Goal: Task Accomplishment & Management: Manage account settings

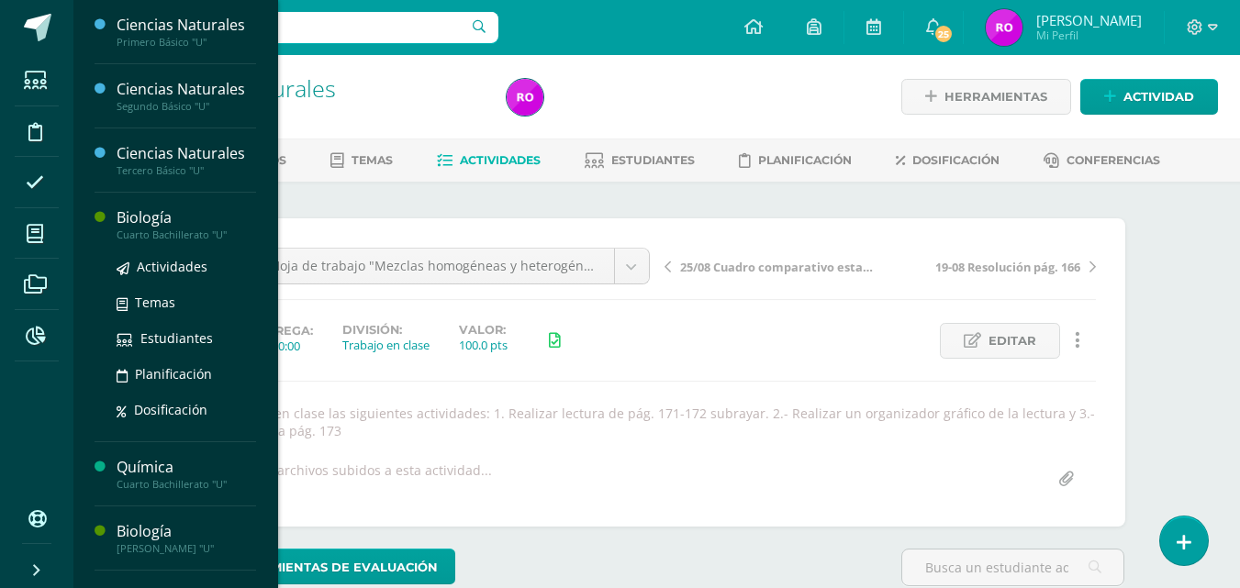
scroll to position [1, 0]
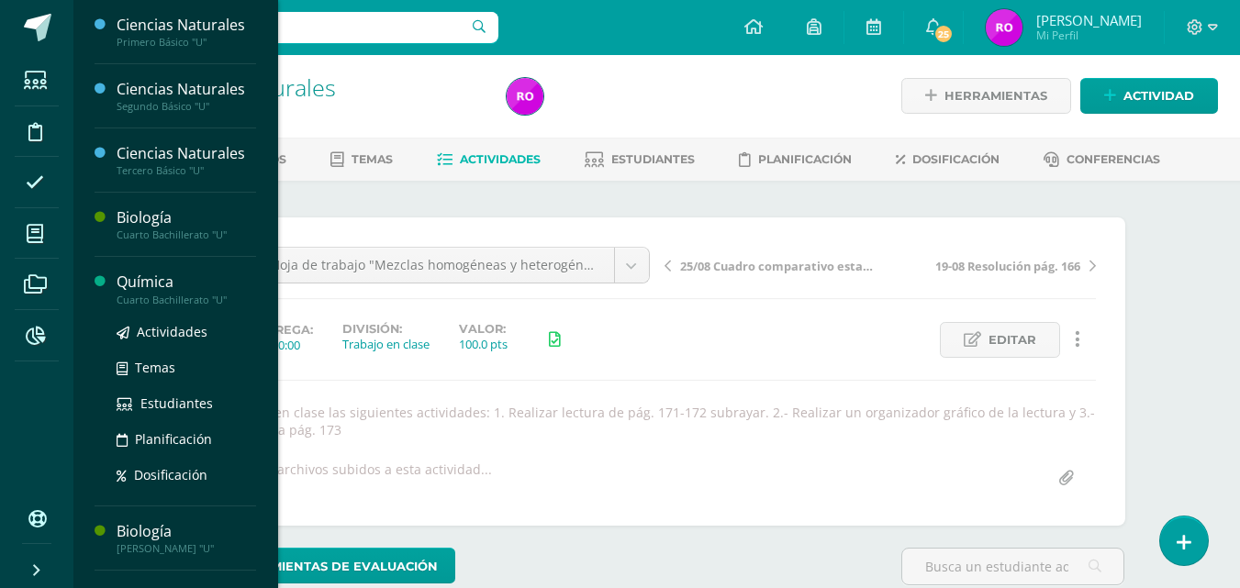
click at [162, 297] on div "Cuarto Bachillerato "U"" at bounding box center [187, 300] width 140 height 13
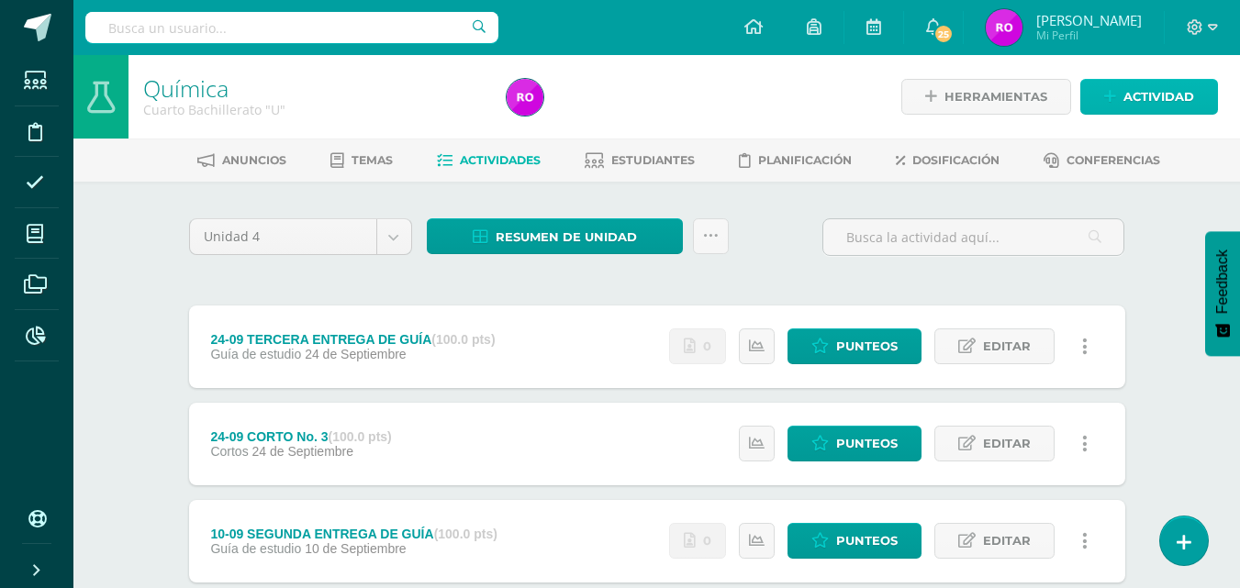
click at [1127, 101] on span "Actividad" at bounding box center [1159, 97] width 71 height 34
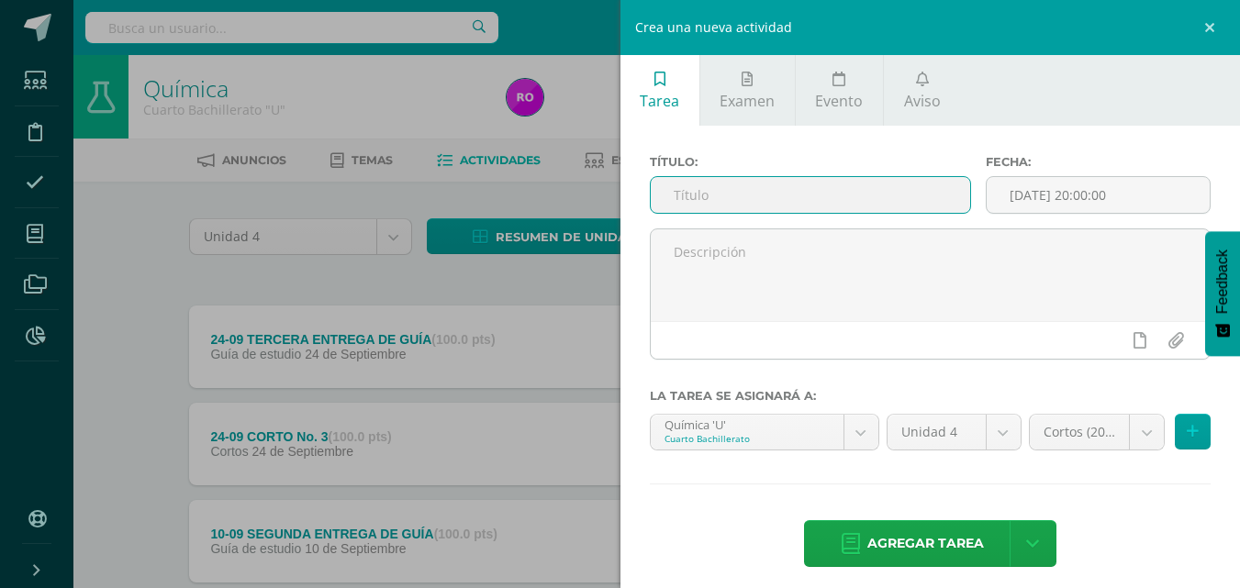
click at [865, 207] on input "text" at bounding box center [810, 195] width 319 height 36
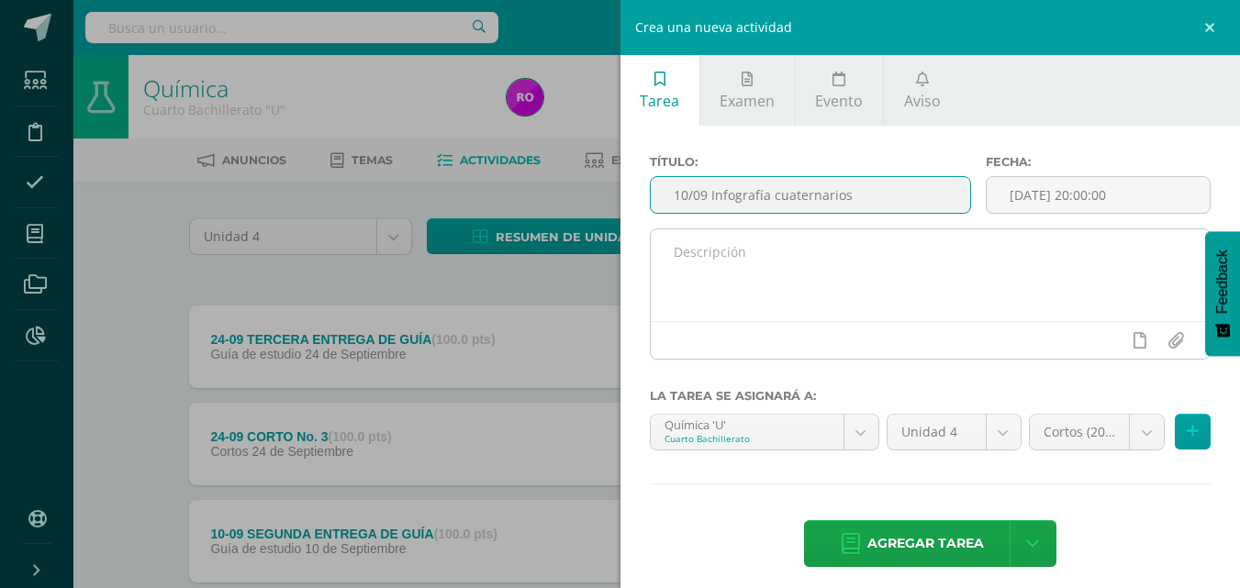
type input "10/09 Infografía cuaternarios"
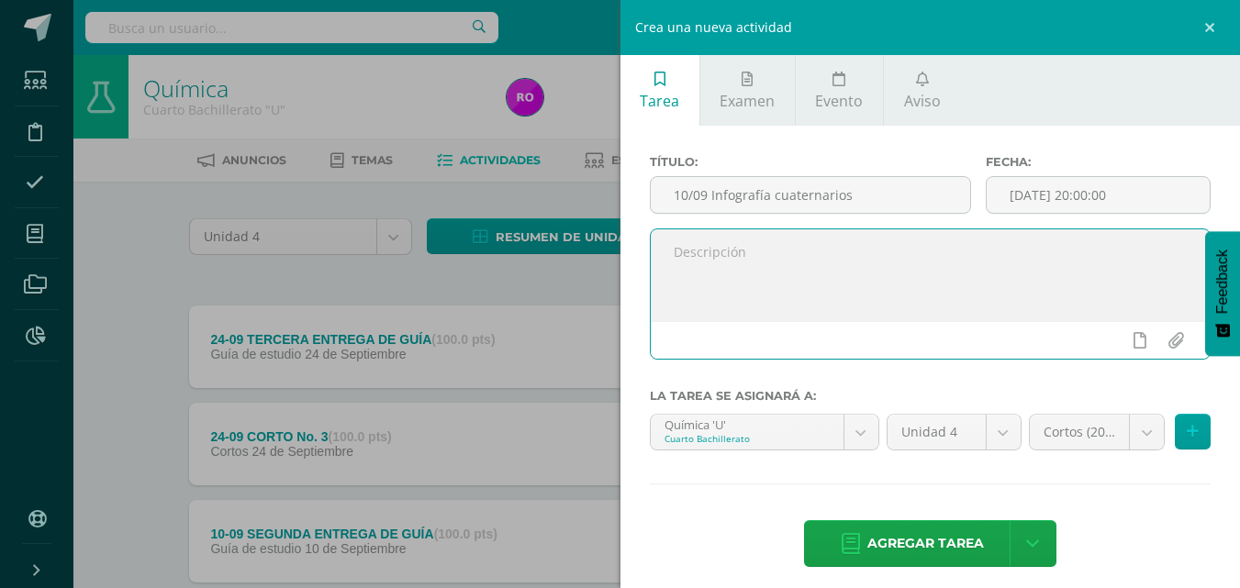
click at [849, 251] on textarea at bounding box center [931, 276] width 560 height 92
type textarea "S"
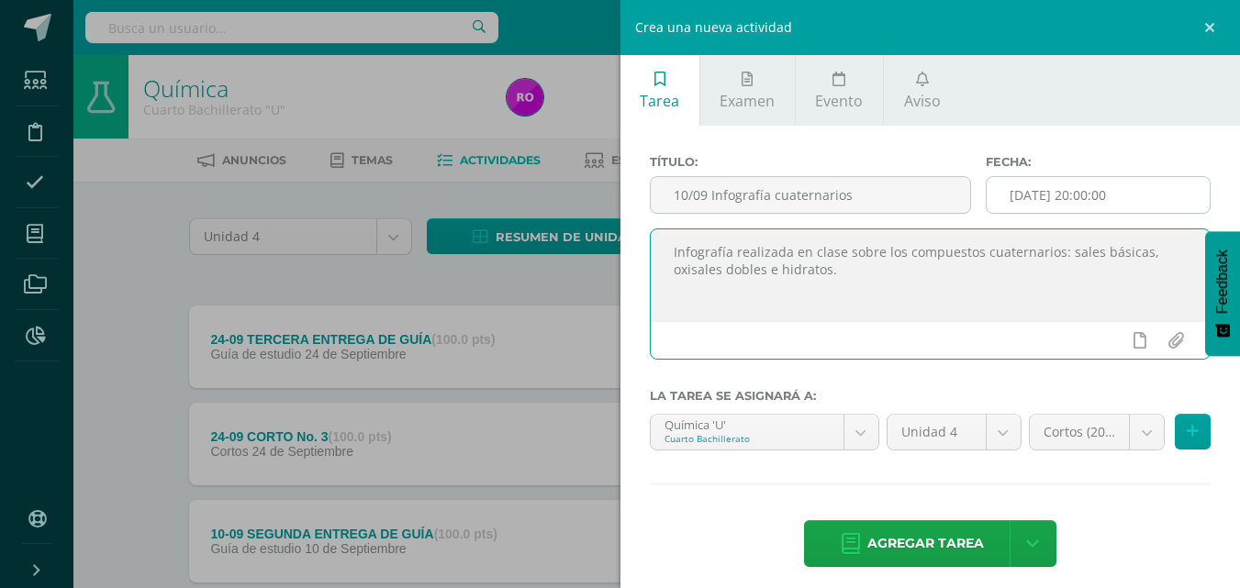
type textarea "Infografía realizada en clase sobre los compuestos cuaternarios: sales básicas,…"
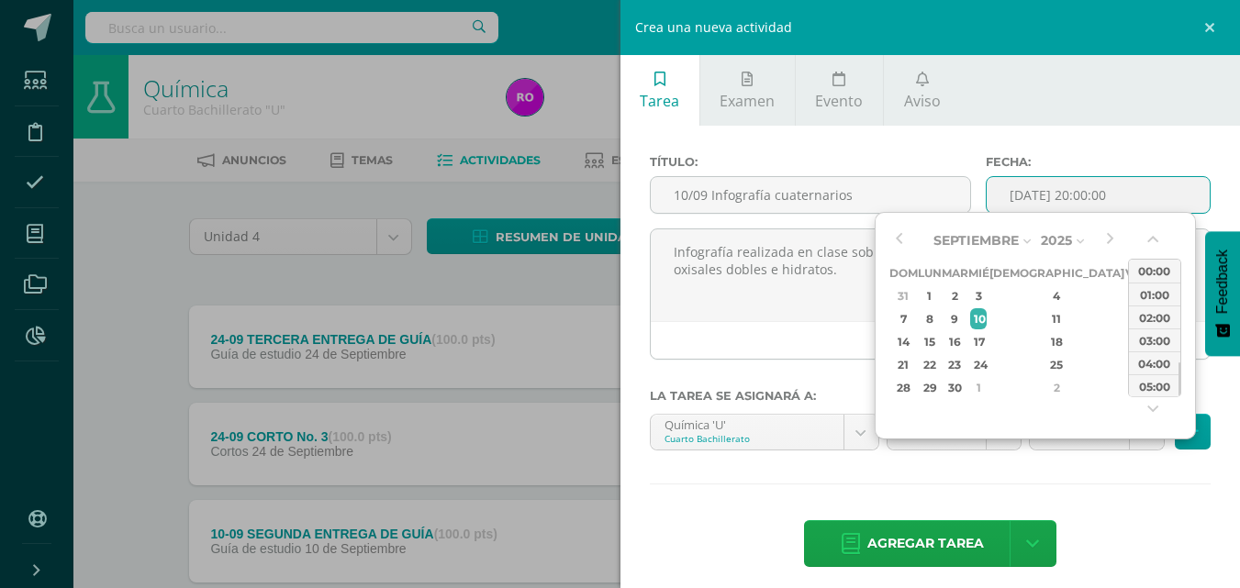
click at [1162, 192] on input "[DATE] 20:00:00" at bounding box center [1098, 195] width 223 height 36
click at [1153, 380] on div "23:00" at bounding box center [1154, 385] width 51 height 23
type input "2025-09-10 23:00"
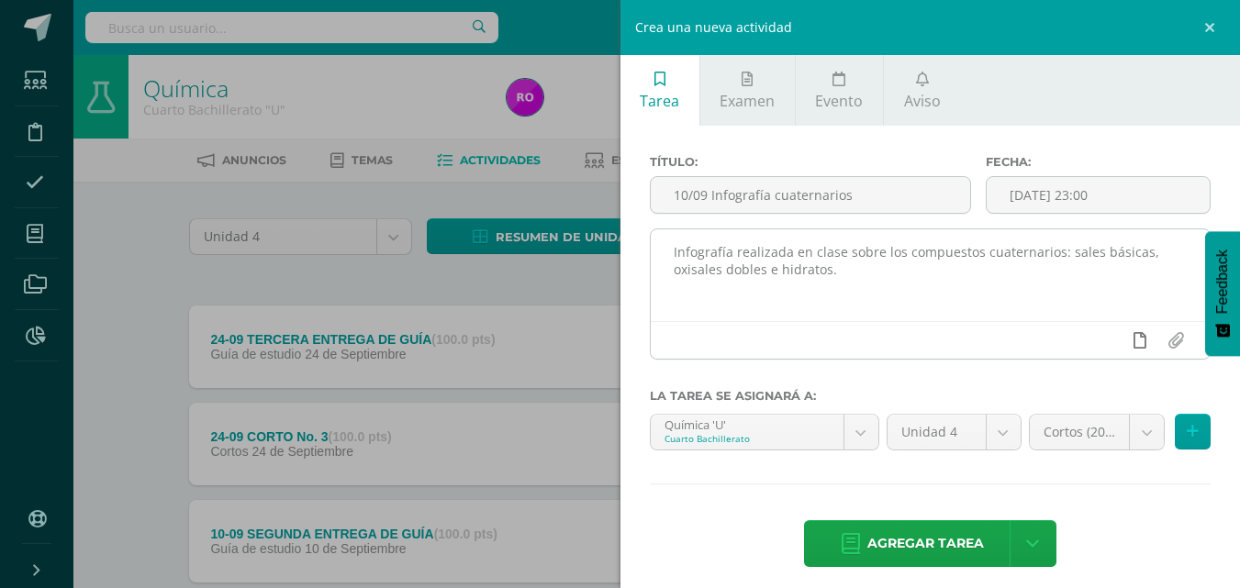
click at [1134, 339] on icon at bounding box center [1140, 340] width 13 height 17
click at [1096, 342] on icon at bounding box center [1104, 340] width 17 height 17
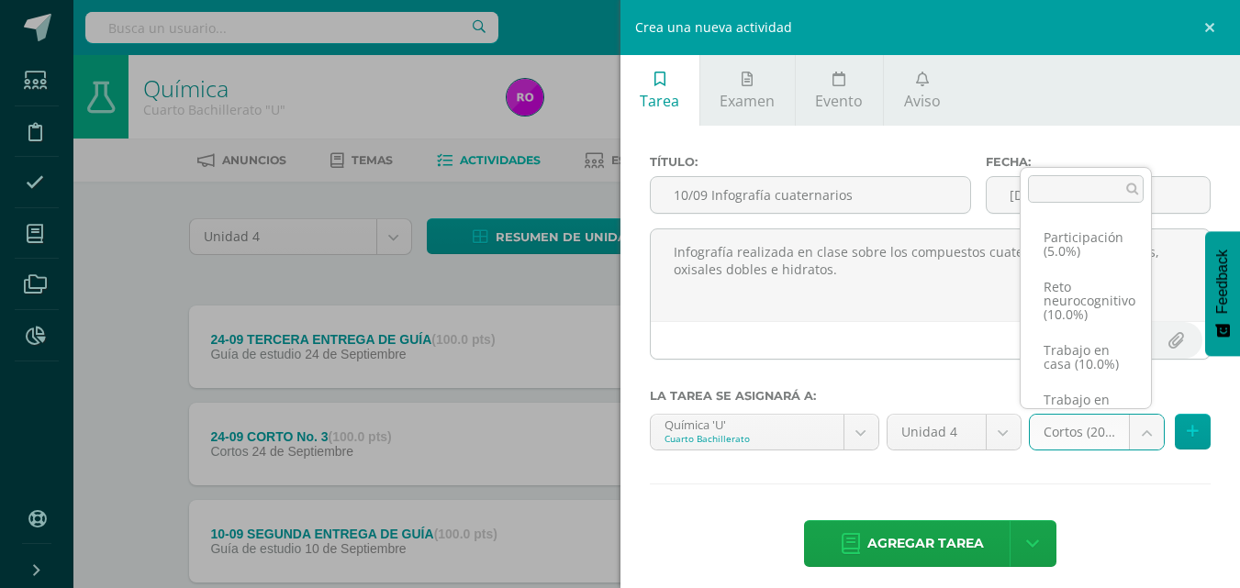
scroll to position [219, 0]
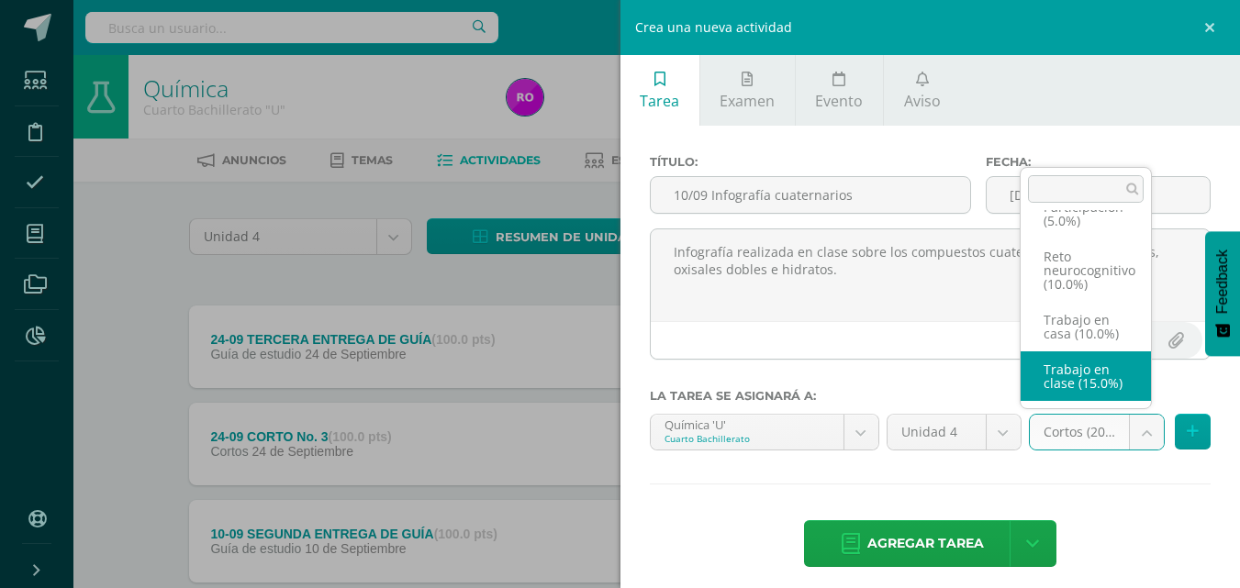
select select "202617"
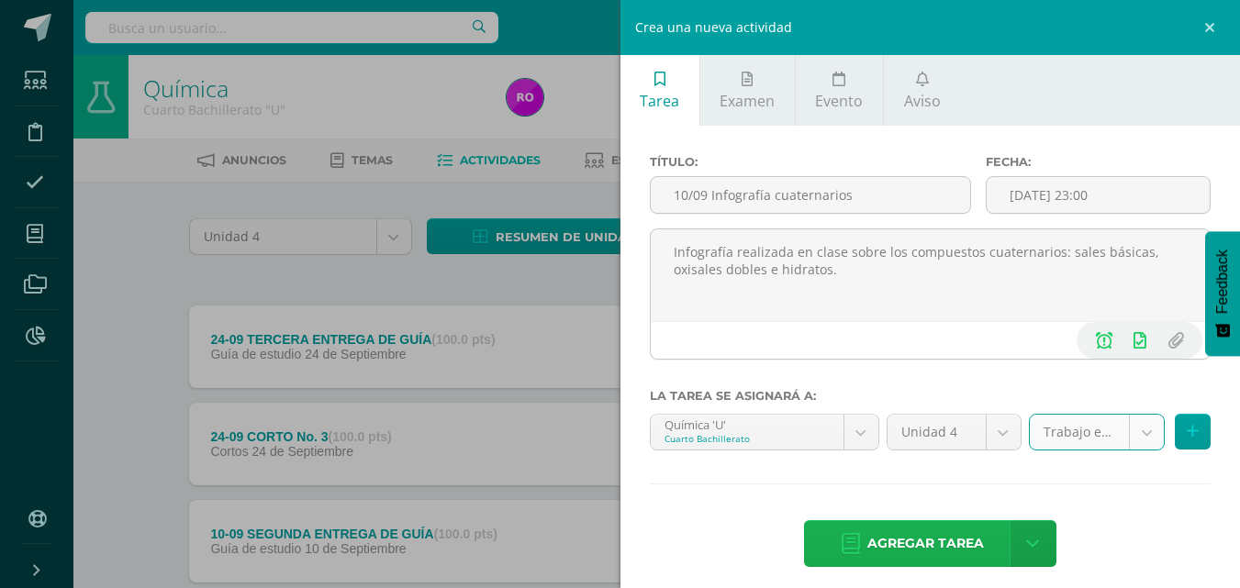
click at [915, 532] on span "Agregar tarea" at bounding box center [926, 543] width 117 height 45
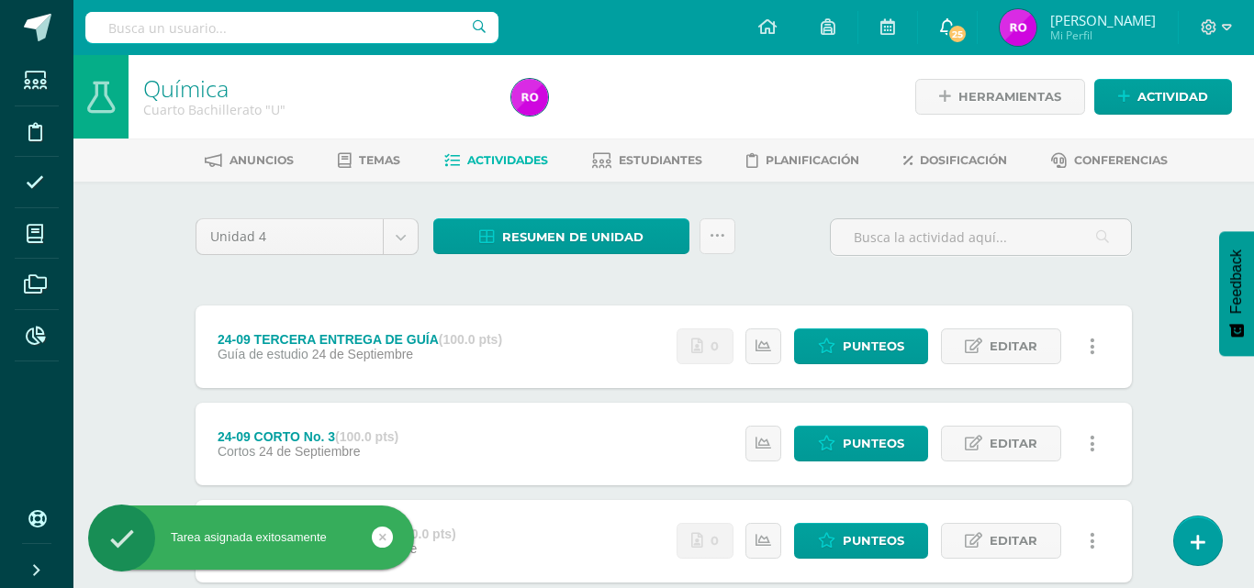
click at [977, 26] on link "25" at bounding box center [947, 27] width 59 height 55
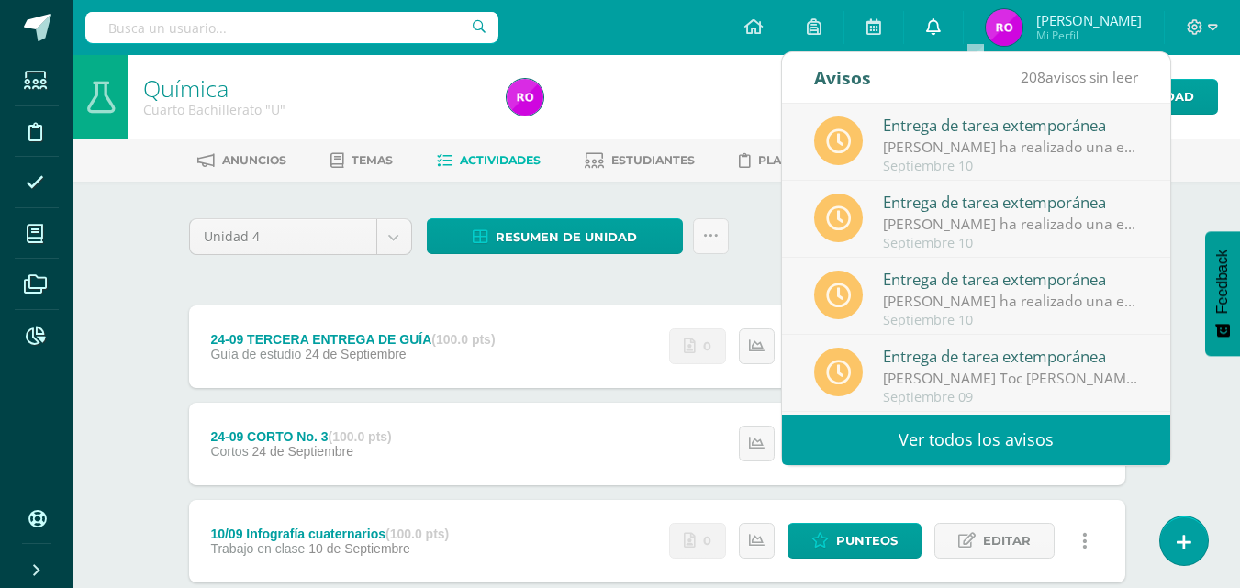
click at [941, 27] on icon at bounding box center [933, 26] width 15 height 17
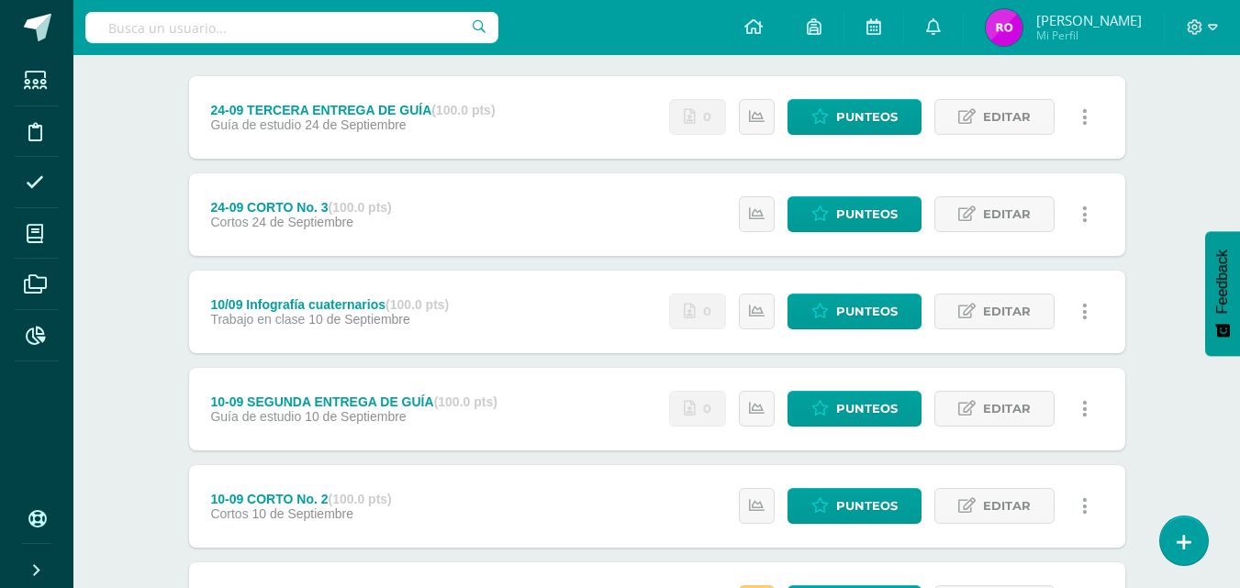
scroll to position [234, 0]
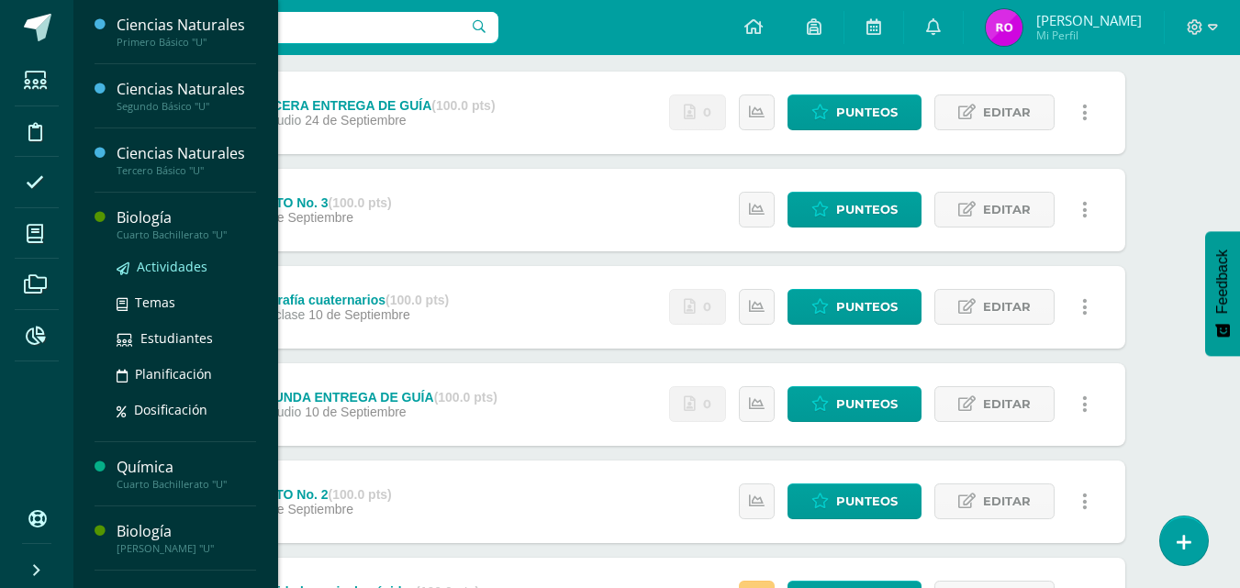
click at [155, 266] on span "Actividades" at bounding box center [172, 266] width 71 height 17
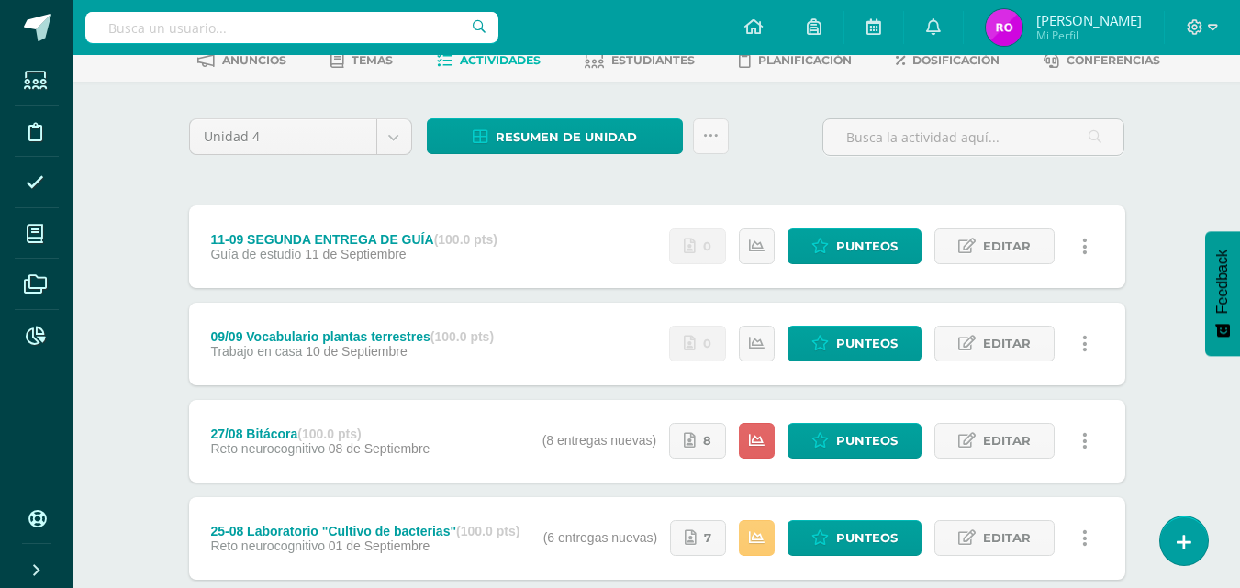
scroll to position [95, 0]
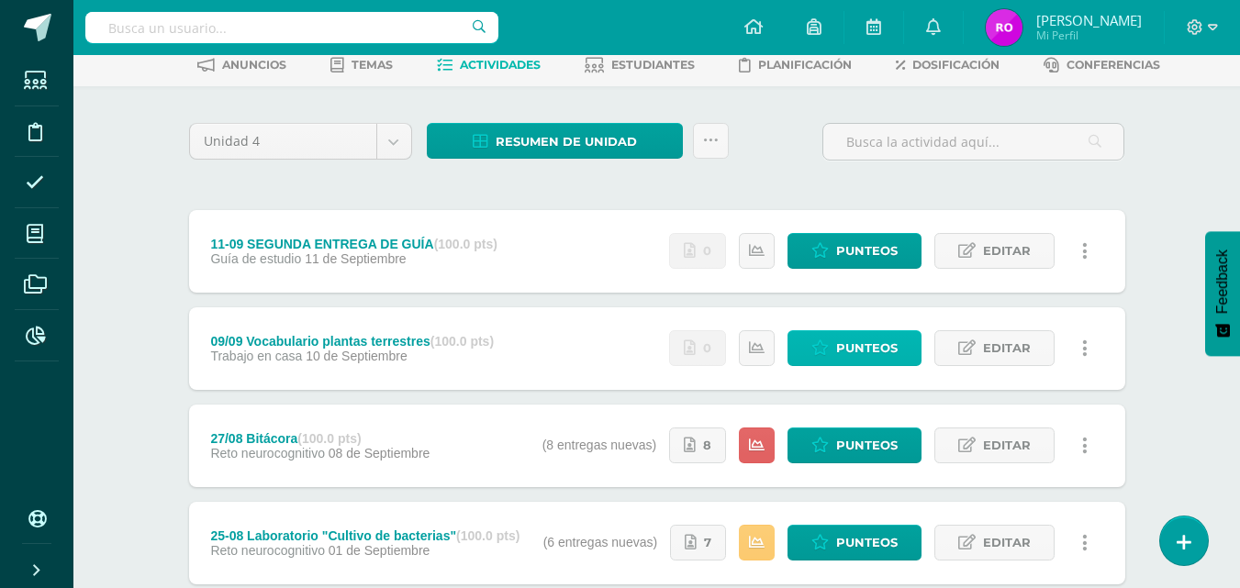
click at [829, 344] on icon at bounding box center [820, 349] width 17 height 16
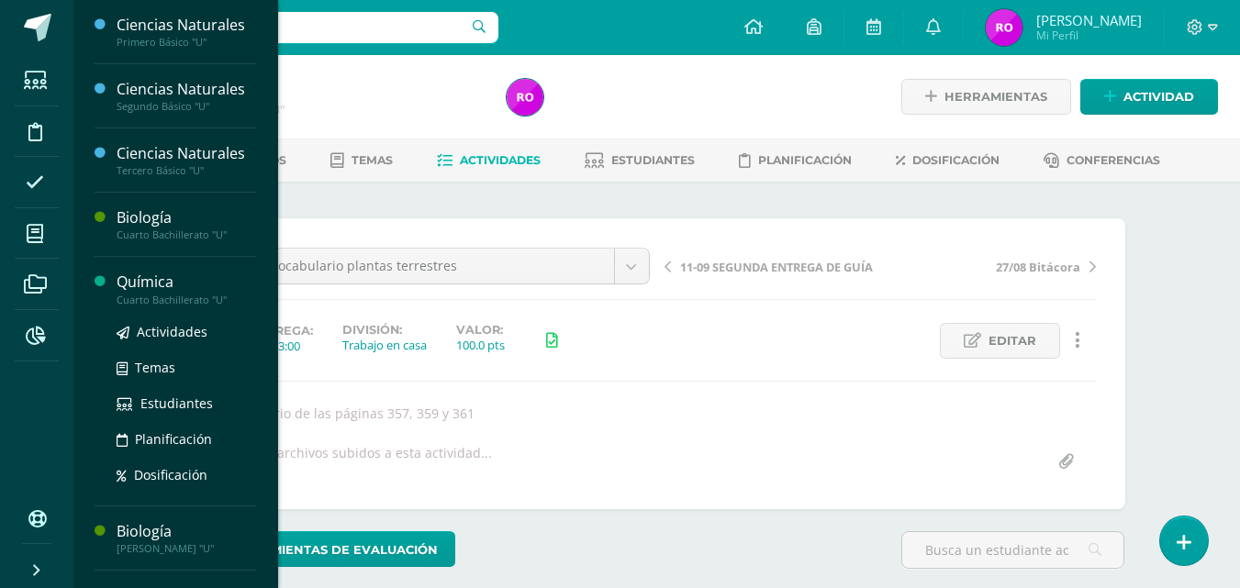
click at [134, 287] on div "Química" at bounding box center [187, 282] width 140 height 21
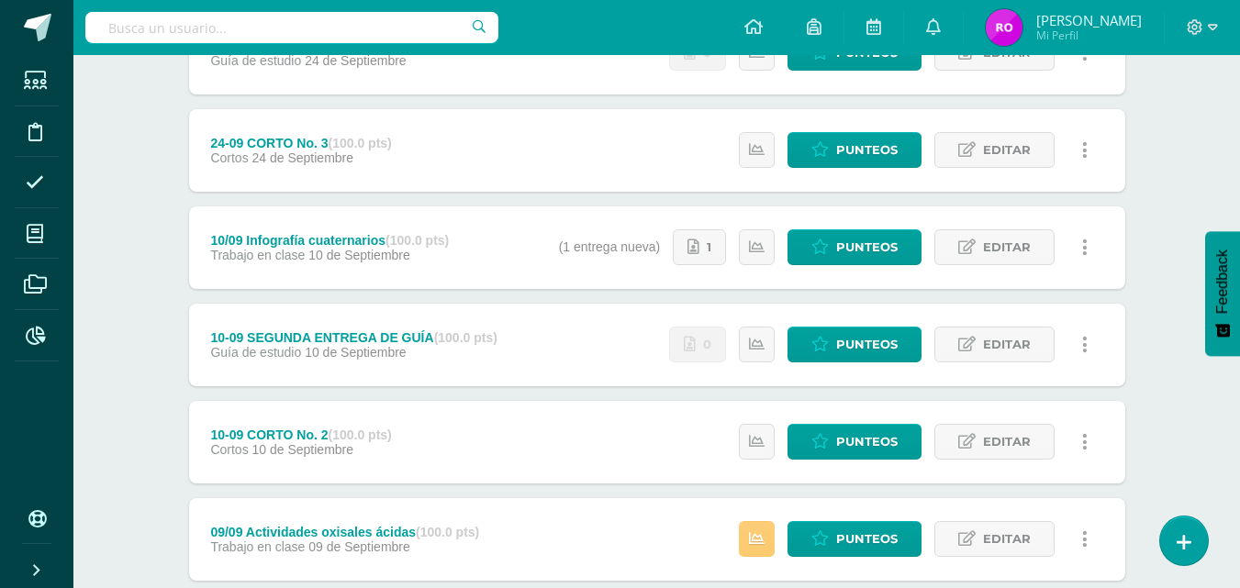
scroll to position [297, 0]
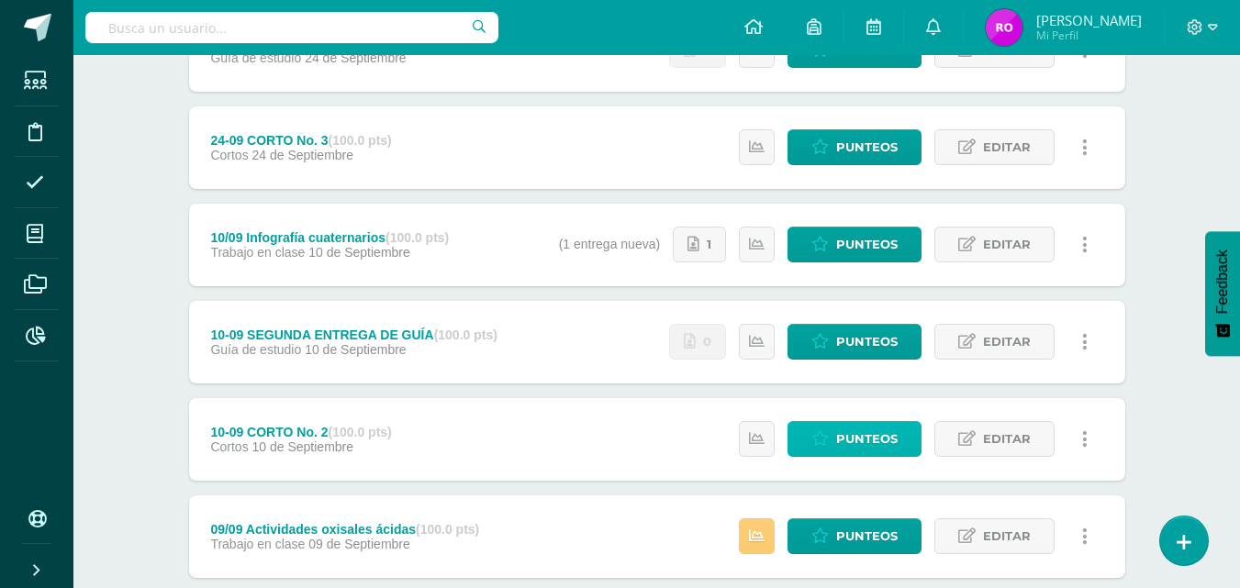
click at [874, 434] on span "Punteos" at bounding box center [867, 439] width 62 height 34
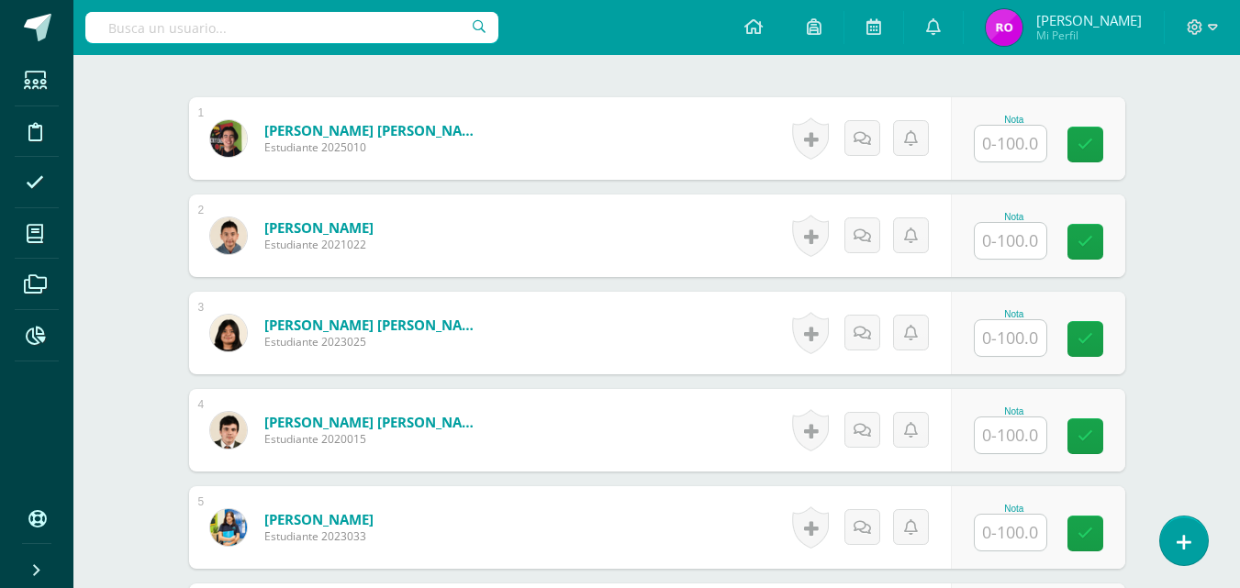
scroll to position [529, 0]
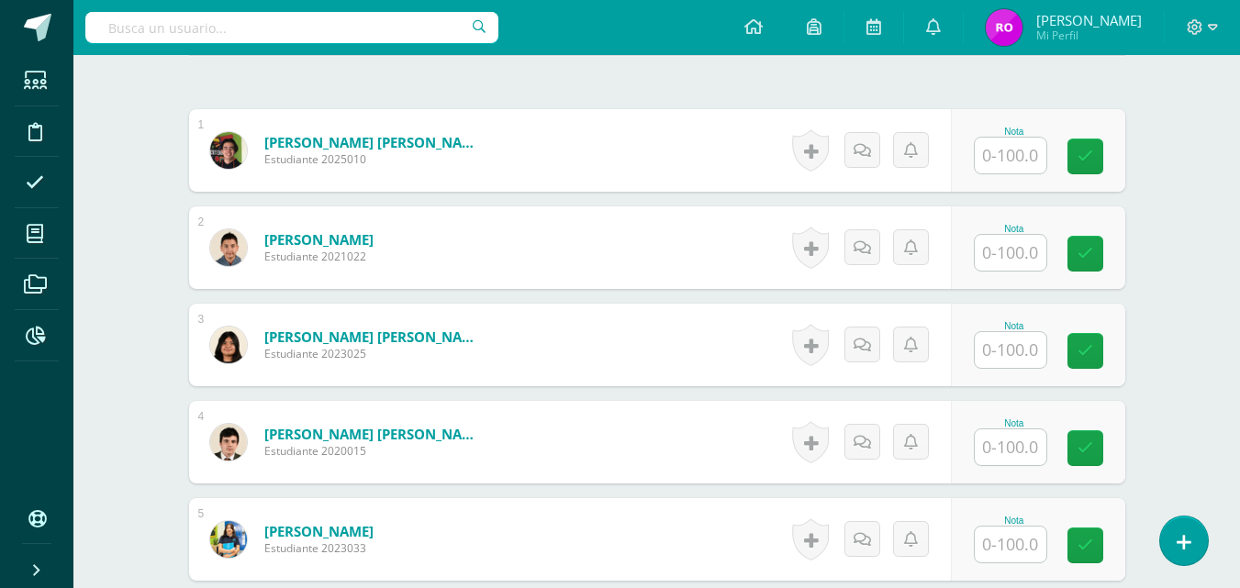
click at [995, 444] on input "text" at bounding box center [1011, 448] width 72 height 36
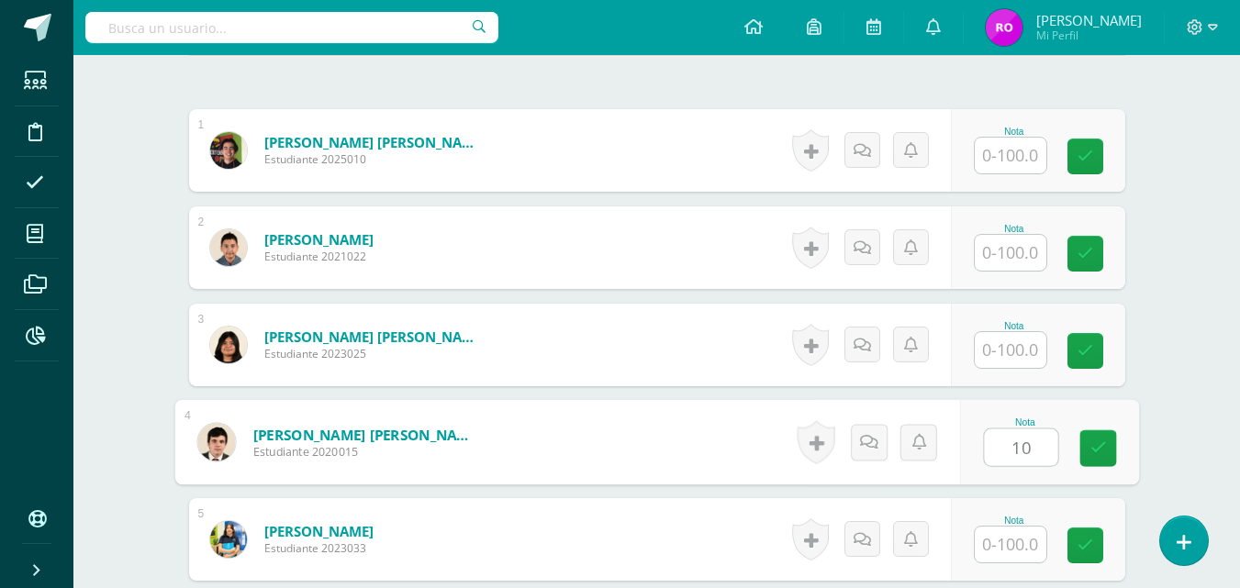
type input "100"
click at [1088, 445] on link at bounding box center [1098, 449] width 37 height 37
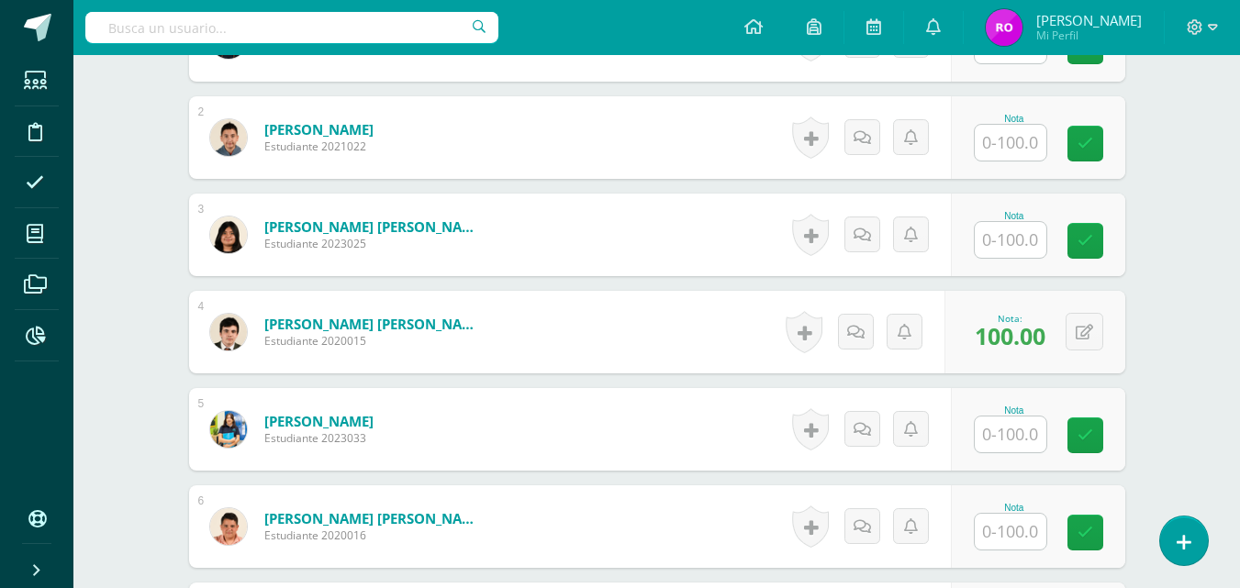
scroll to position [636, 0]
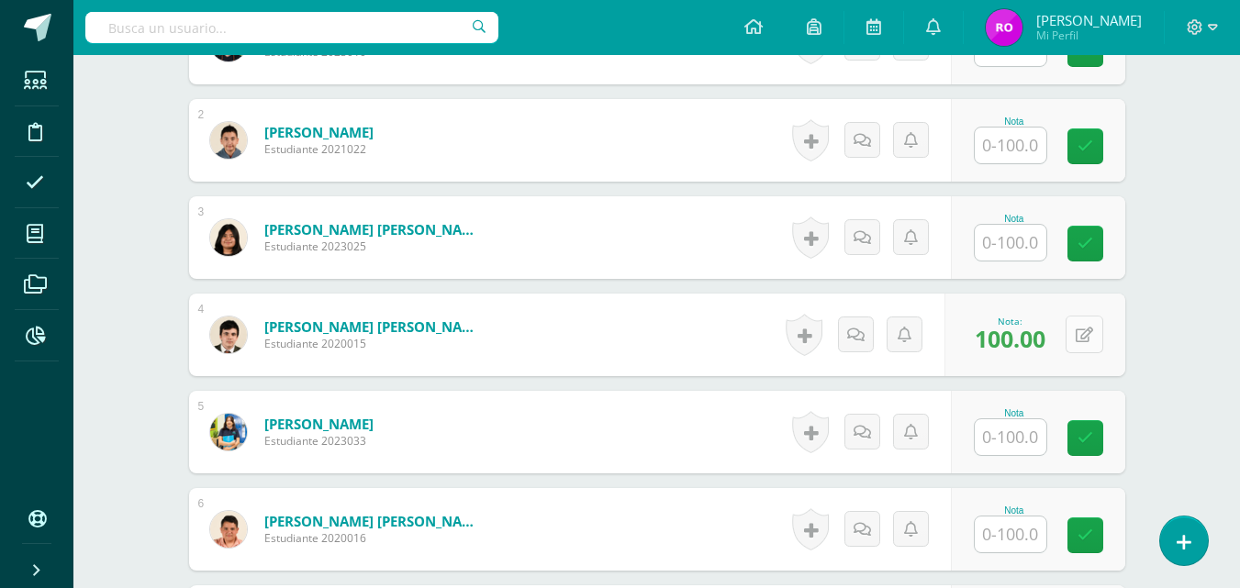
click at [1088, 336] on icon at bounding box center [1084, 336] width 17 height 16
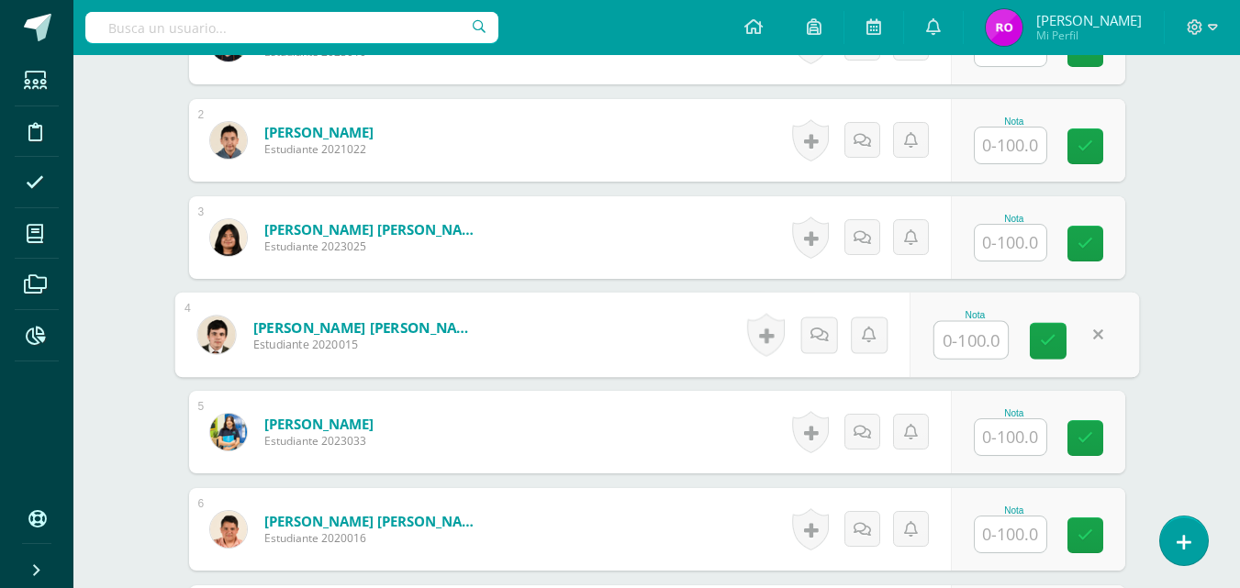
click at [1146, 331] on div "¿Estás seguro que quieres eliminar esta actividad? Esto borrará la actividad y …" at bounding box center [657, 358] width 1010 height 1625
click at [1083, 337] on icon at bounding box center [1086, 336] width 10 height 16
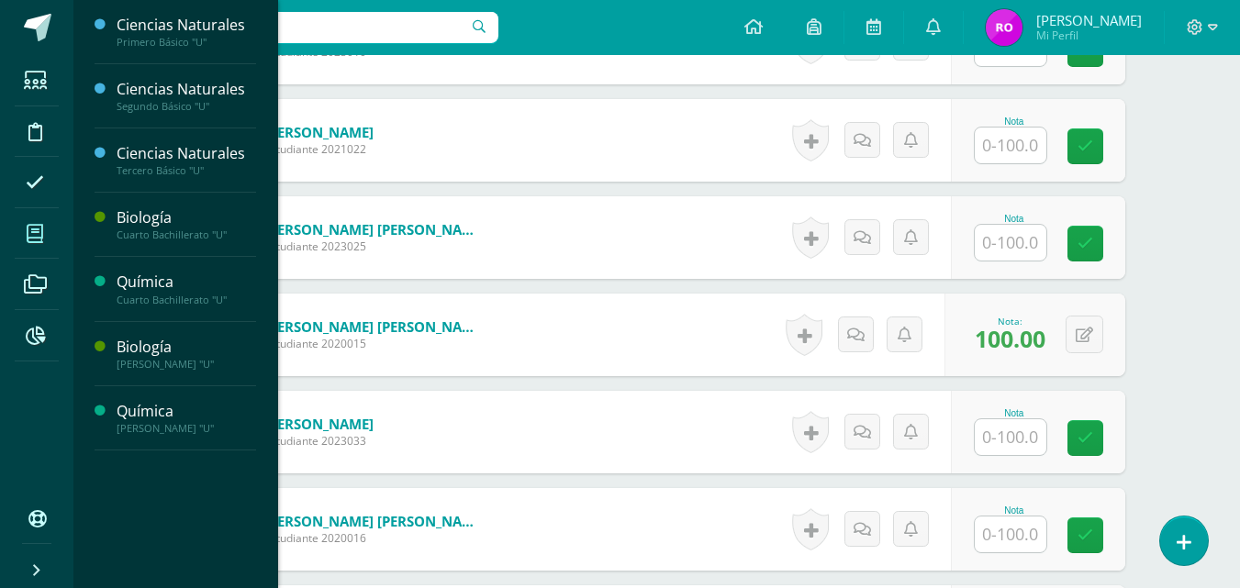
click at [33, 230] on icon at bounding box center [35, 234] width 17 height 18
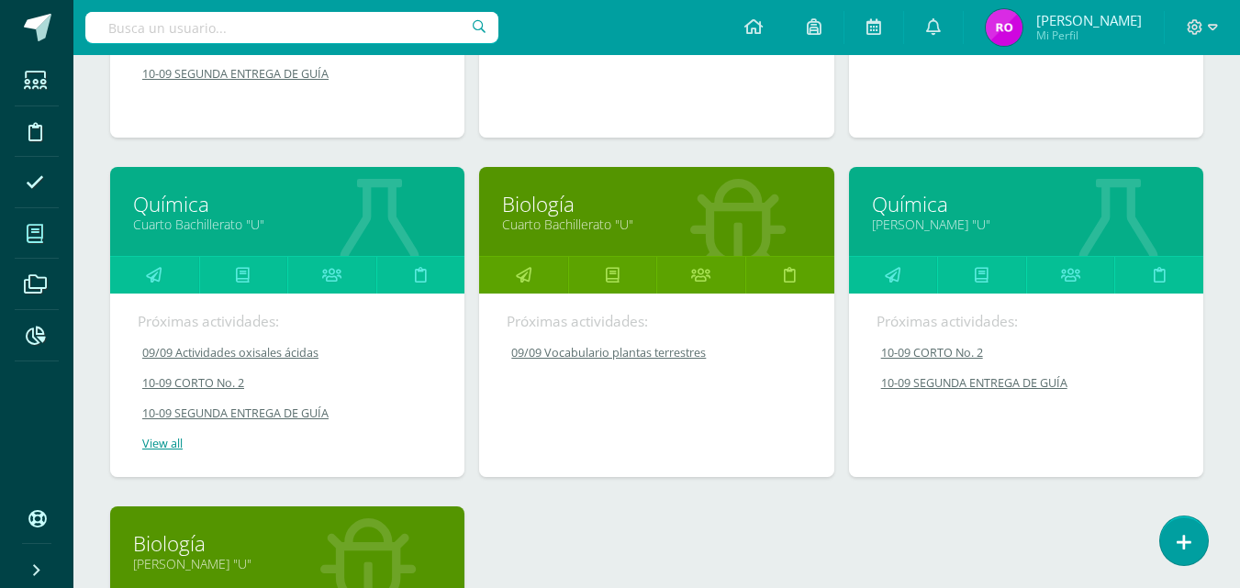
scroll to position [530, 0]
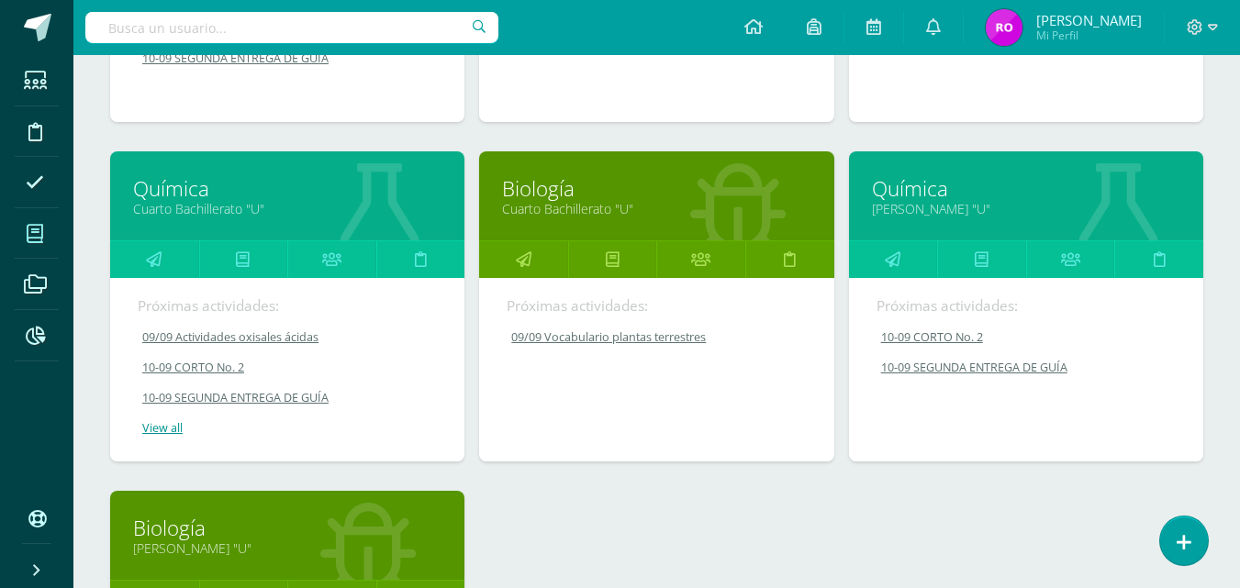
click at [637, 207] on link "Cuarto Bachillerato "U"" at bounding box center [656, 208] width 308 height 17
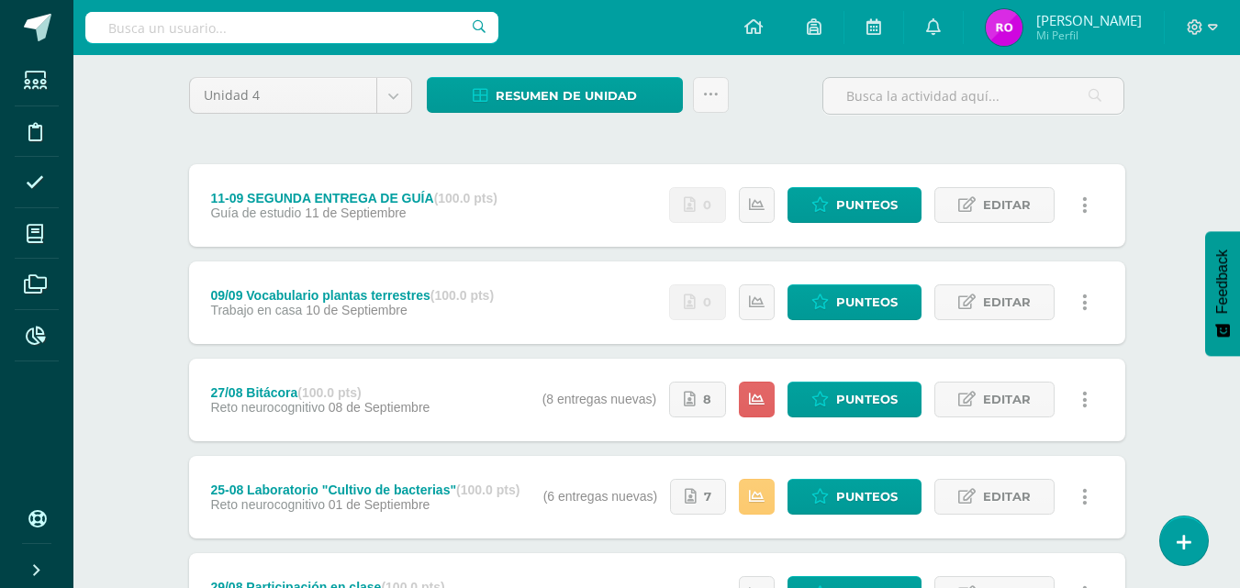
scroll to position [161, 0]
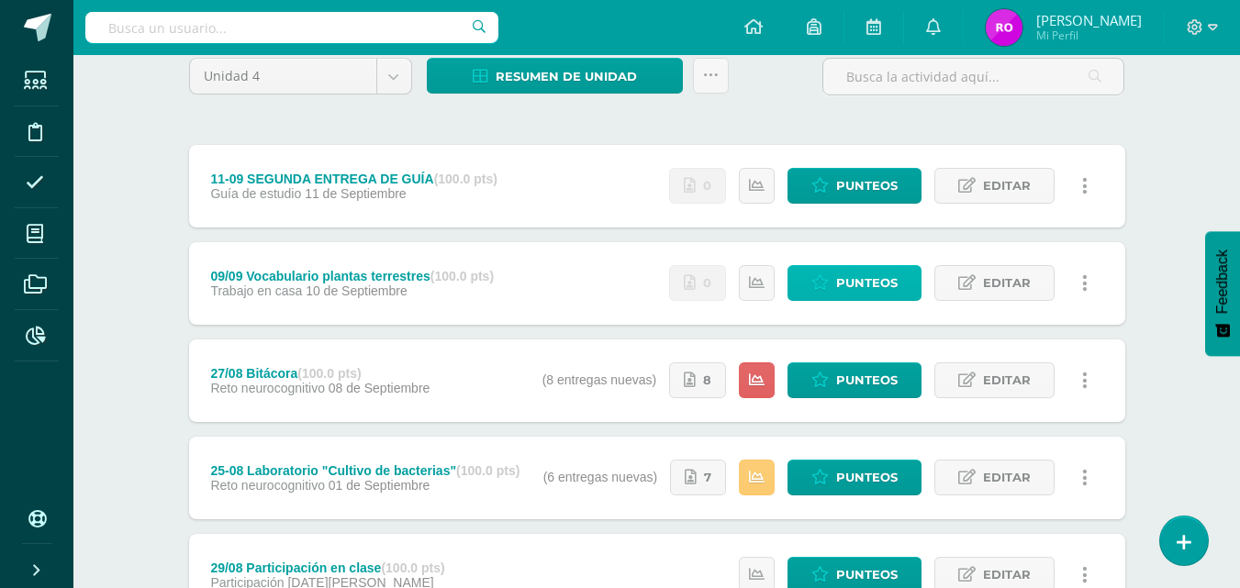
click at [884, 291] on span "Punteos" at bounding box center [867, 283] width 62 height 34
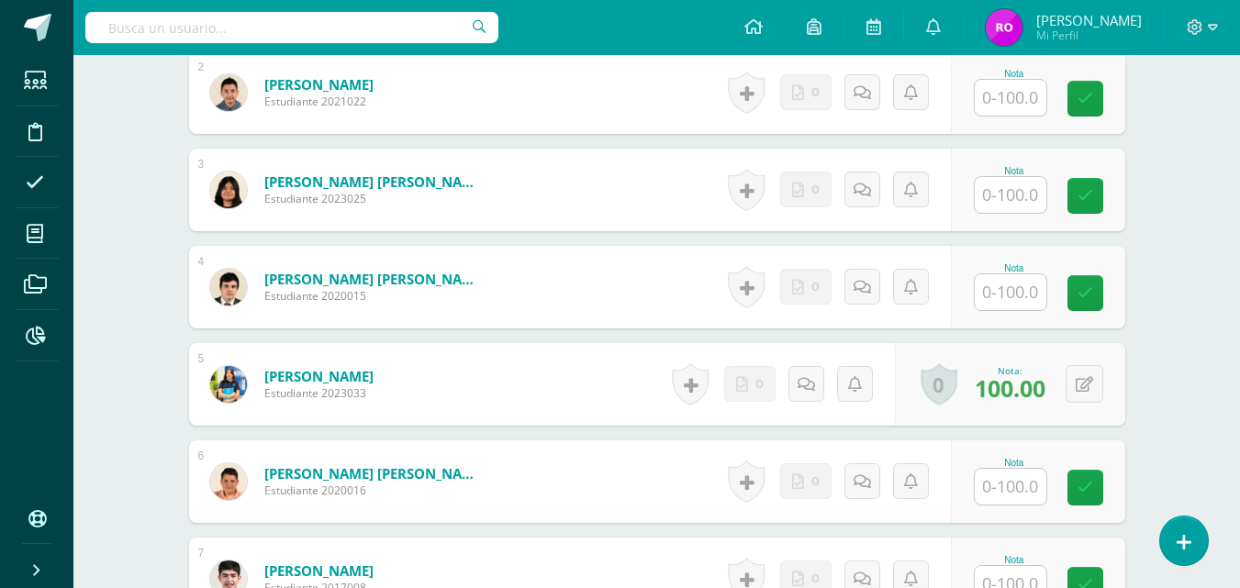
scroll to position [702, 0]
click at [1026, 289] on input "text" at bounding box center [1011, 292] width 72 height 36
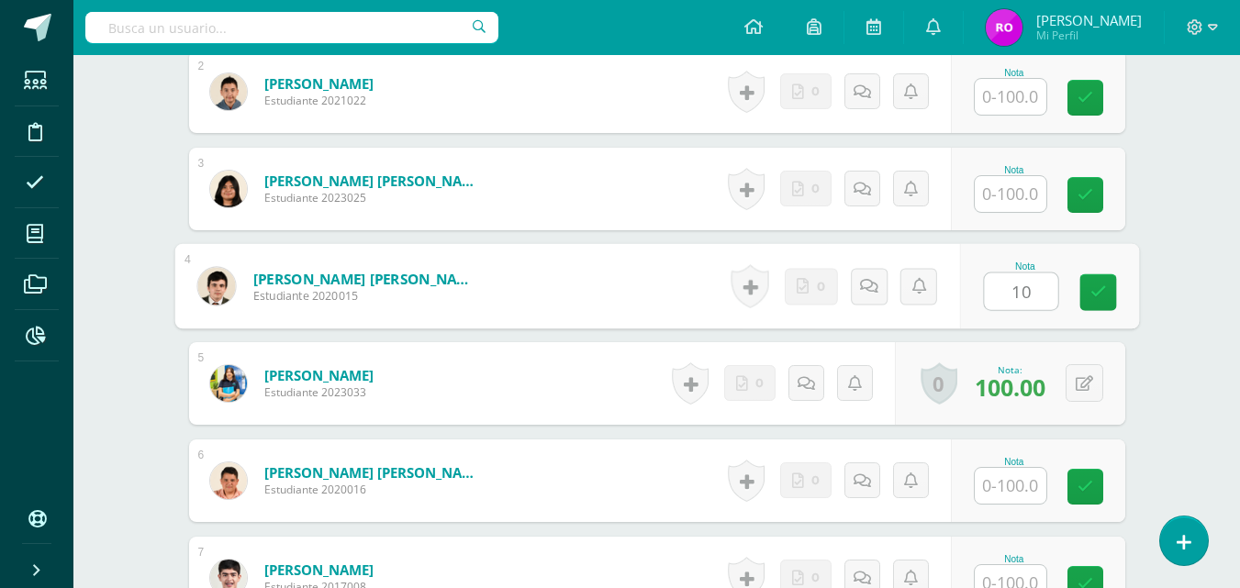
type input "100"
click at [1090, 285] on icon at bounding box center [1098, 293] width 17 height 16
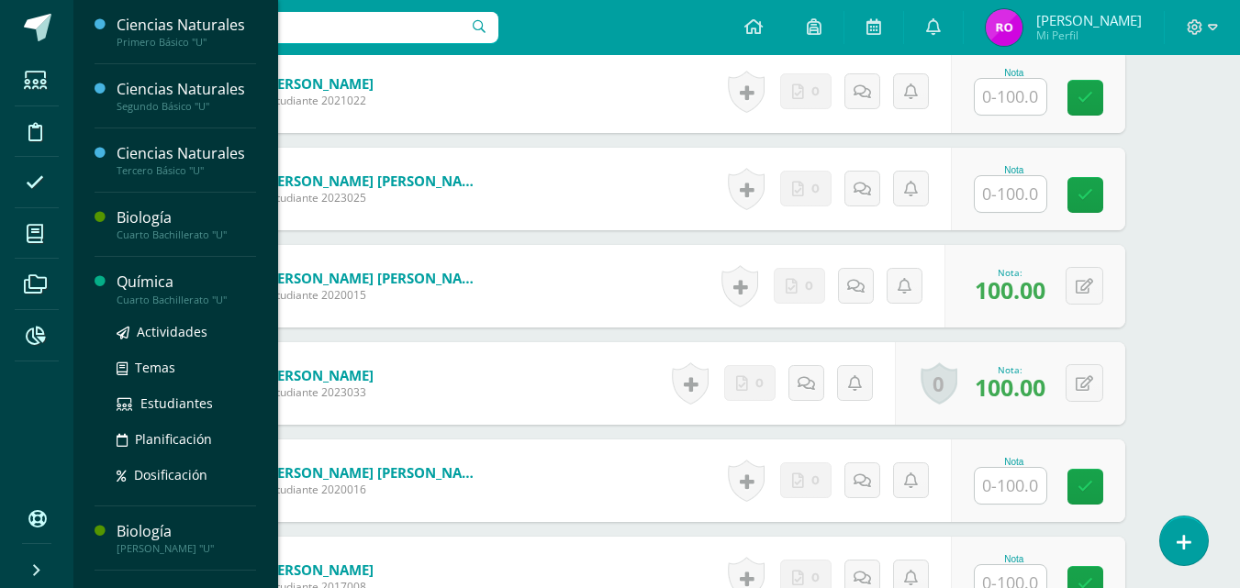
click at [162, 310] on div "Actividades Temas Estudiantes Planificación Dosificación" at bounding box center [187, 399] width 140 height 185
click at [158, 295] on div "Cuarto Bachillerato "U"" at bounding box center [187, 300] width 140 height 13
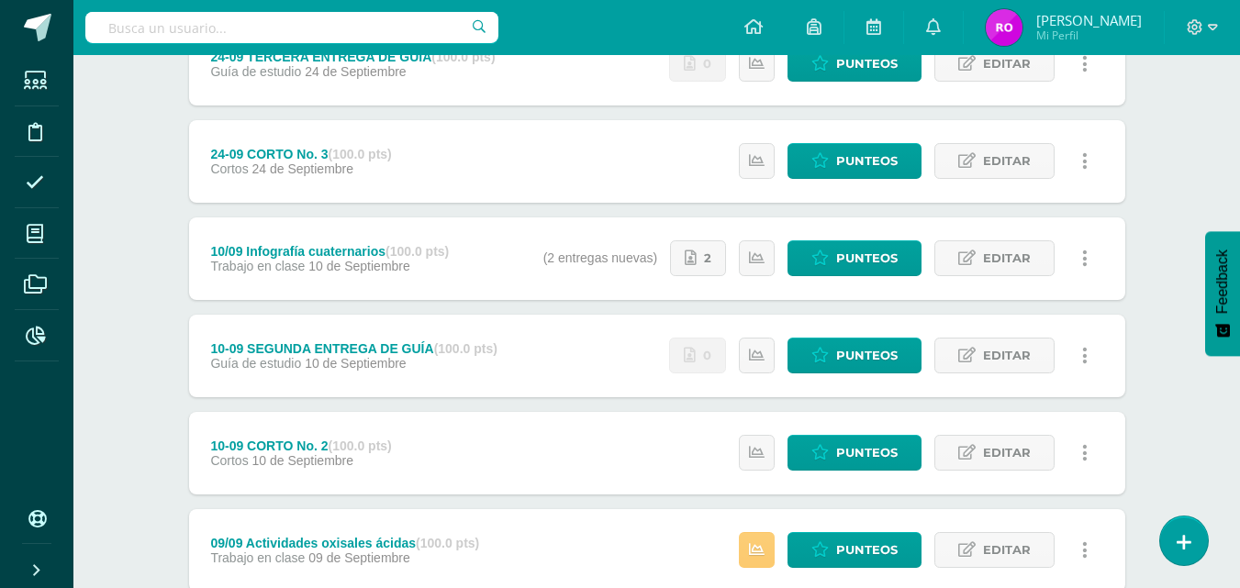
scroll to position [287, 0]
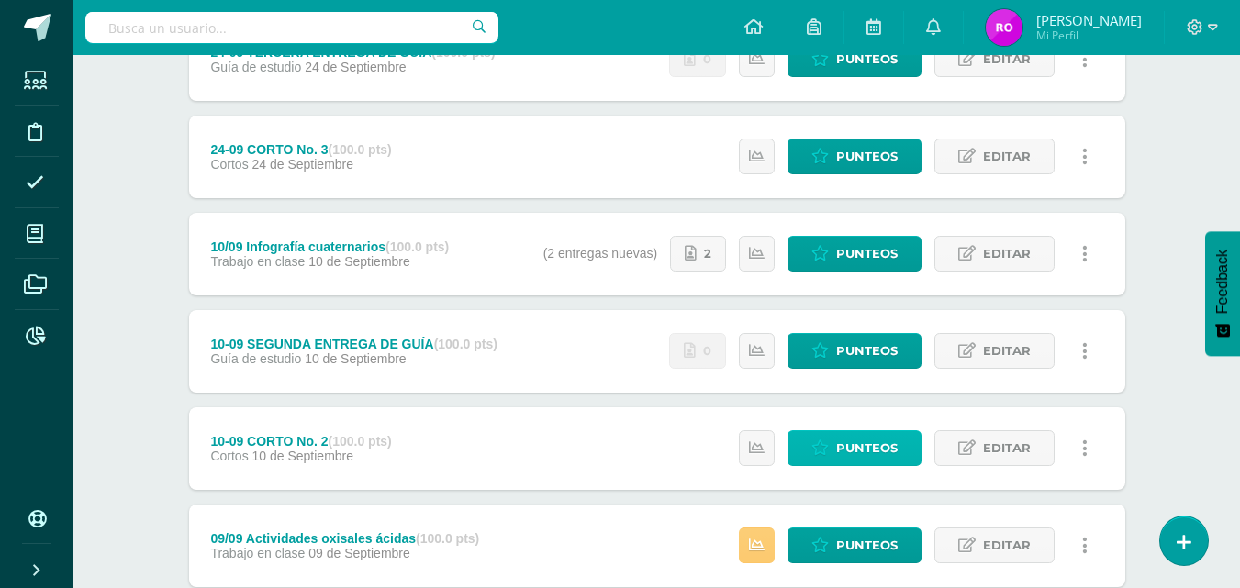
click at [880, 443] on span "Punteos" at bounding box center [867, 448] width 62 height 34
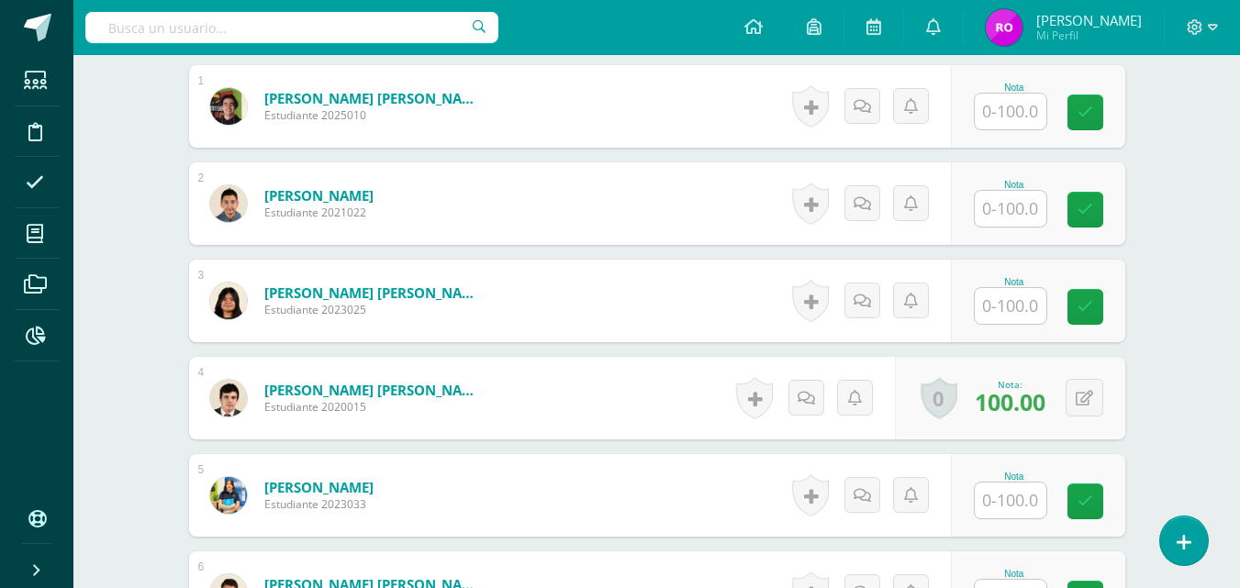
scroll to position [575, 0]
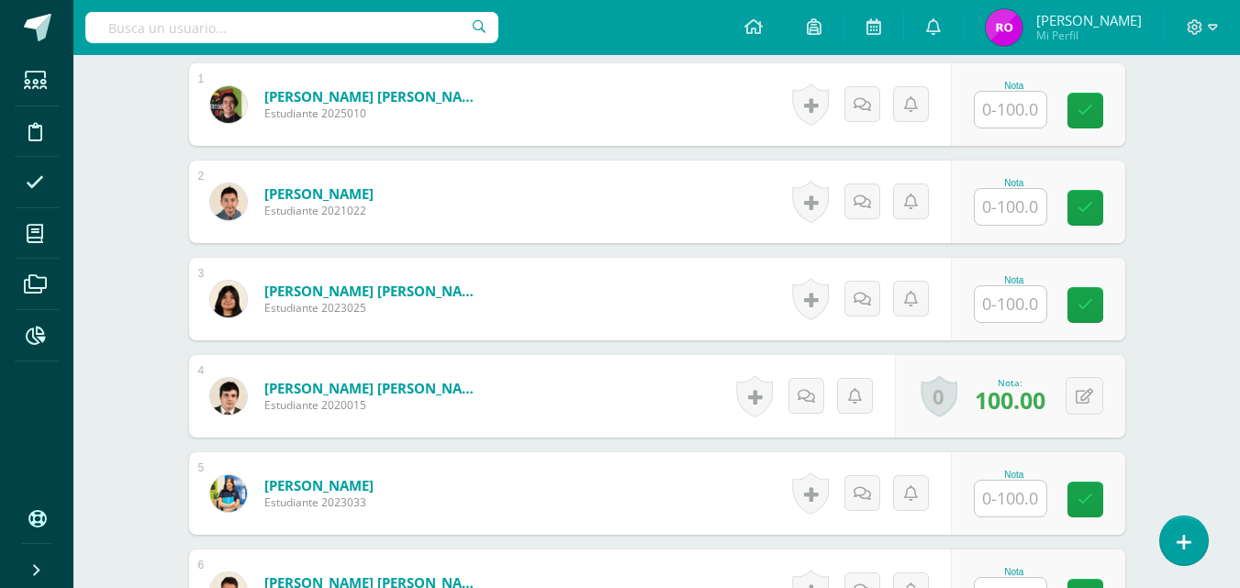
click at [1014, 409] on span "100.00" at bounding box center [1010, 400] width 71 height 31
click at [1089, 395] on icon at bounding box center [1084, 397] width 17 height 16
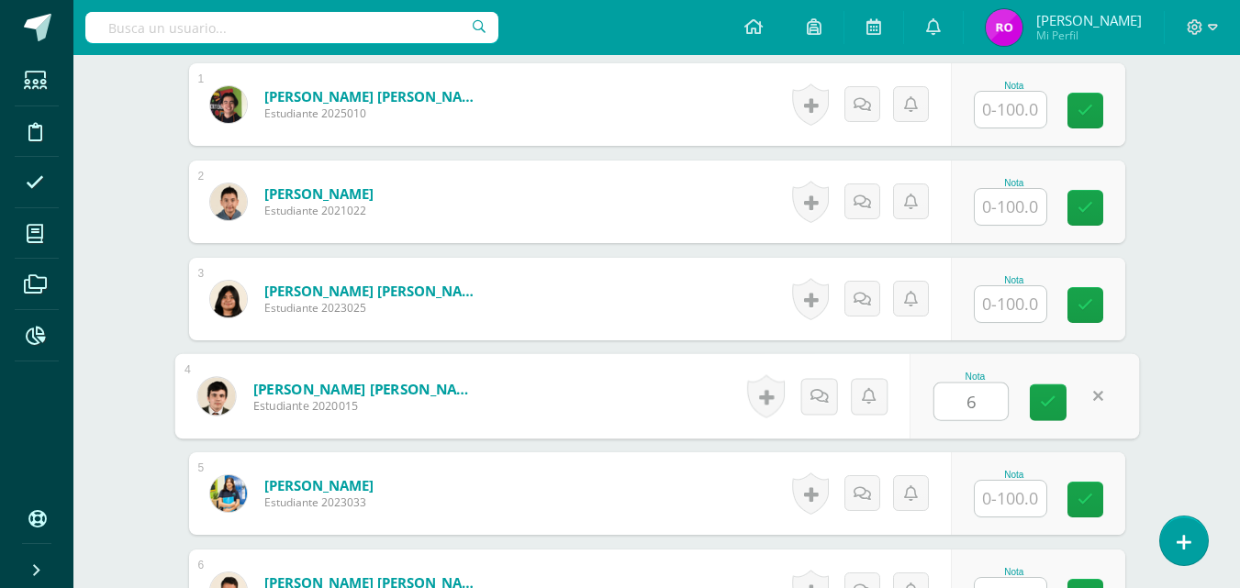
type input "65"
click at [1049, 411] on link at bounding box center [1048, 403] width 37 height 37
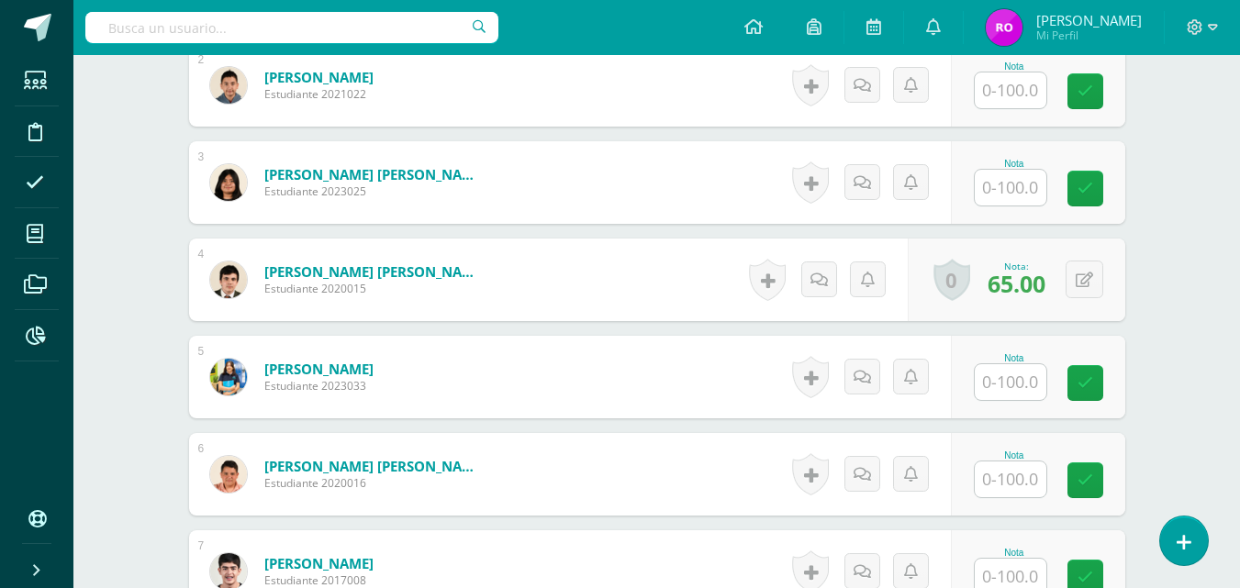
scroll to position [736, 0]
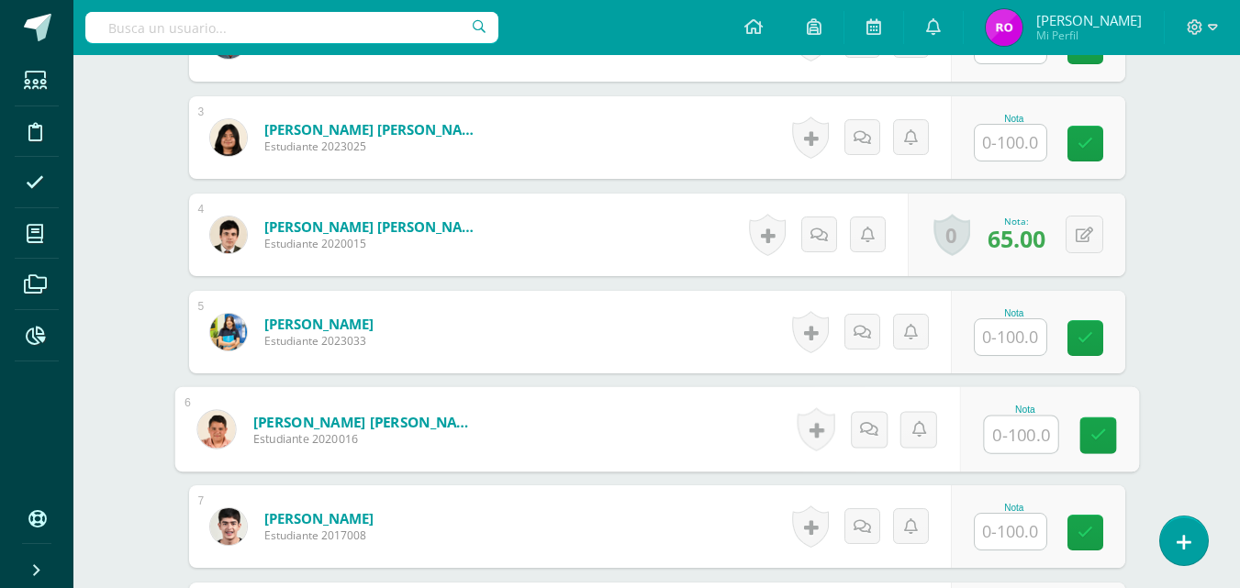
click at [995, 431] on input "text" at bounding box center [1020, 435] width 73 height 37
type input "75"
click at [1103, 430] on icon at bounding box center [1098, 436] width 17 height 16
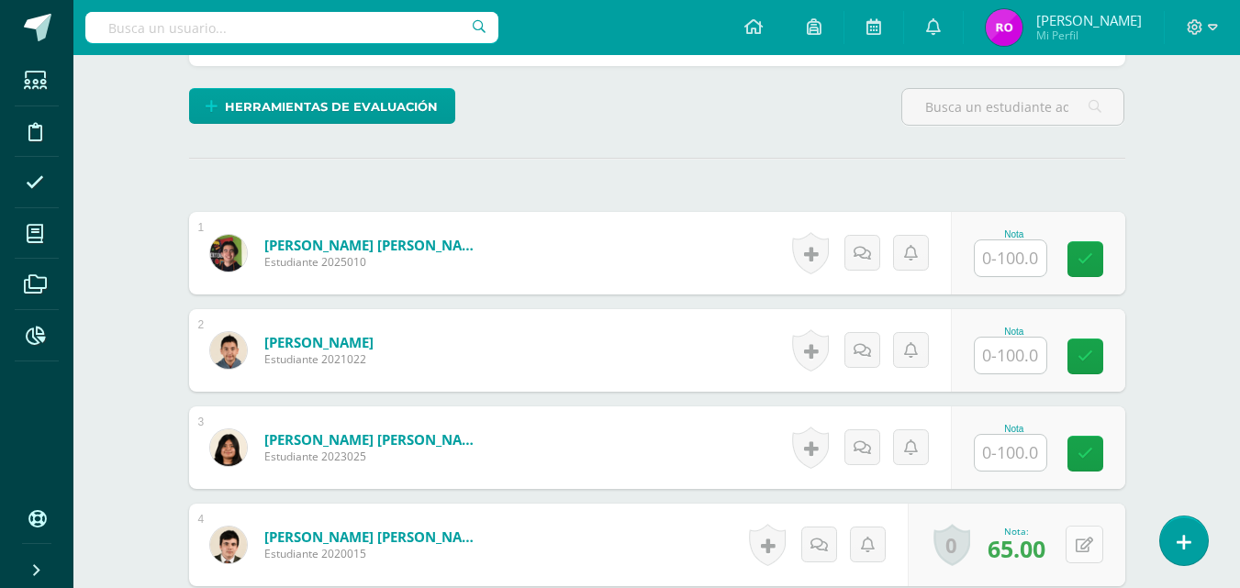
scroll to position [474, 0]
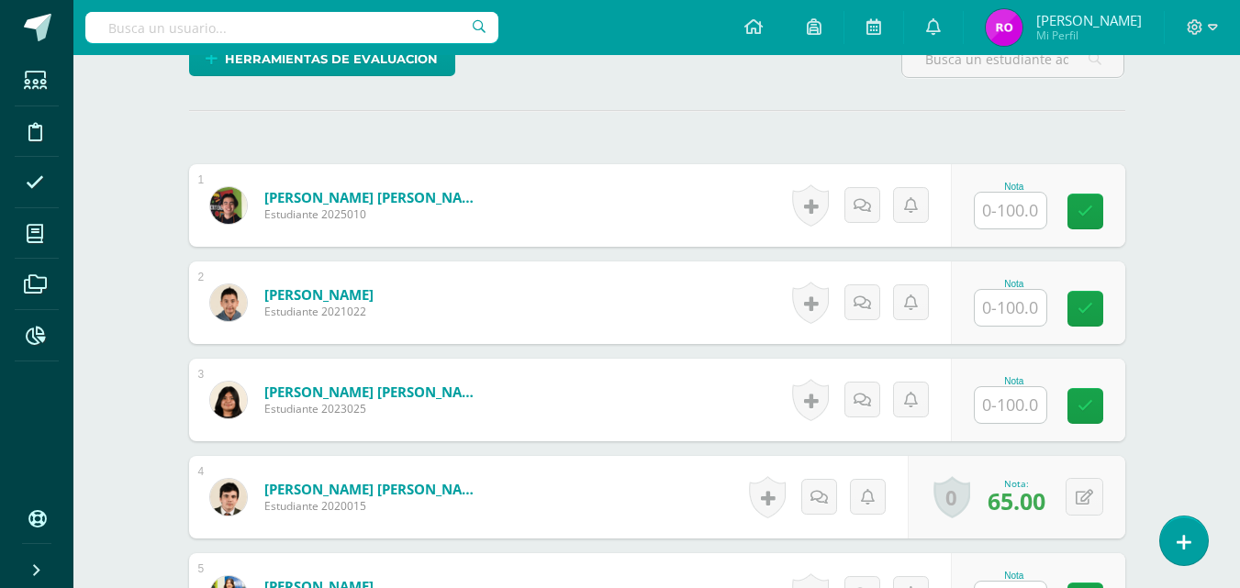
click at [1021, 211] on input "text" at bounding box center [1011, 211] width 72 height 36
type input "95"
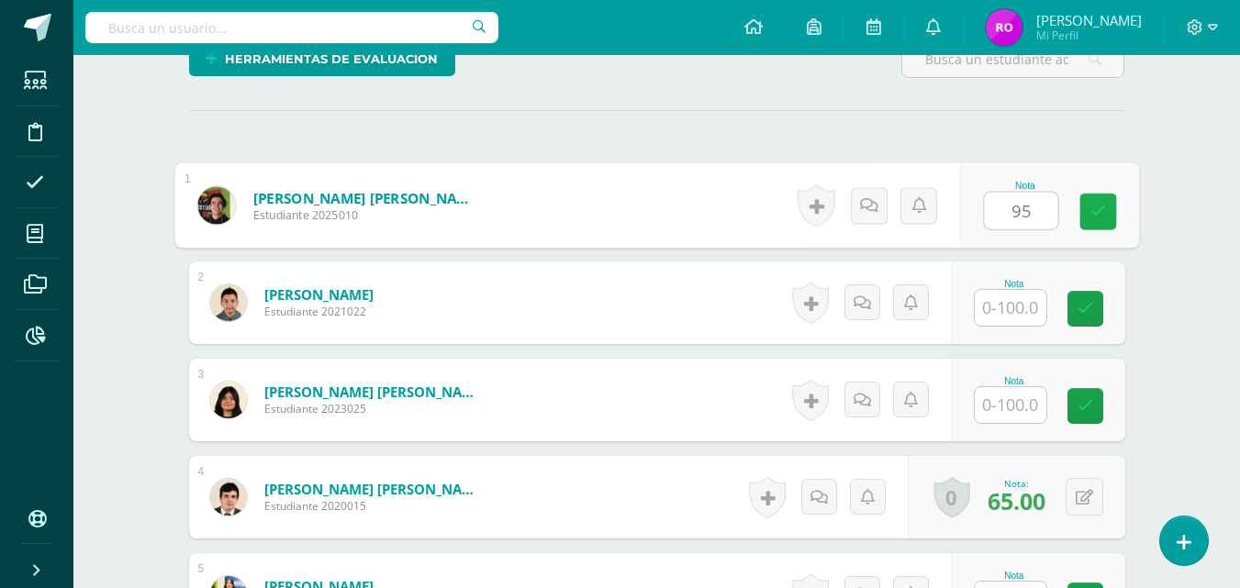
click at [1105, 213] on icon at bounding box center [1098, 212] width 17 height 16
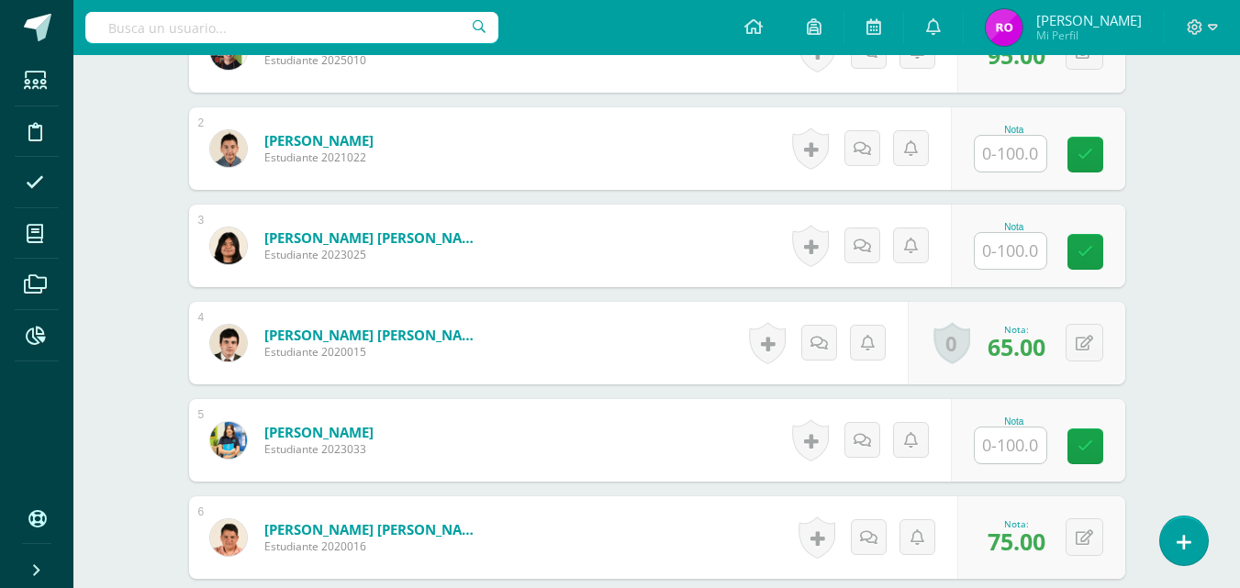
scroll to position [644, 0]
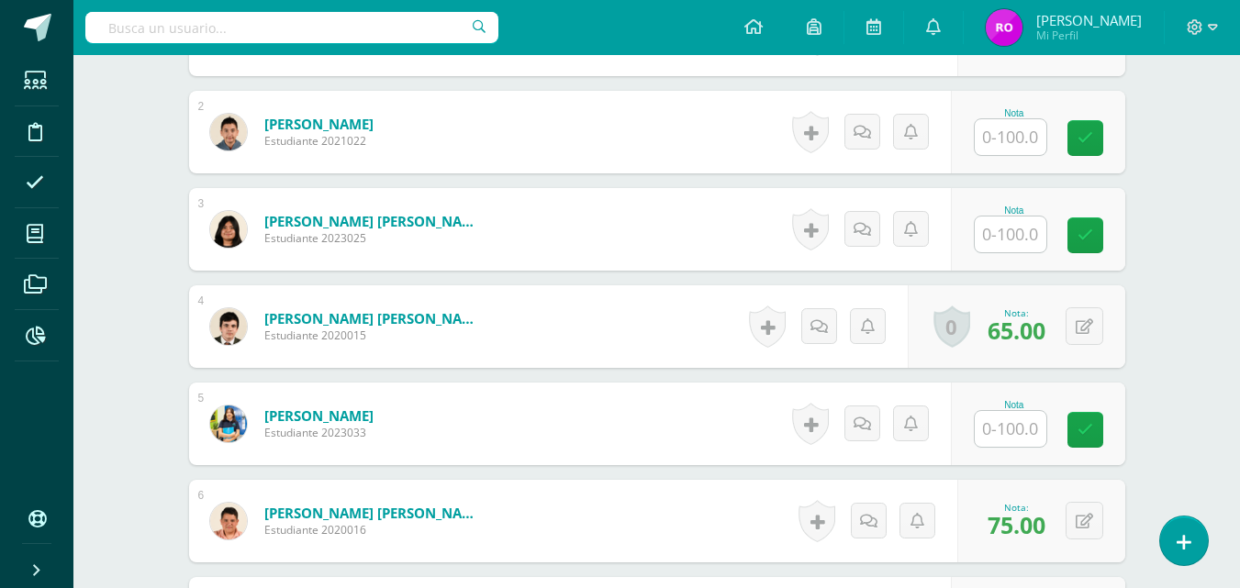
click at [1004, 428] on input "text" at bounding box center [1011, 429] width 72 height 36
type input "95"
click at [1097, 429] on icon at bounding box center [1098, 430] width 17 height 16
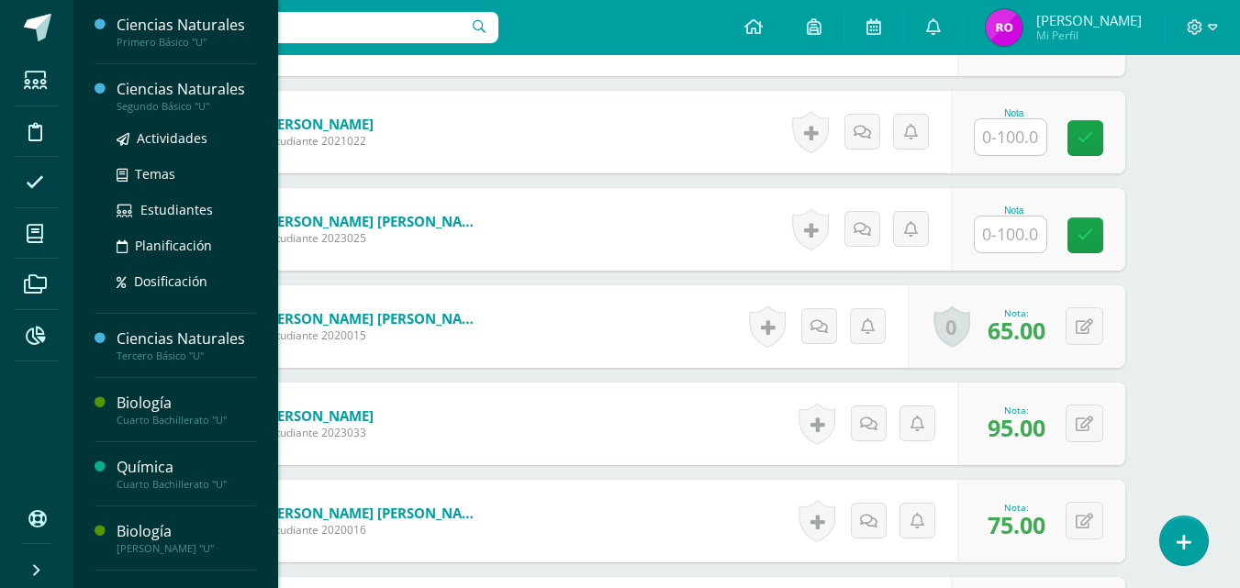
click at [174, 100] on div "Segundo Básico "U"" at bounding box center [187, 106] width 140 height 13
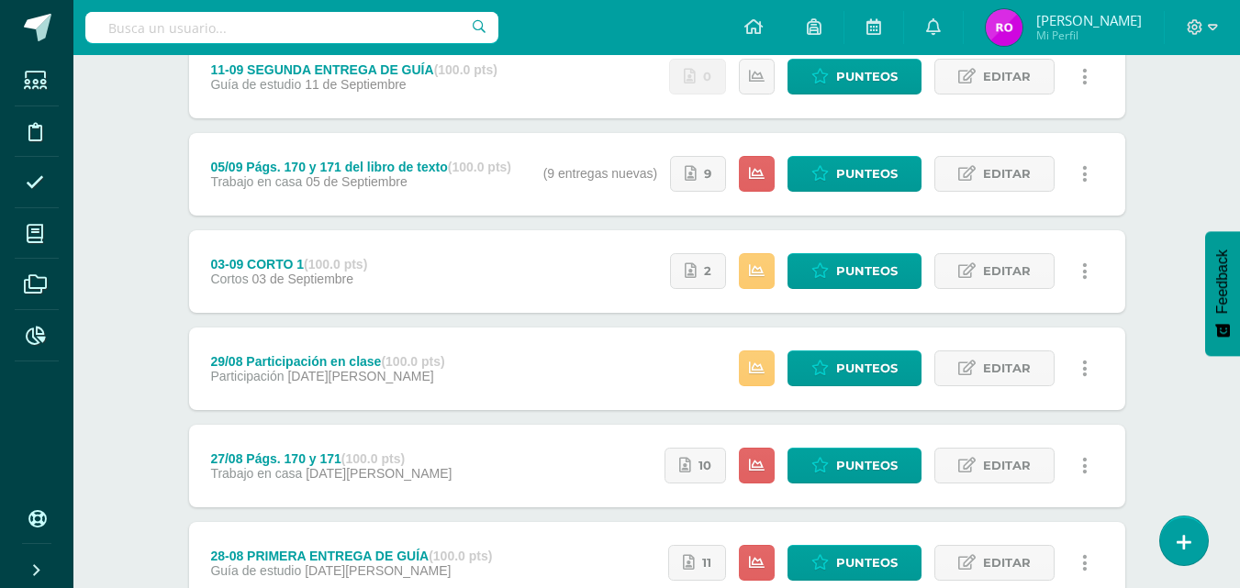
scroll to position [560, 0]
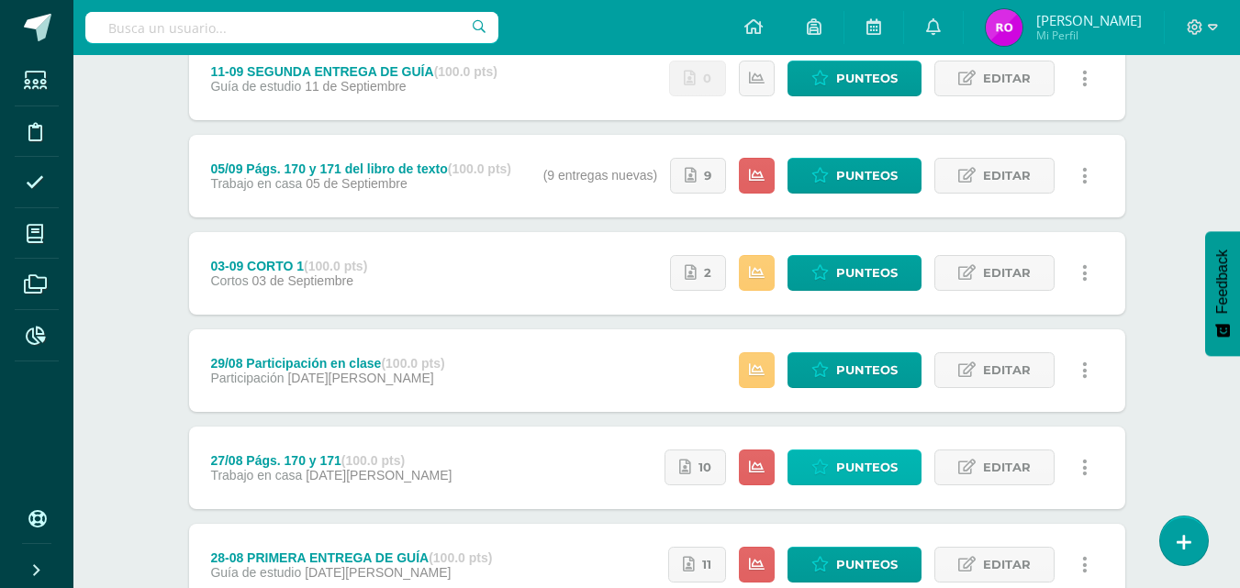
click at [838, 463] on span "Punteos" at bounding box center [867, 468] width 62 height 34
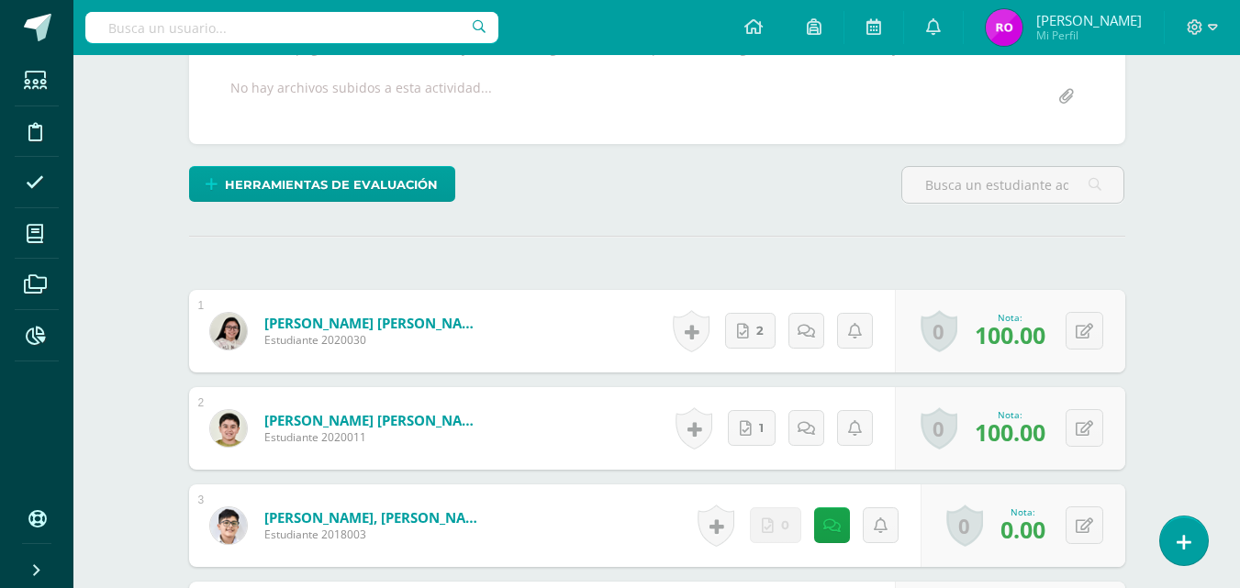
scroll to position [1722, 0]
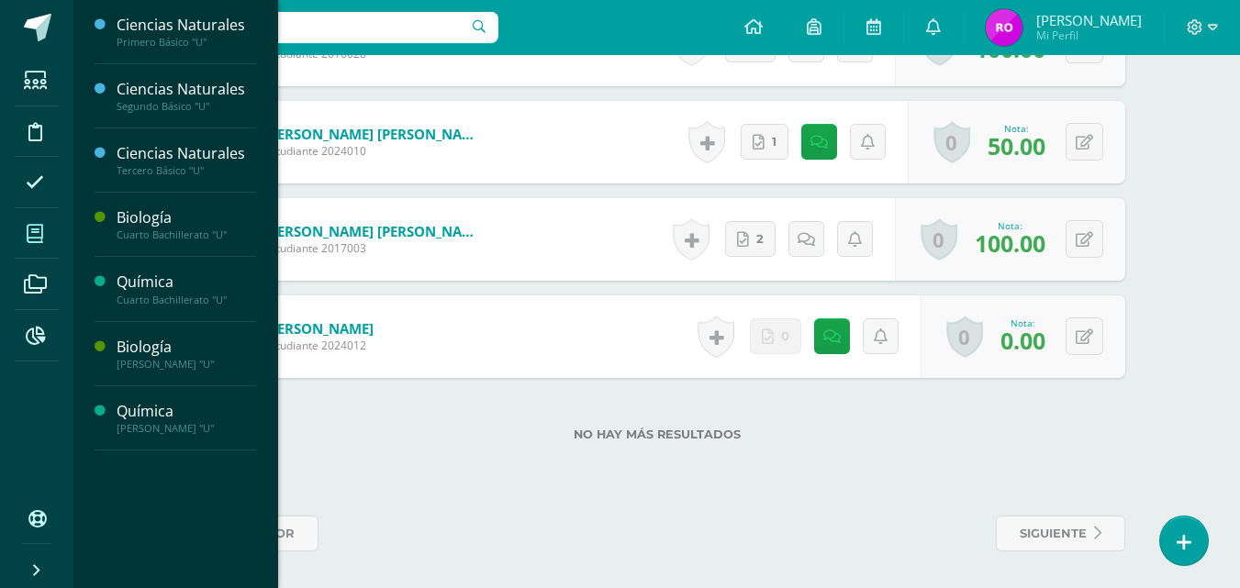
click at [41, 230] on icon at bounding box center [35, 234] width 17 height 18
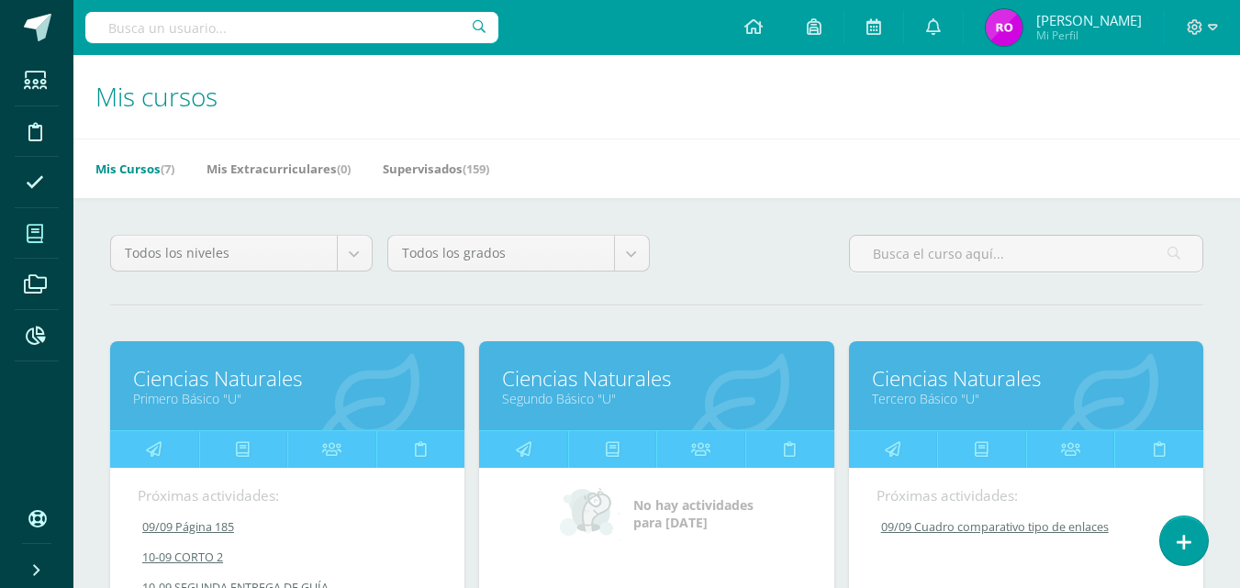
click at [638, 371] on link "Ciencias Naturales" at bounding box center [656, 378] width 308 height 28
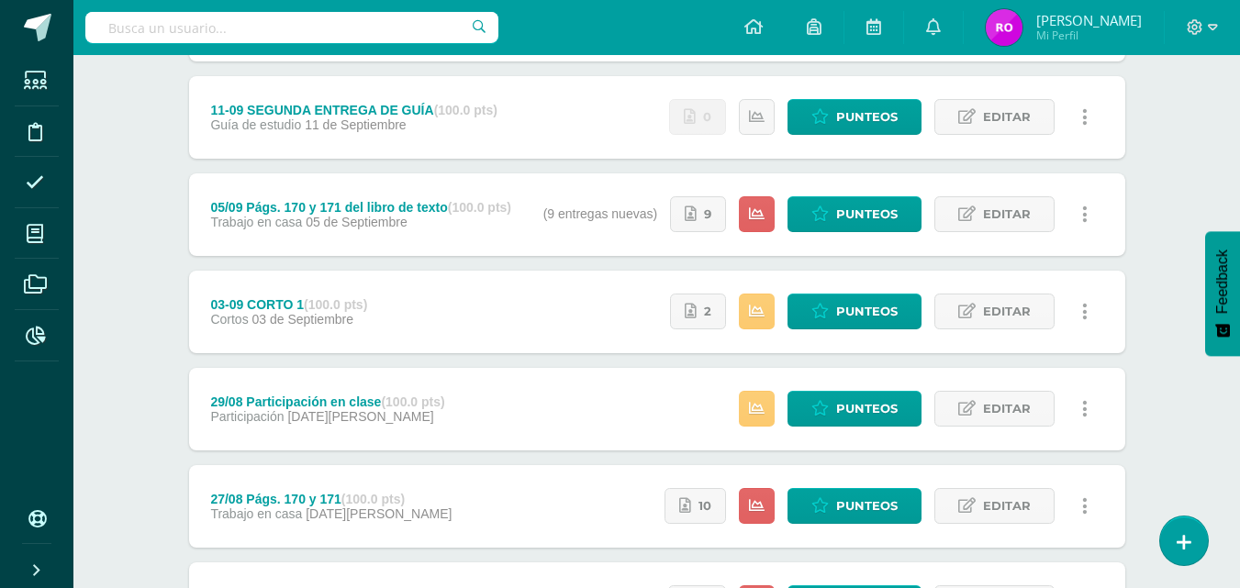
scroll to position [560, 0]
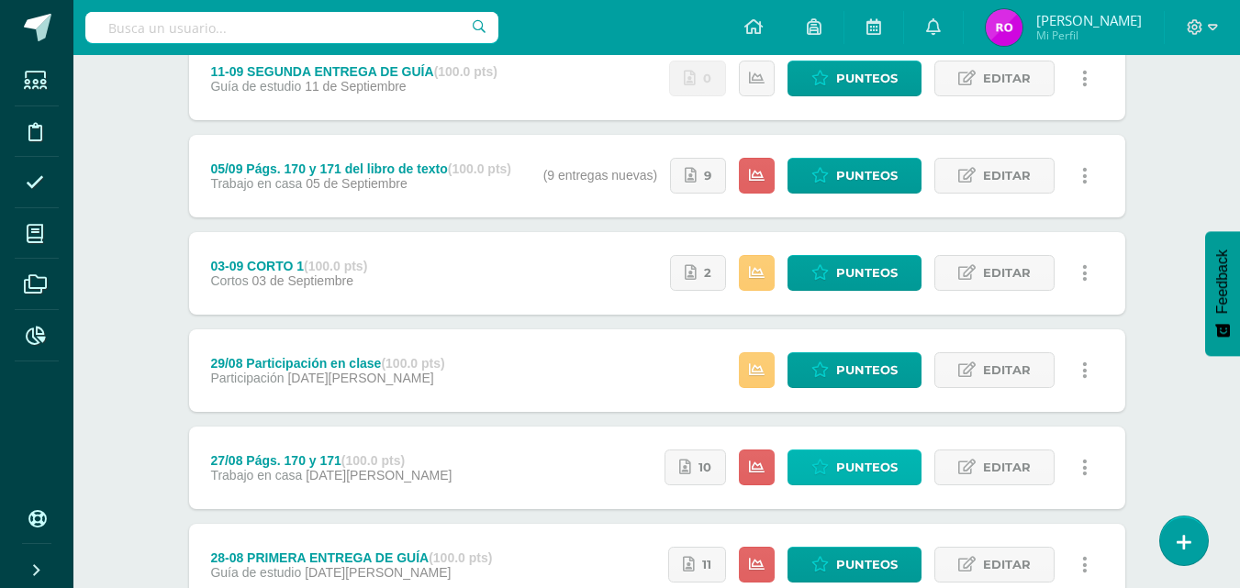
click at [866, 465] on span "Punteos" at bounding box center [867, 468] width 62 height 34
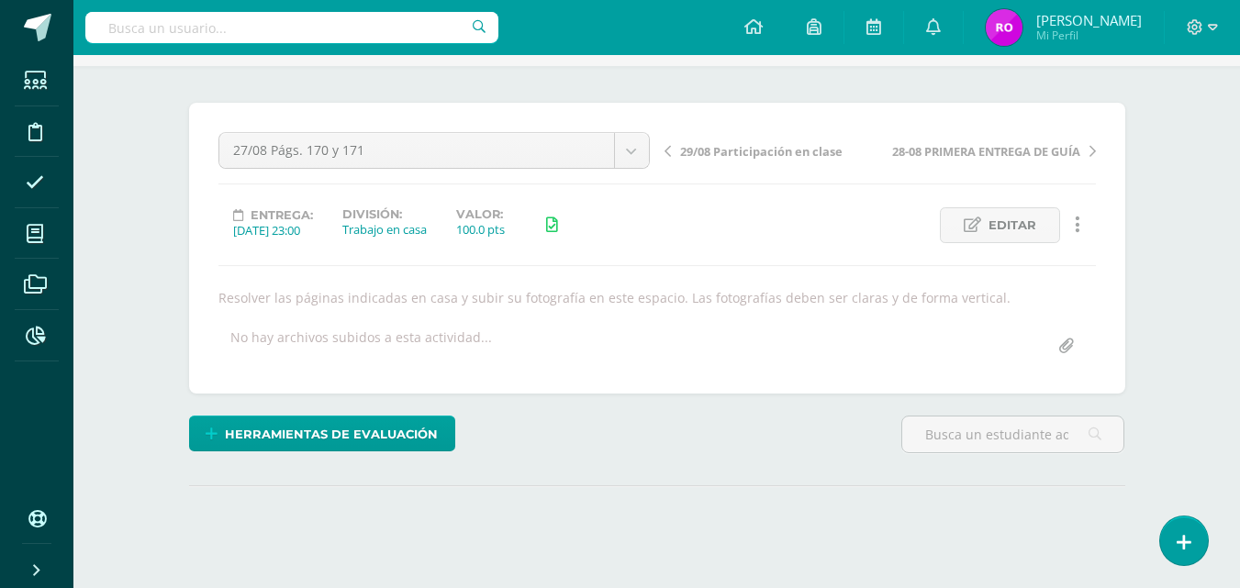
scroll to position [267, 0]
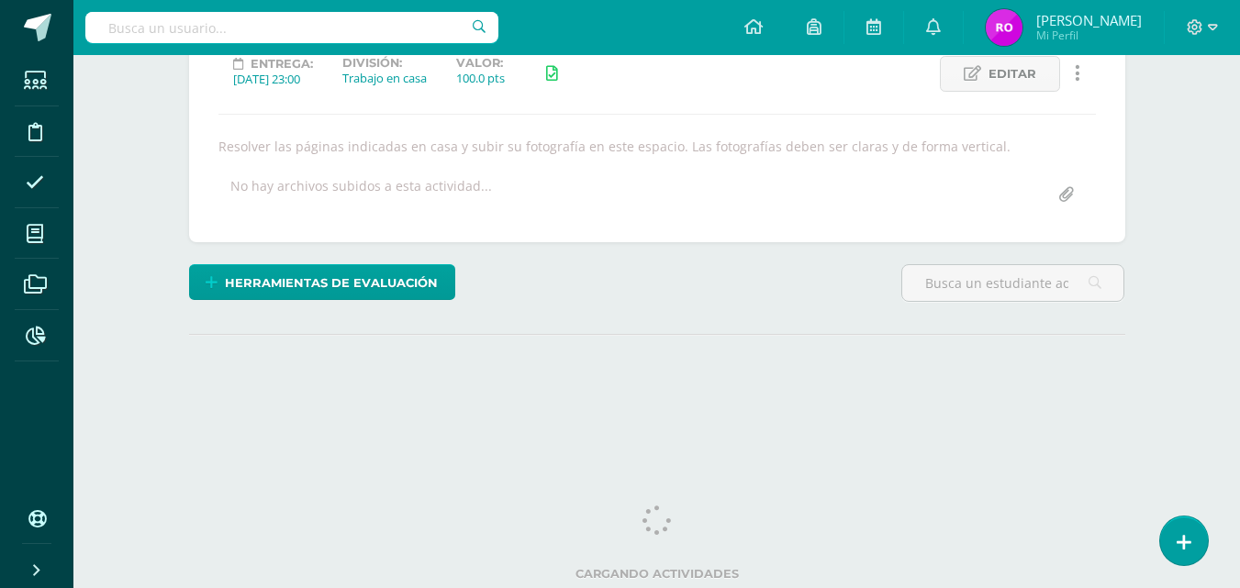
drag, startPoint x: 1246, startPoint y: 146, endPoint x: 1238, endPoint y: 389, distance: 243.4
click at [1238, 389] on html "Estudiantes Disciplina Asistencia Mis cursos Archivos Reportes Soporte Ayuda Re…" at bounding box center [620, 105] width 1240 height 745
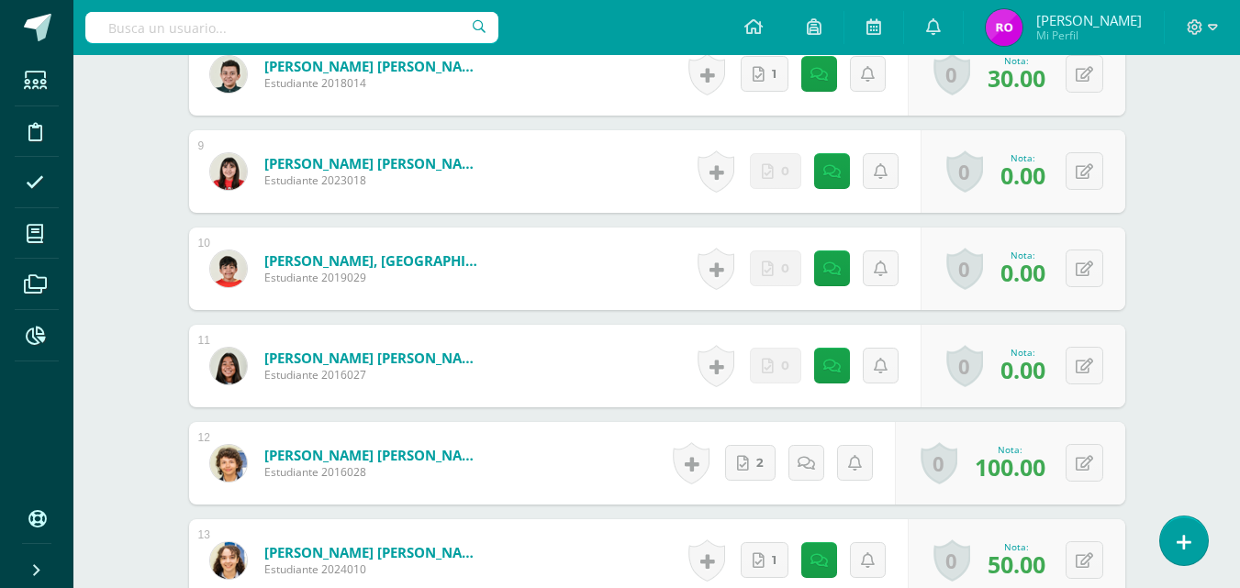
scroll to position [1307, 0]
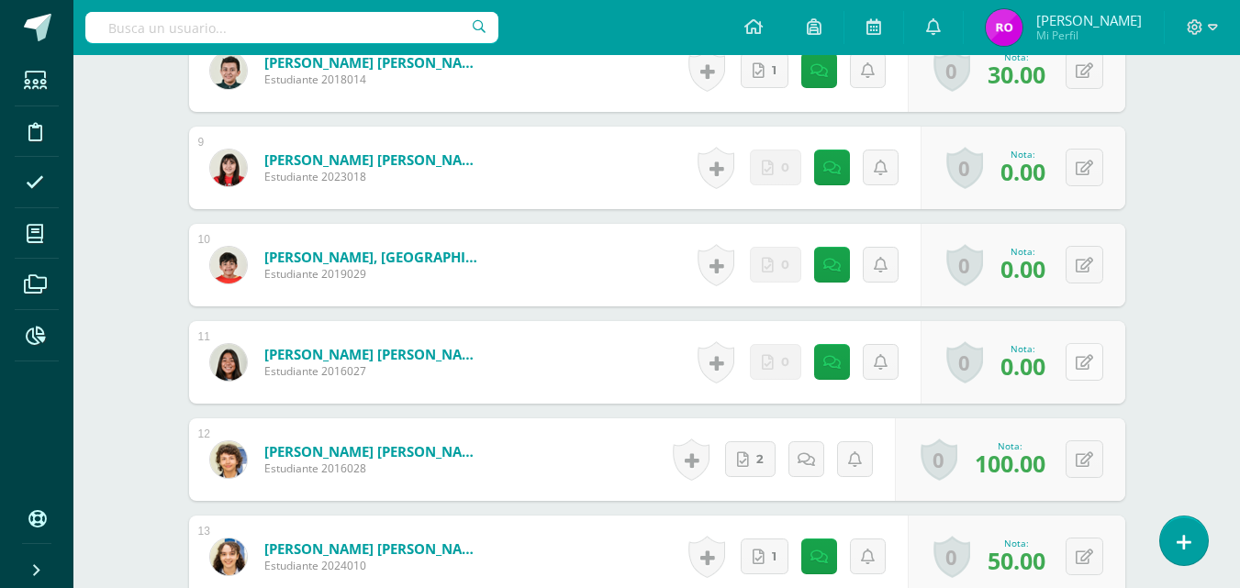
click at [1078, 354] on button at bounding box center [1085, 362] width 38 height 38
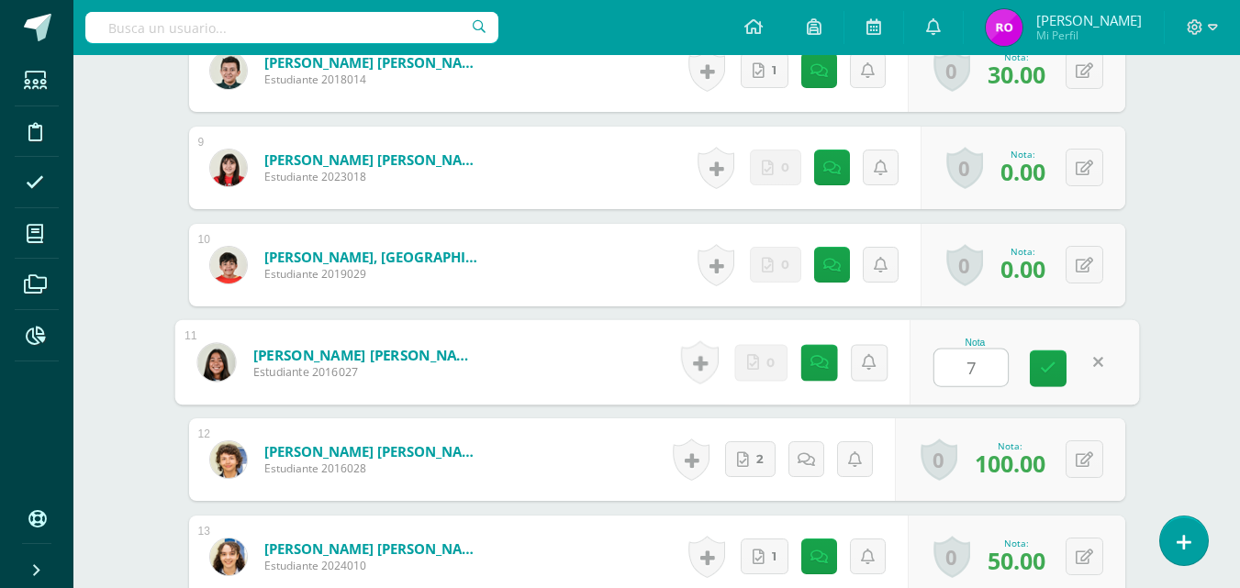
type input "70"
click at [1064, 367] on link at bounding box center [1048, 369] width 37 height 37
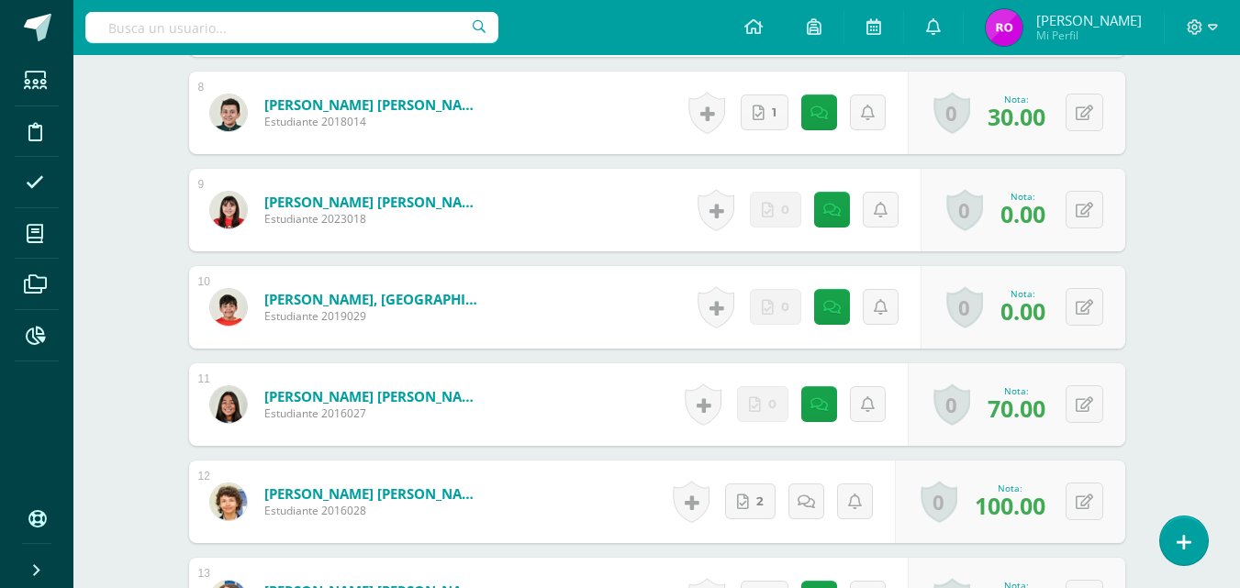
scroll to position [1249, 0]
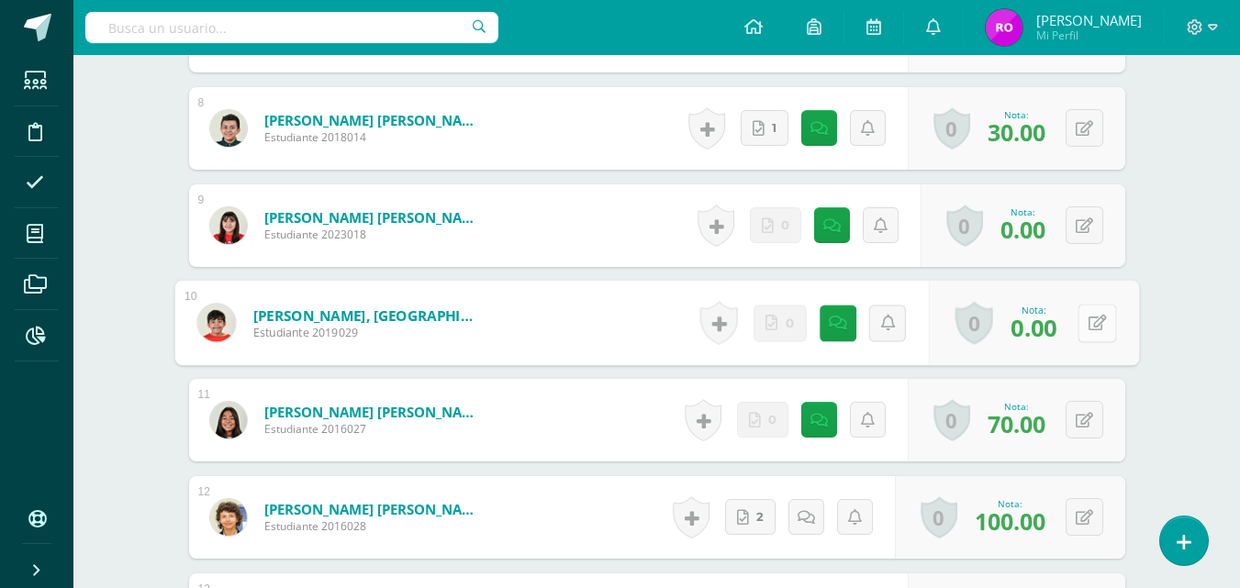
click at [1091, 322] on icon at bounding box center [1097, 323] width 18 height 16
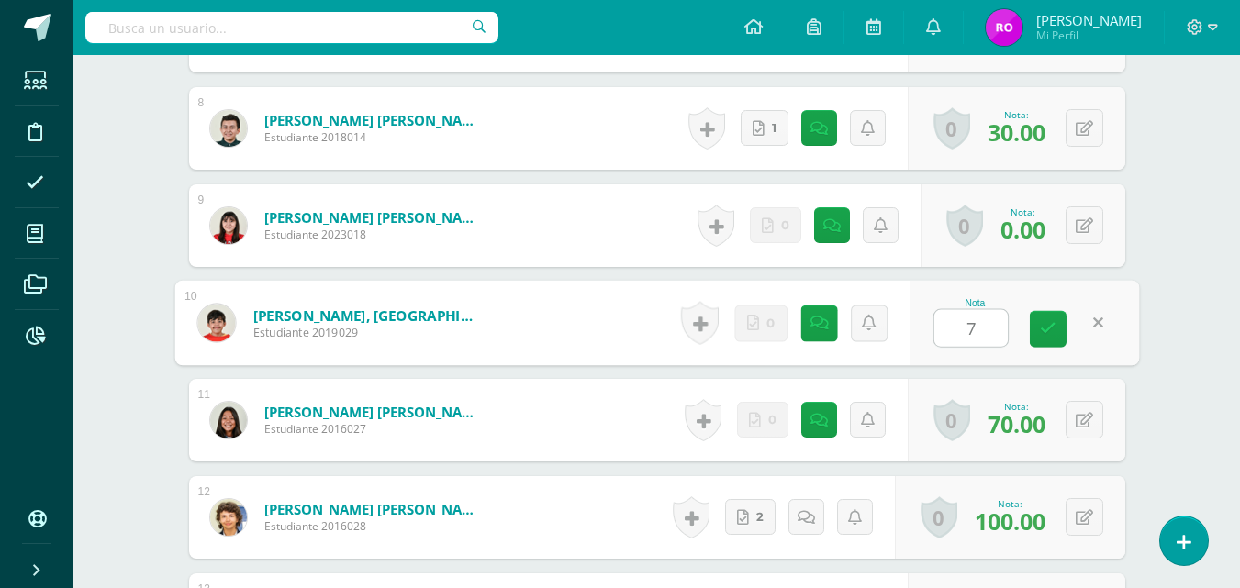
type input "70"
click at [1053, 329] on icon at bounding box center [1048, 329] width 17 height 16
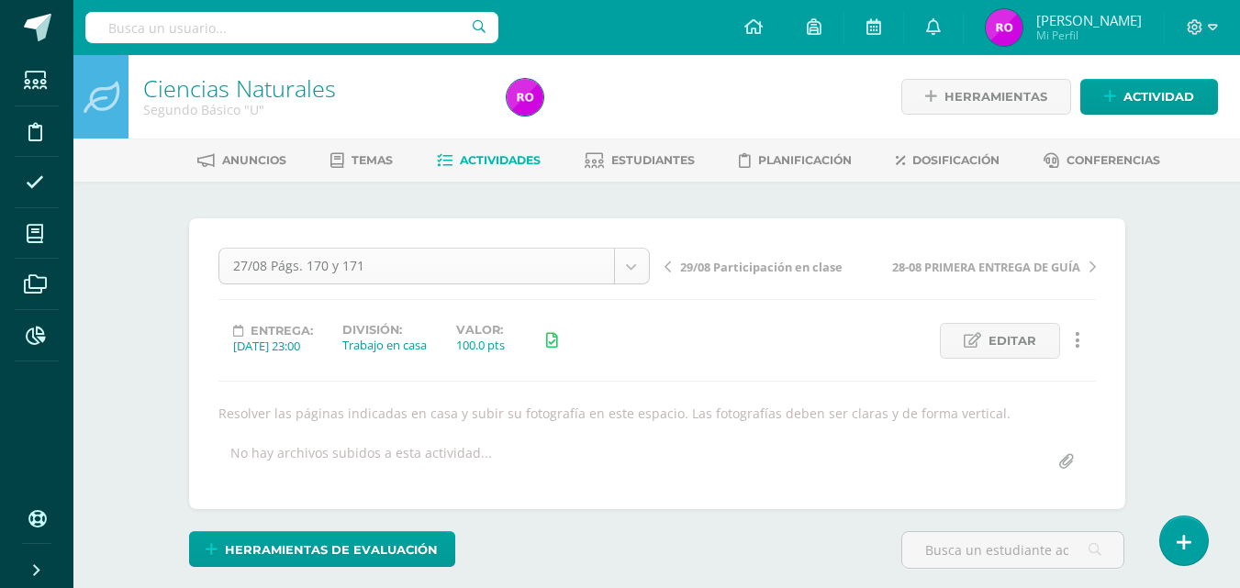
scroll to position [95, 0]
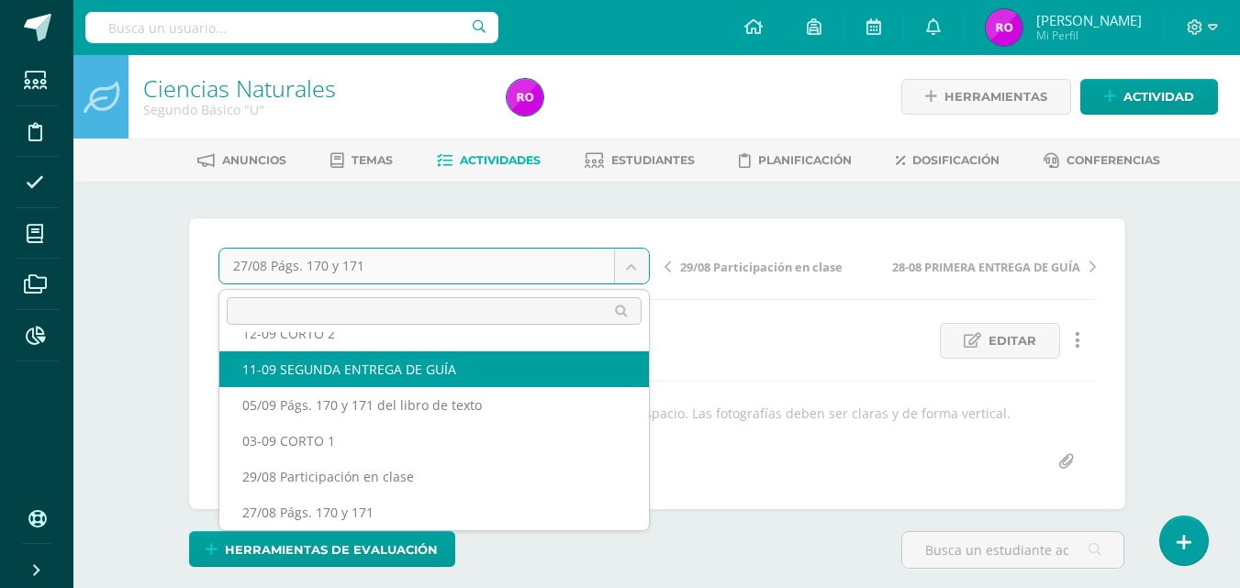
scroll to position [79, 0]
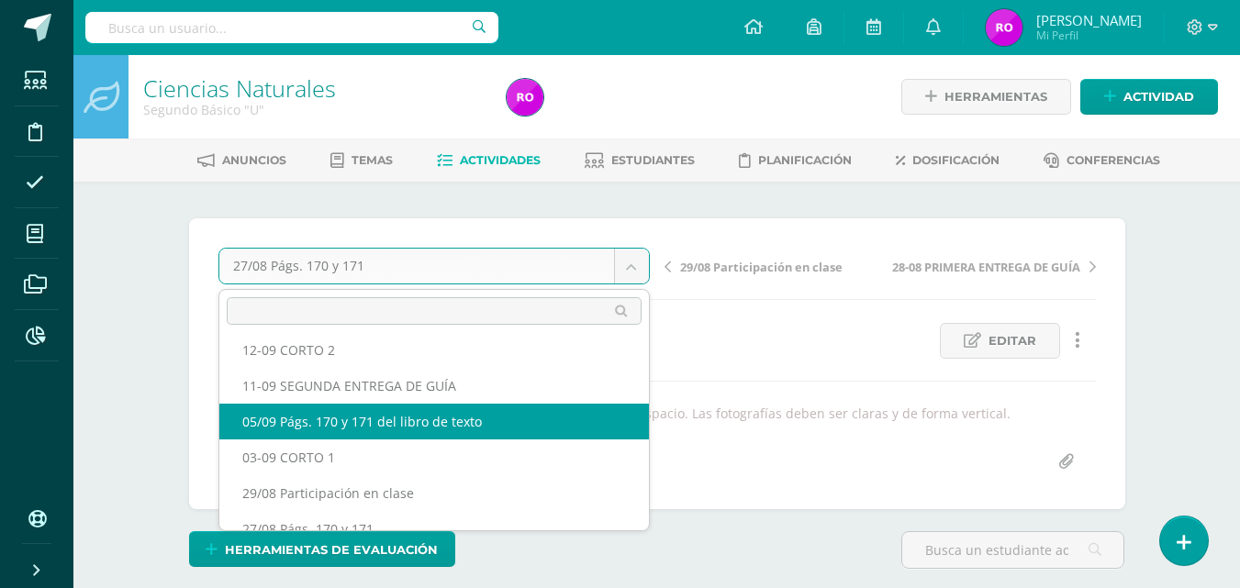
select select "/dashboard/teacher/grade-activity/219971/"
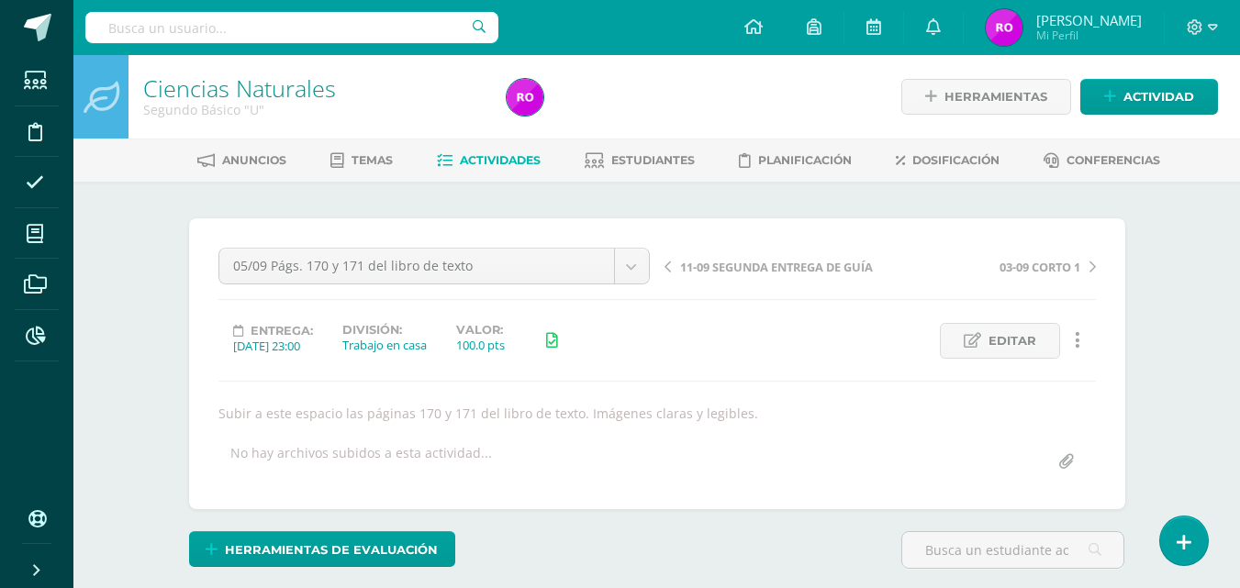
click at [501, 160] on span "Actividades" at bounding box center [500, 160] width 81 height 14
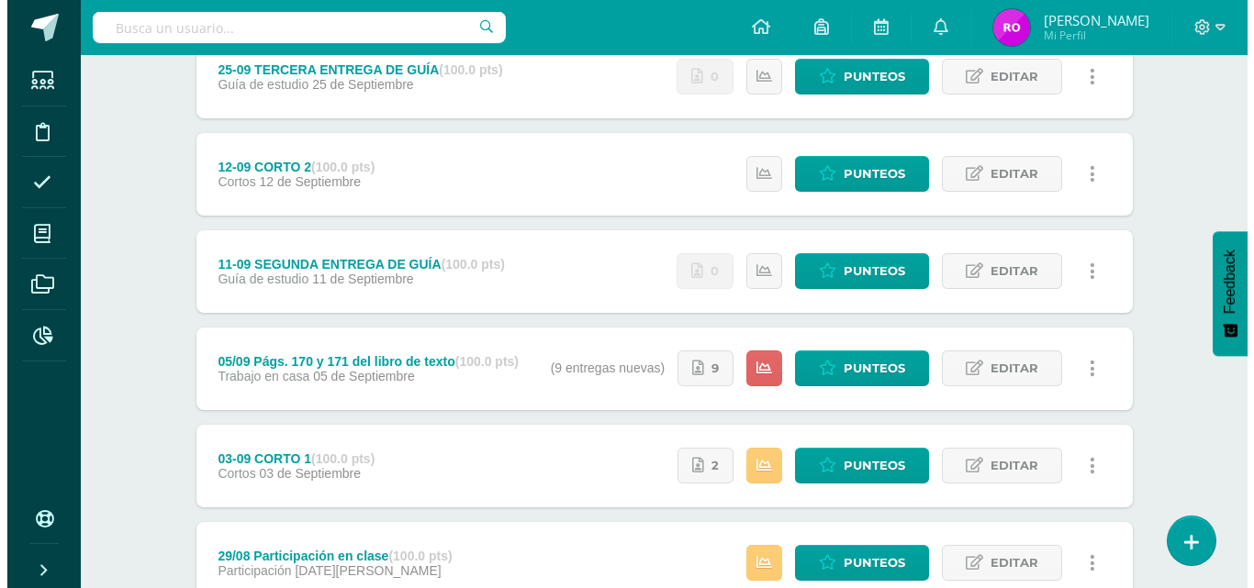
scroll to position [459, 0]
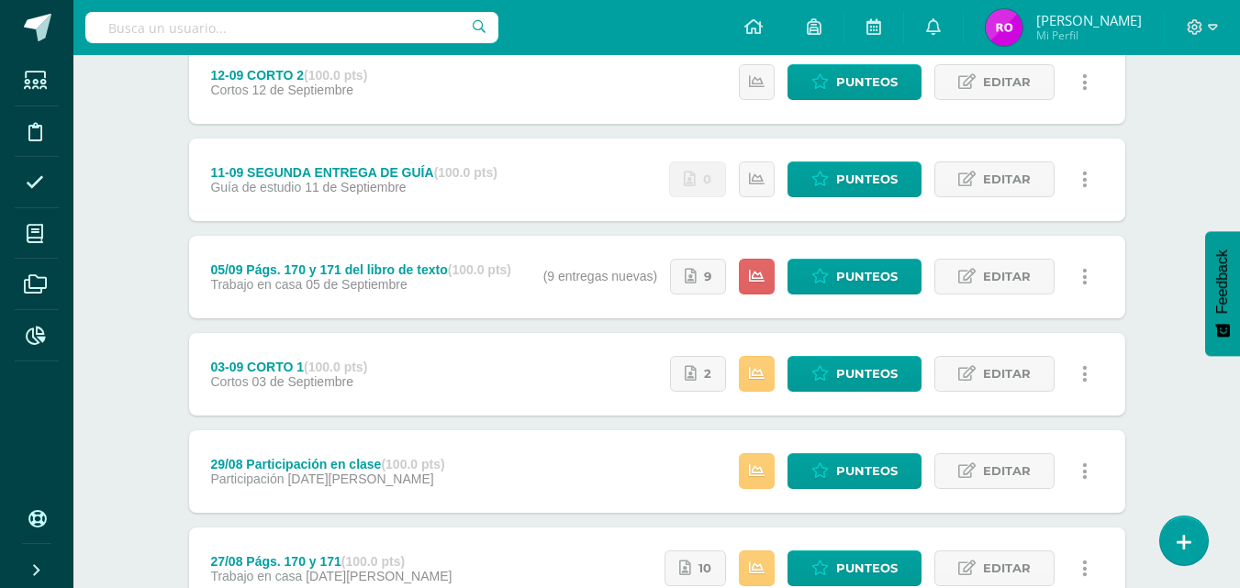
click at [1078, 277] on link at bounding box center [1086, 277] width 36 height 36
click at [1028, 368] on link "Eliminar" at bounding box center [1051, 365] width 188 height 28
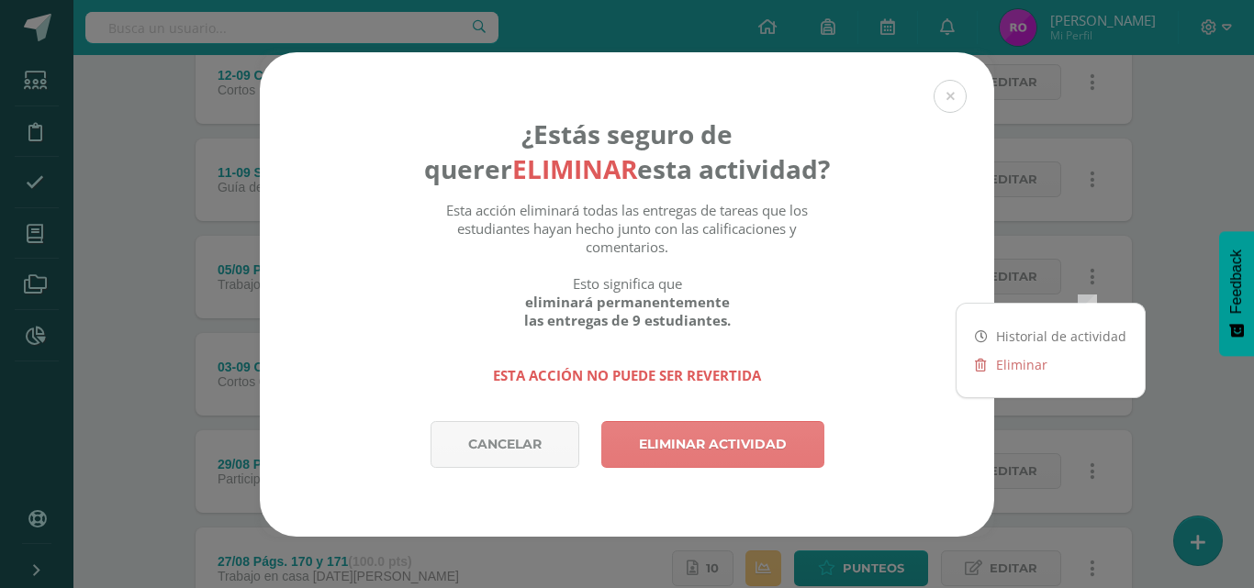
click at [669, 444] on link "Eliminar actividad" at bounding box center [712, 444] width 223 height 47
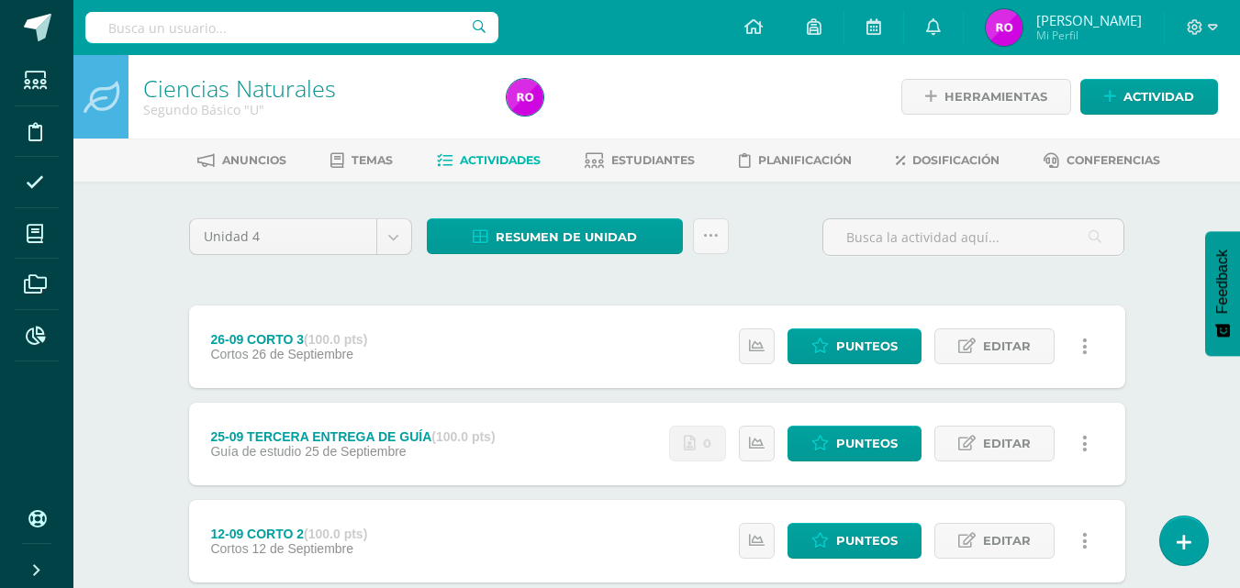
click at [1149, 78] on div "Herramientas Detalle de asistencias Actividad" at bounding box center [1043, 97] width 349 height 84
click at [1148, 84] on span "Actividad" at bounding box center [1159, 97] width 71 height 34
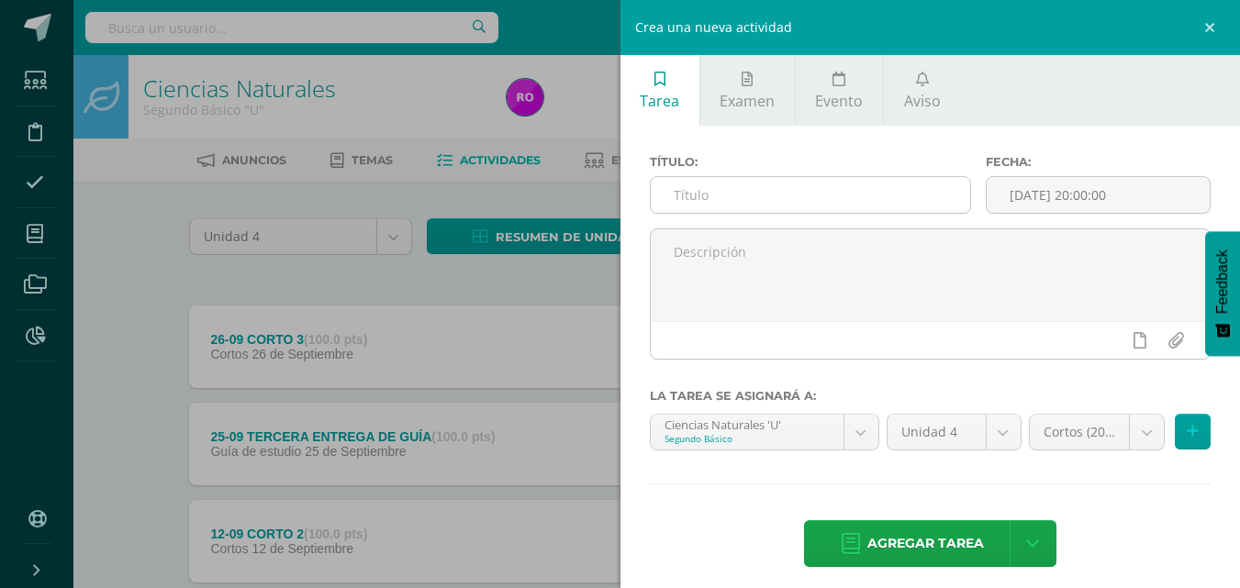
click at [829, 192] on input "text" at bounding box center [810, 195] width 319 height 36
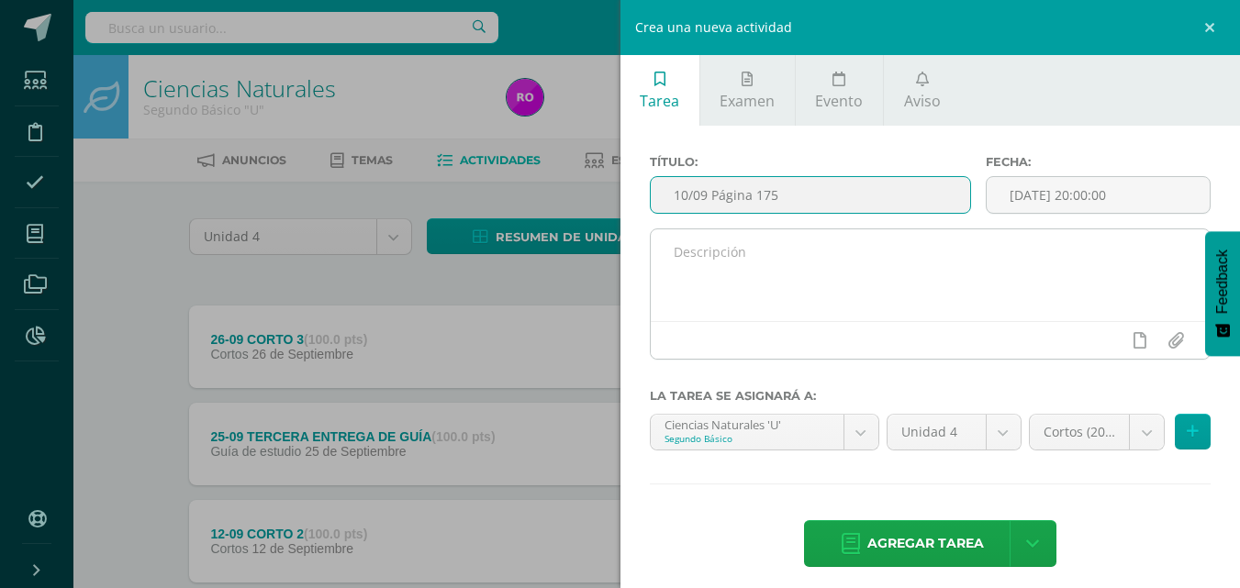
type input "10/09 Página 175"
click at [873, 284] on textarea at bounding box center [931, 276] width 560 height 92
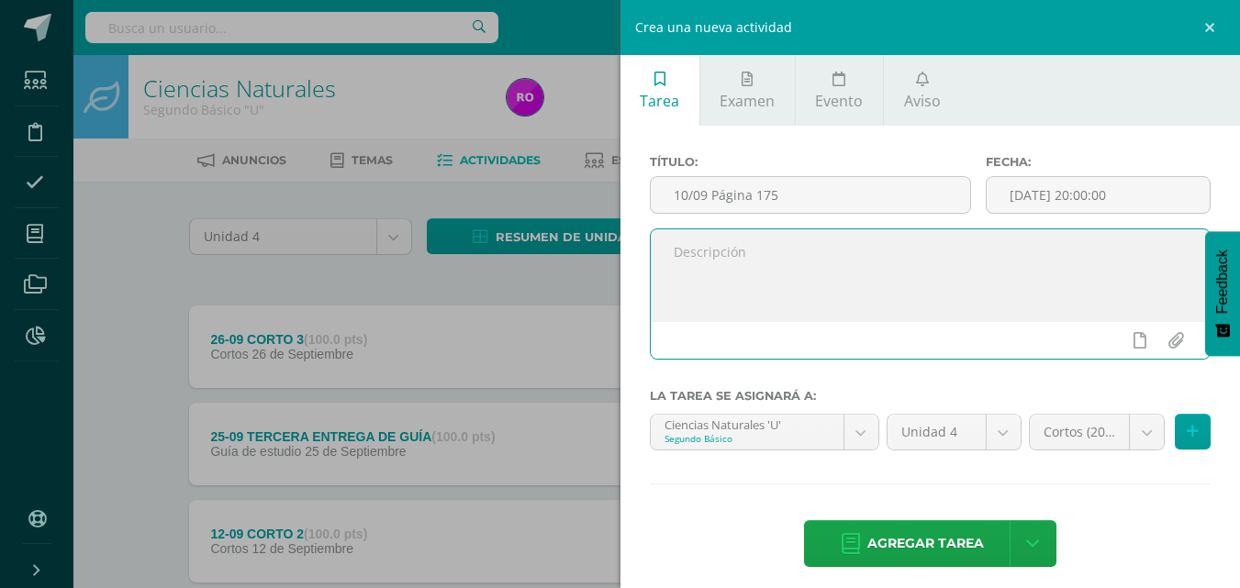
click at [764, 246] on textarea at bounding box center [931, 276] width 560 height 92
type textarea "Resolver página 175 del libro y subir a este espacio."
click at [1135, 442] on body "La tarea 05/09 Págs. 170 y 171 del libro de texto fue eliminada exitosamente. E…" at bounding box center [620, 596] width 1240 height 1192
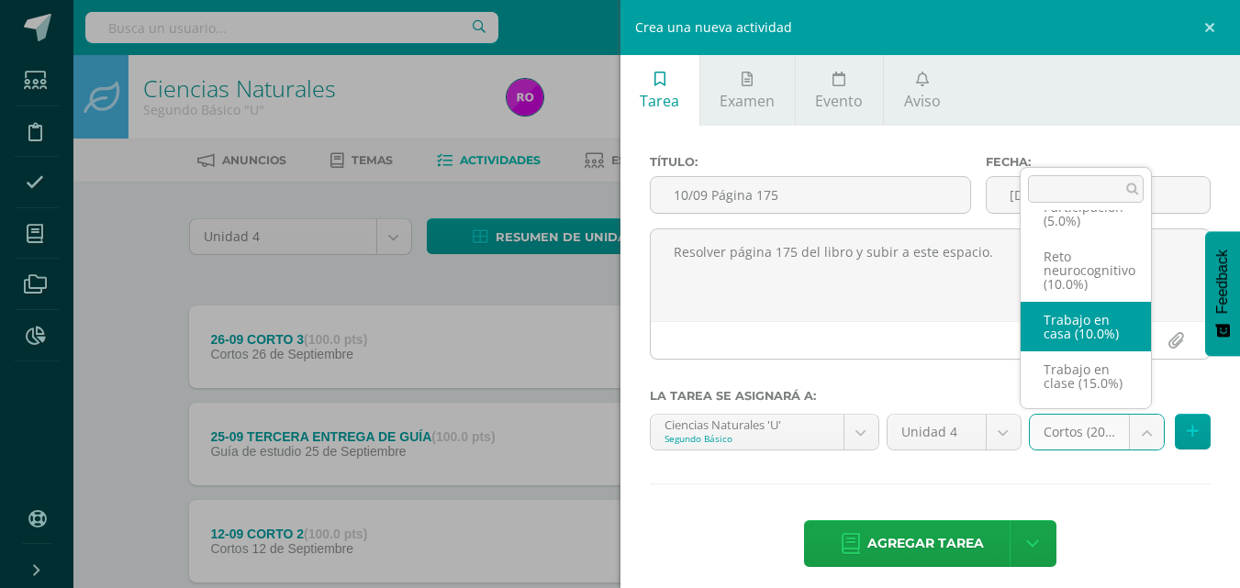
scroll to position [219, 0]
select select "202442"
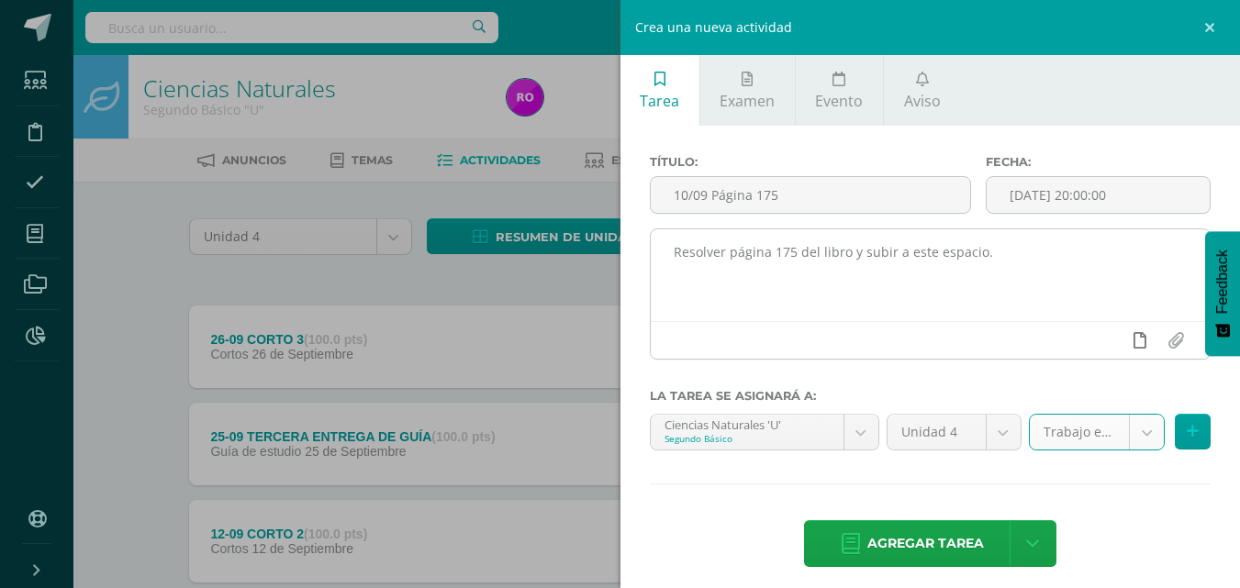
click at [1134, 342] on icon at bounding box center [1140, 340] width 13 height 17
click at [1096, 340] on icon at bounding box center [1104, 340] width 17 height 17
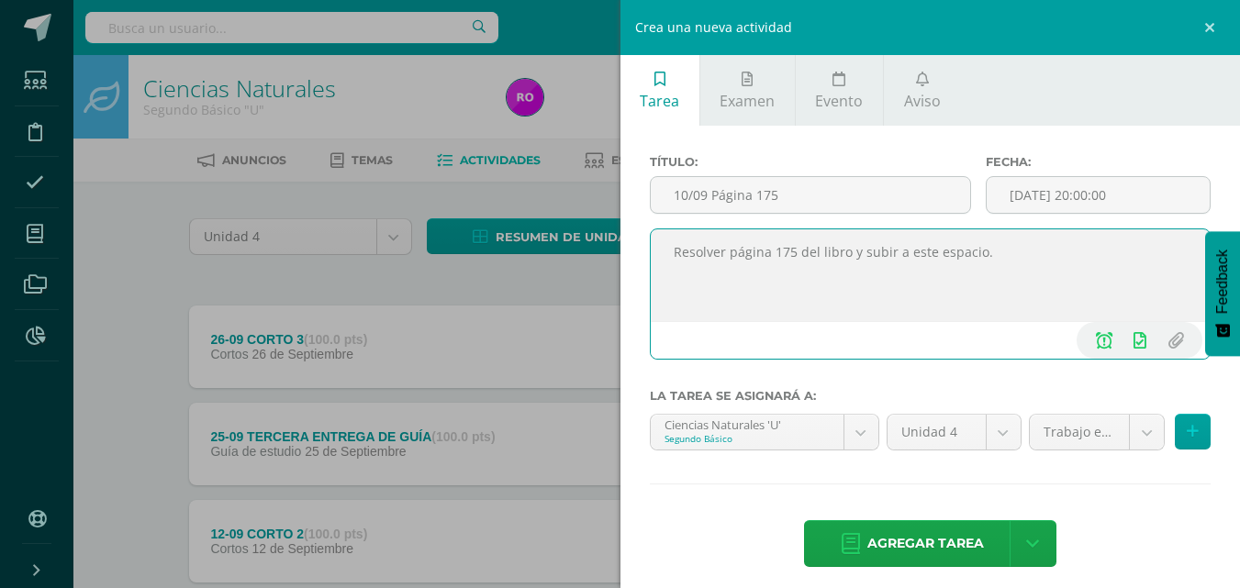
click at [995, 257] on textarea "Resolver página 175 del libro y subir a este espacio." at bounding box center [931, 276] width 560 height 92
type textarea "Resolver página 175 del libro y subir a este espacio, fotografías claras y legi…"
click at [957, 541] on span "Agregar tarea" at bounding box center [926, 543] width 117 height 45
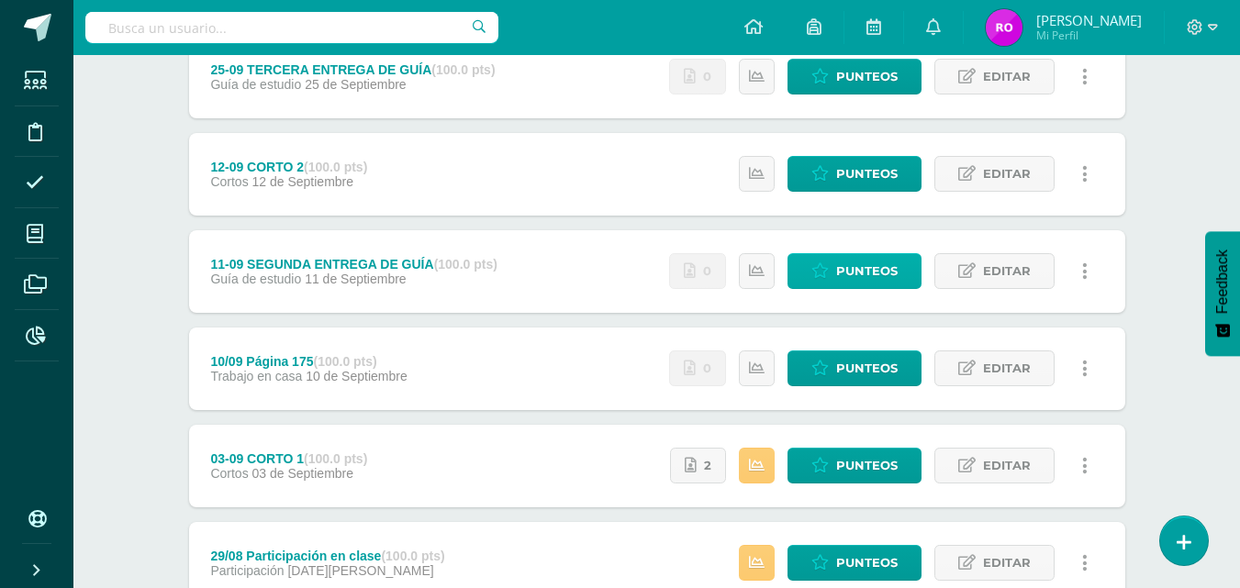
scroll to position [459, 0]
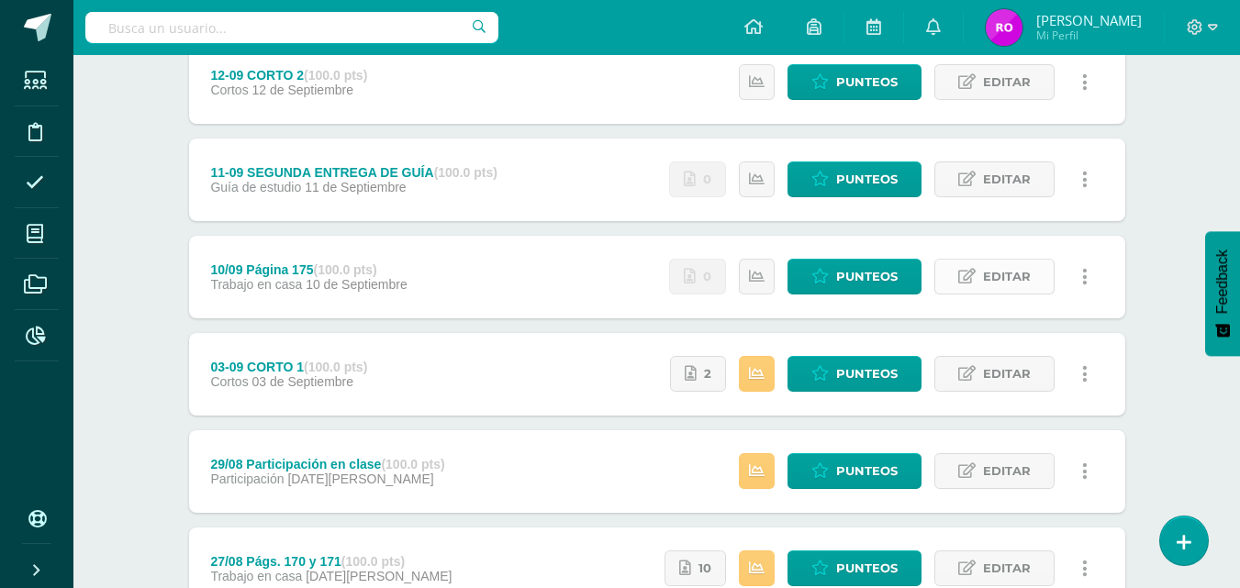
click at [984, 269] on span "Editar" at bounding box center [1007, 277] width 48 height 34
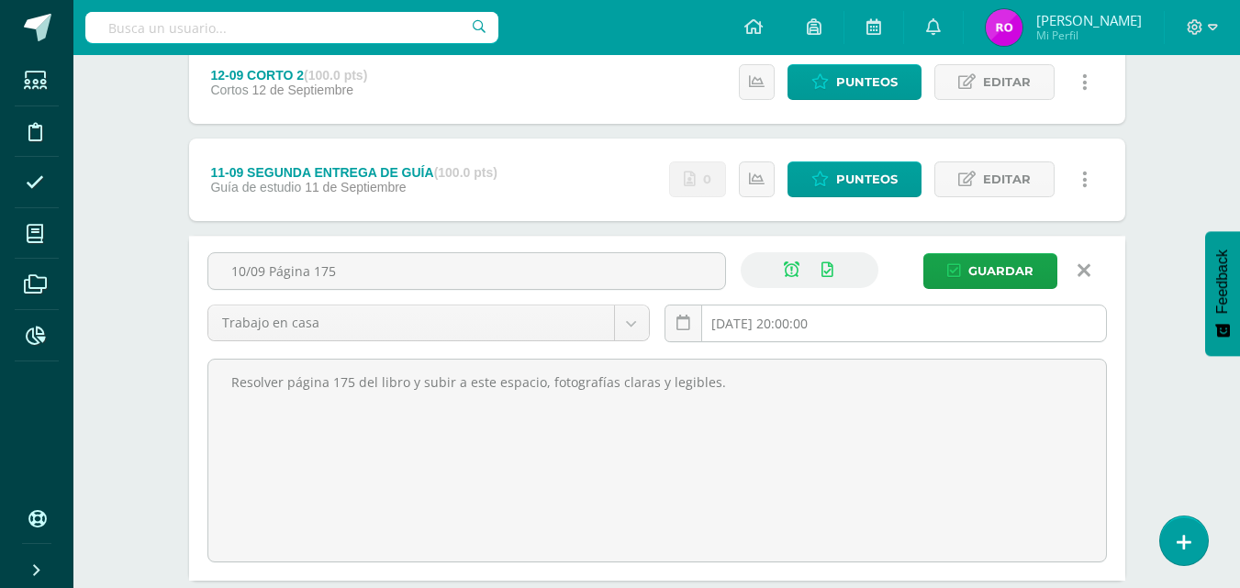
click at [868, 324] on input "[DATE] 20:00:00" at bounding box center [886, 324] width 441 height 36
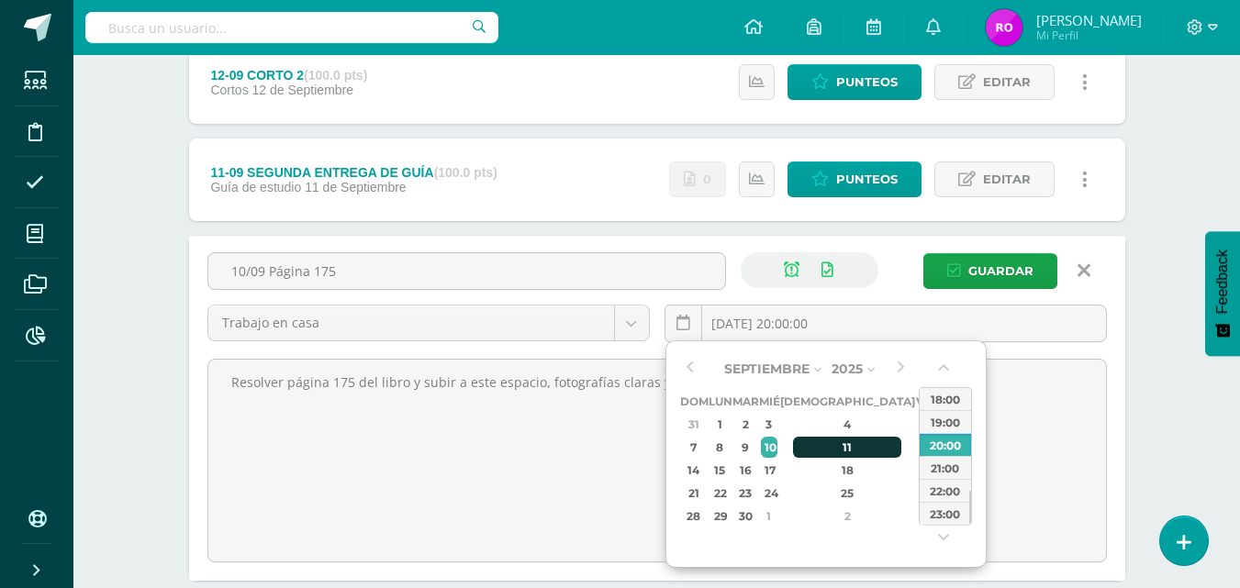
click at [827, 452] on div "11" at bounding box center [847, 447] width 108 height 21
click at [955, 519] on div "23:00" at bounding box center [945, 513] width 51 height 23
type input "2025-09-11 23:00"
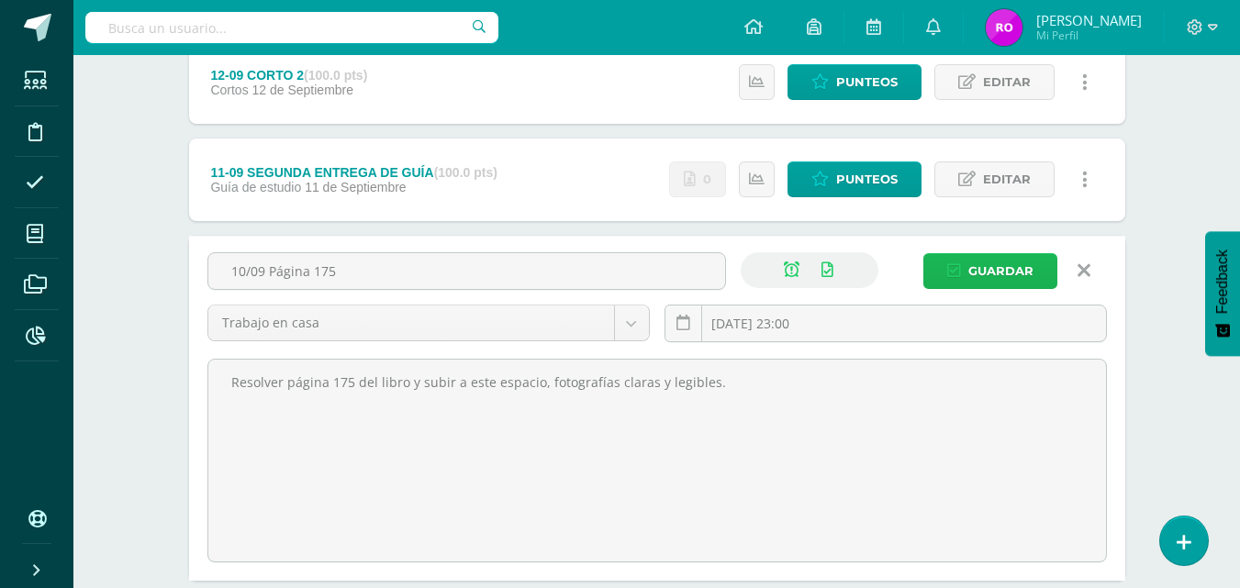
click at [1011, 274] on span "Guardar" at bounding box center [1001, 271] width 65 height 34
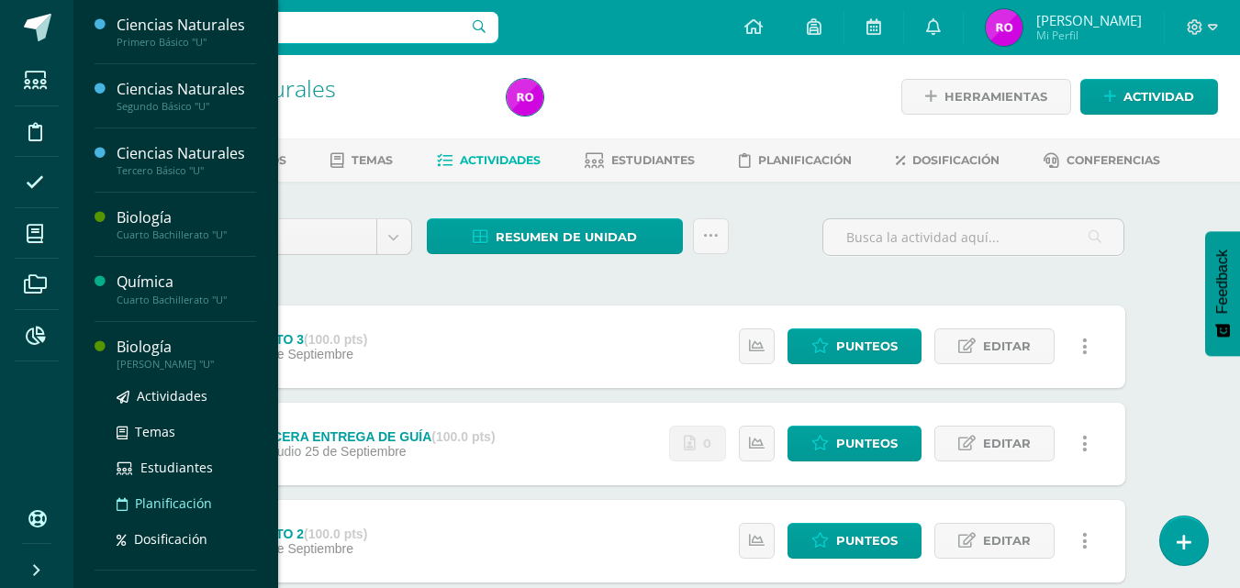
click at [143, 515] on ul "Actividades Temas Estudiantes Planificación Dosificación" at bounding box center [187, 468] width 140 height 164
click at [170, 362] on div "[PERSON_NAME] "U"" at bounding box center [187, 364] width 140 height 13
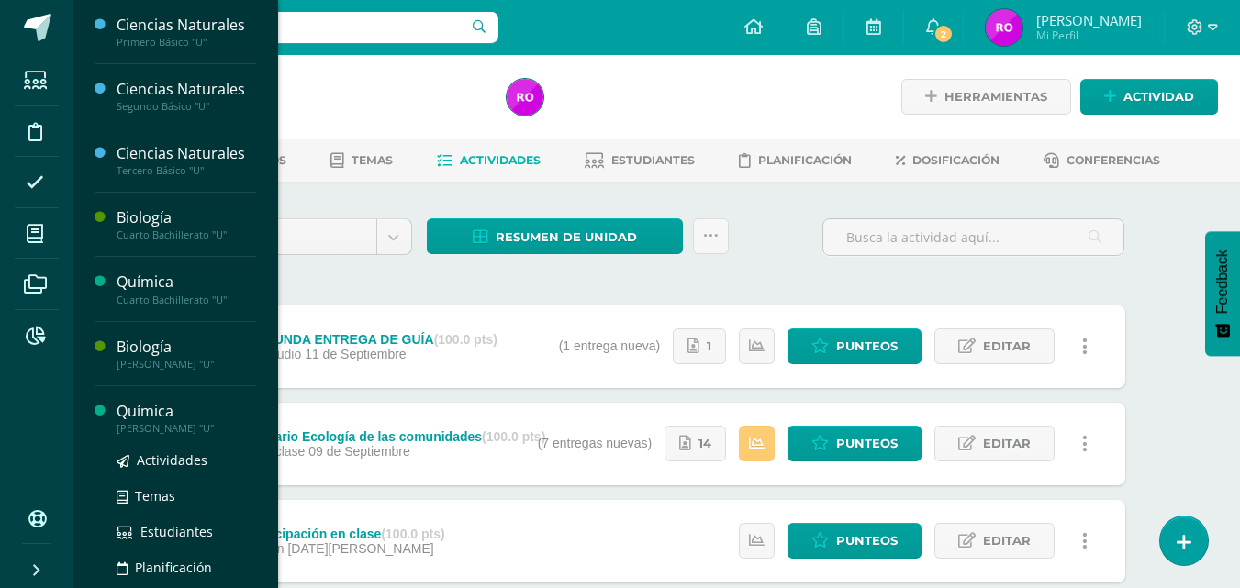
click at [183, 439] on div "Actividades Temas Estudiantes Planificación Dosificación" at bounding box center [187, 527] width 140 height 185
click at [186, 428] on div "[PERSON_NAME] "U"" at bounding box center [187, 428] width 140 height 13
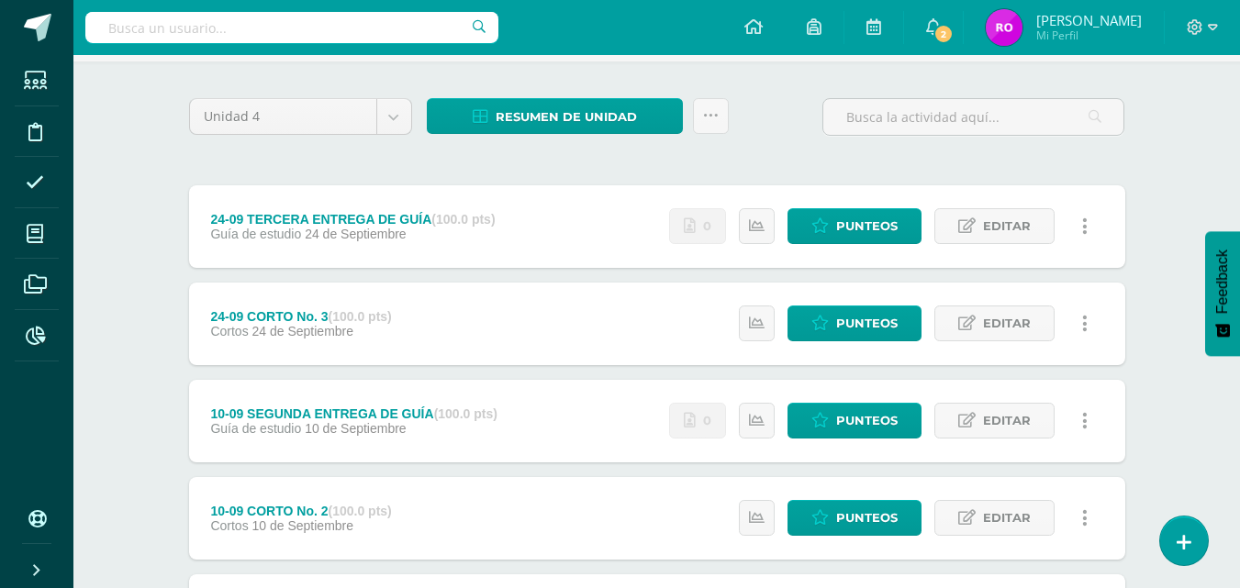
scroll to position [206, 0]
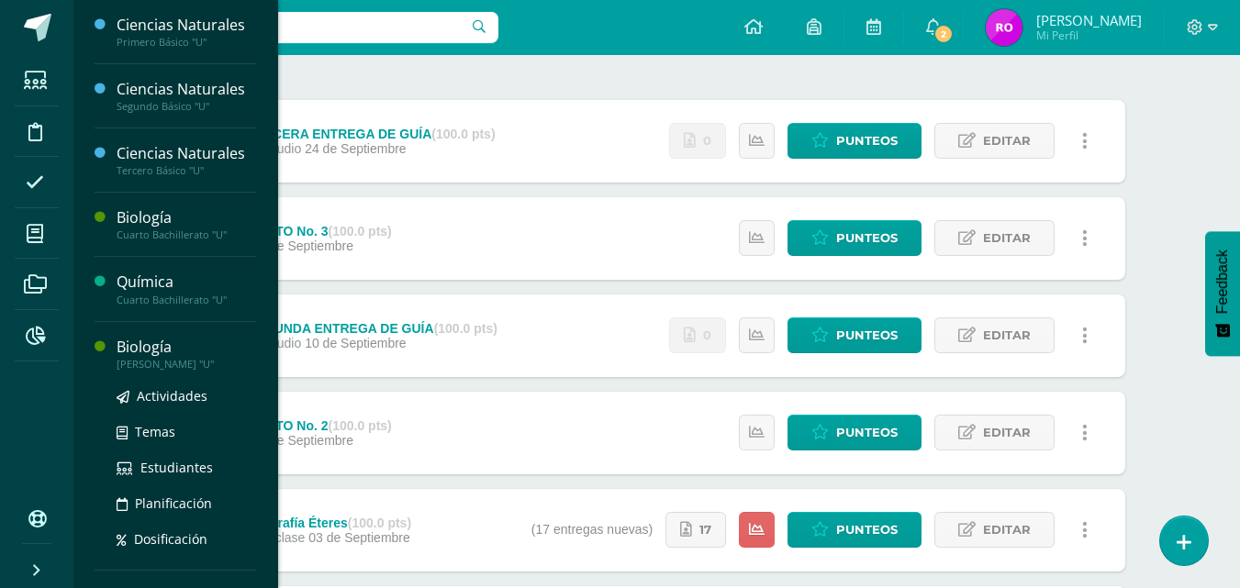
click at [147, 353] on div "Biología" at bounding box center [187, 347] width 140 height 21
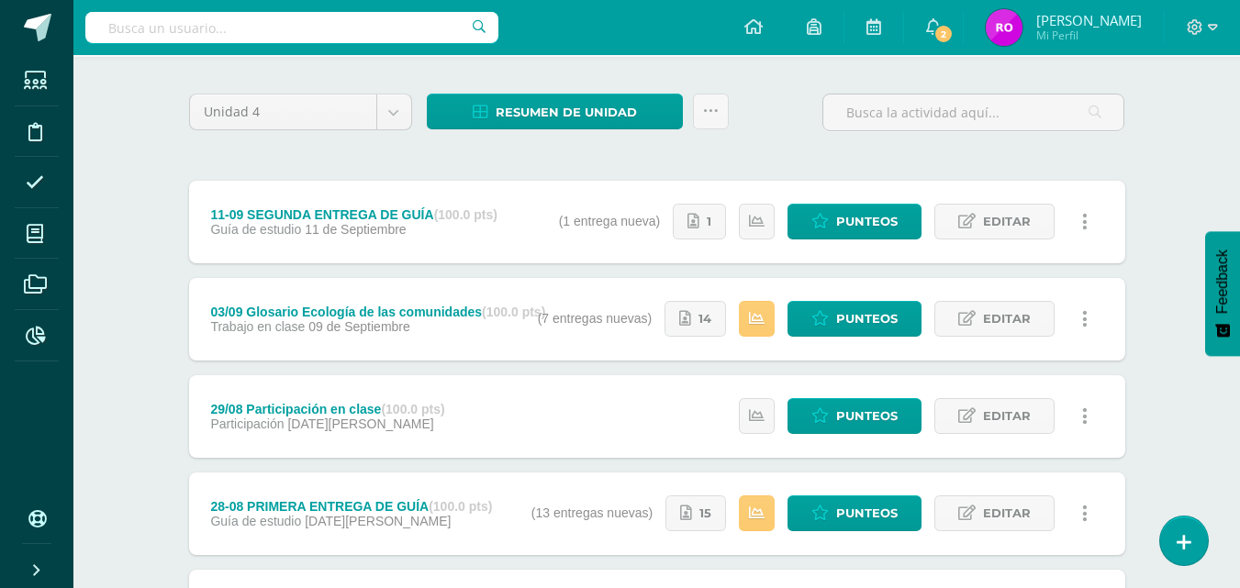
scroll to position [88, 0]
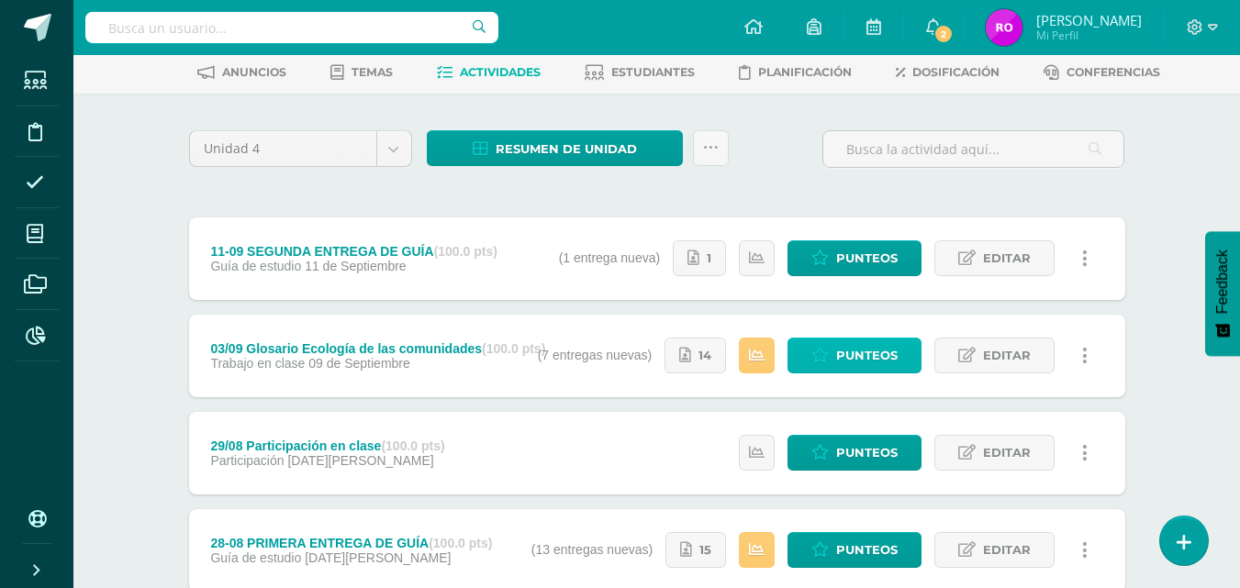
click at [846, 353] on span "Punteos" at bounding box center [867, 356] width 62 height 34
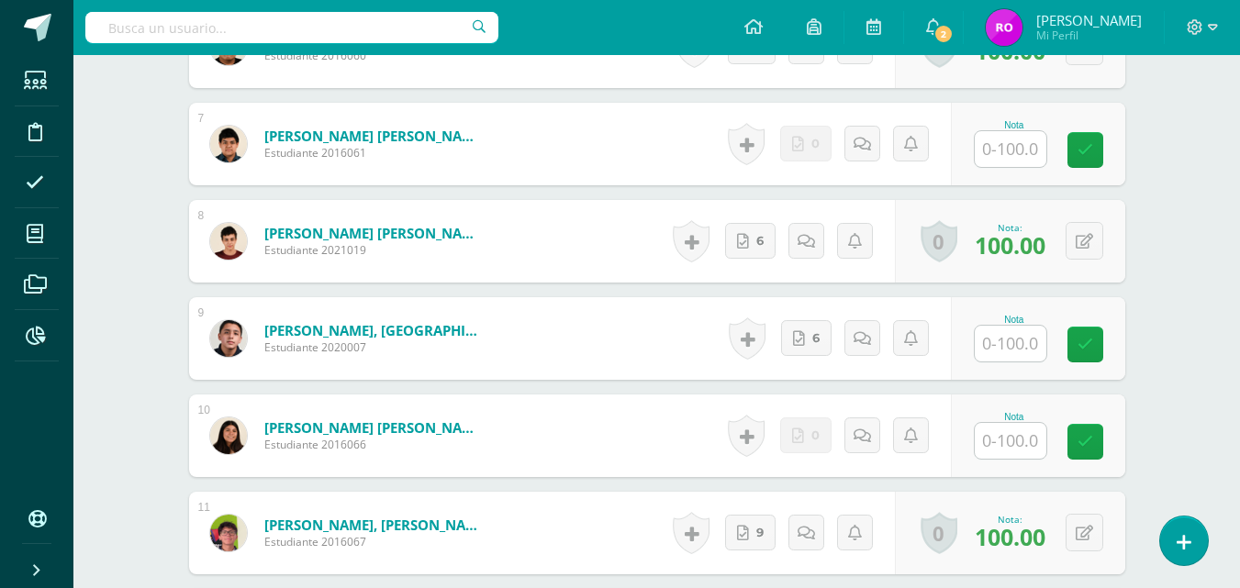
scroll to position [1092, 0]
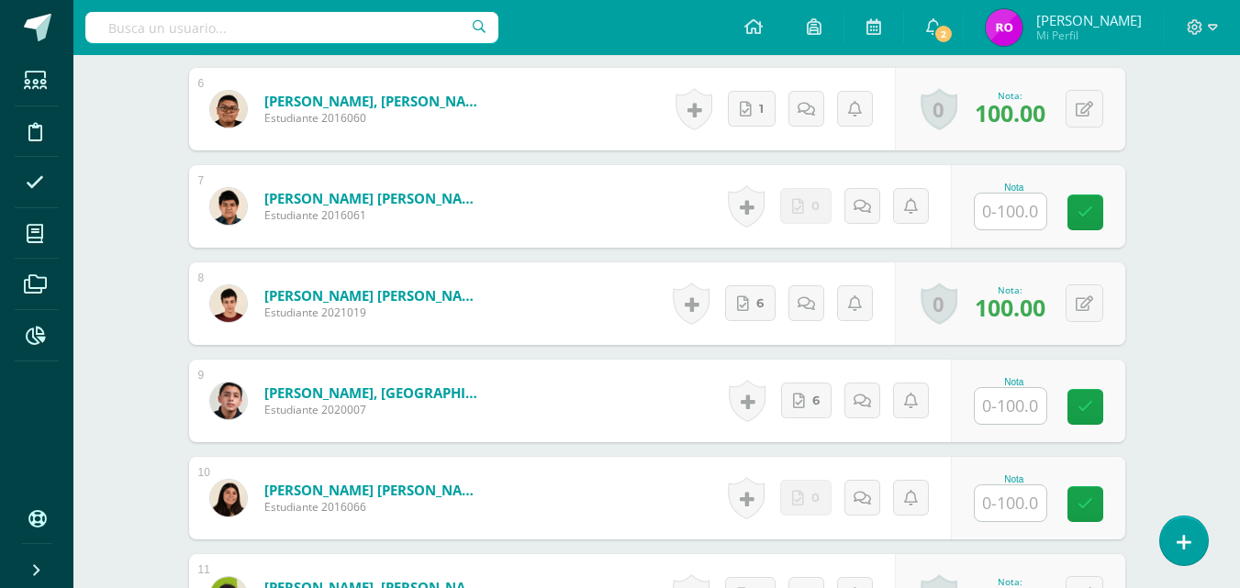
click at [1010, 407] on input "text" at bounding box center [1011, 406] width 72 height 36
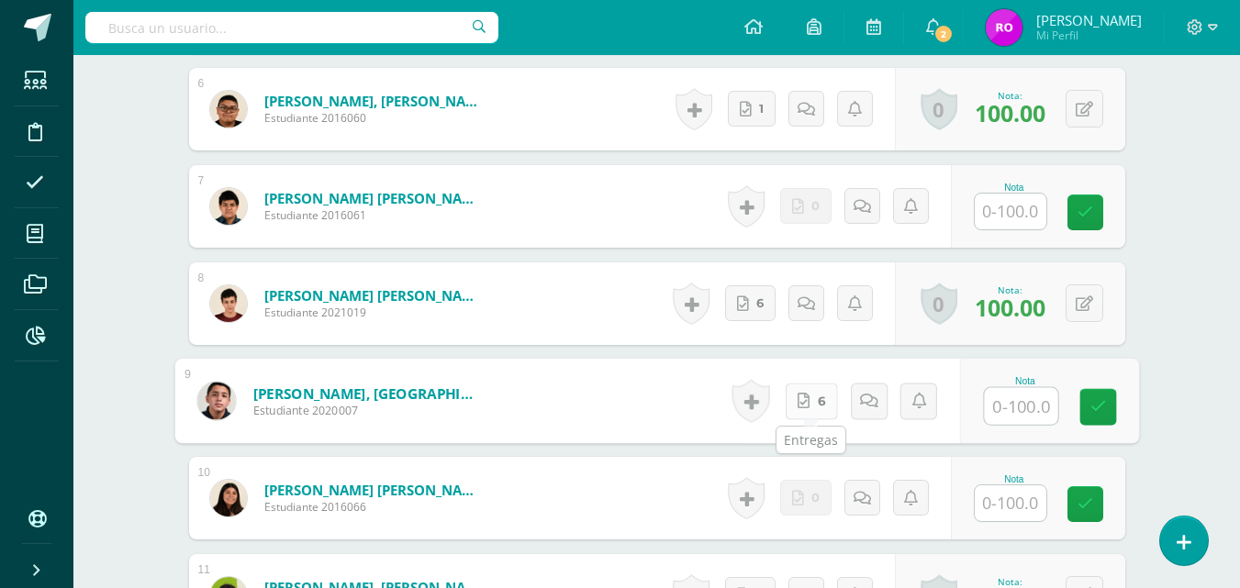
click at [809, 387] on link "6" at bounding box center [811, 401] width 52 height 37
click at [1015, 402] on input "text" at bounding box center [1020, 406] width 73 height 37
type input "100"
click at [1093, 403] on icon at bounding box center [1098, 407] width 17 height 16
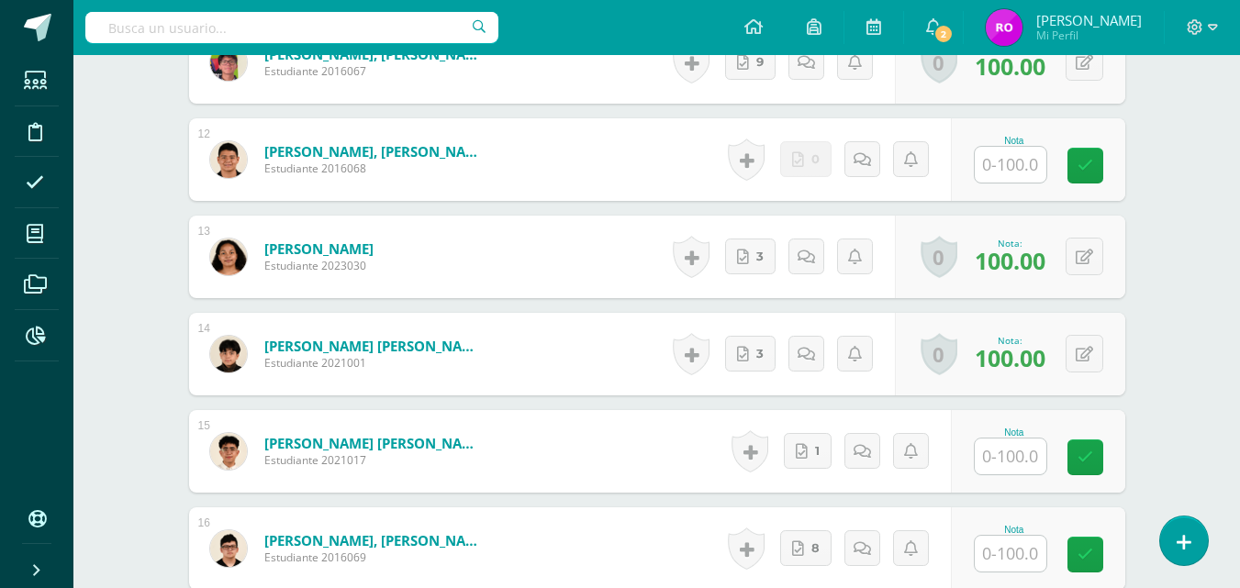
scroll to position [1934, 0]
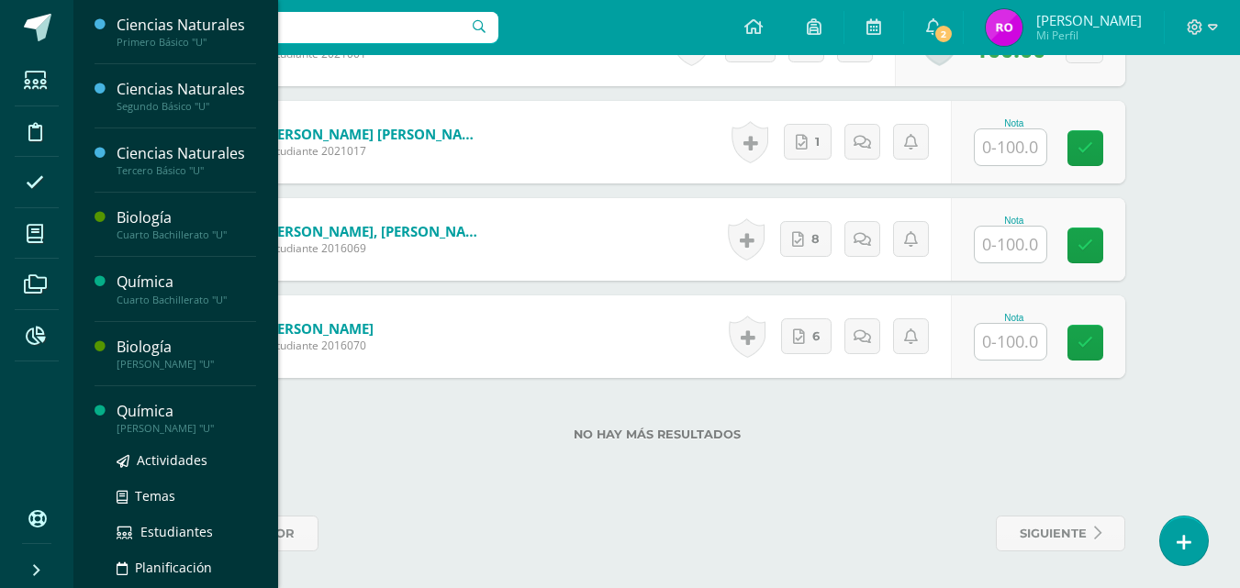
click at [158, 429] on div "[PERSON_NAME] "U"" at bounding box center [187, 428] width 140 height 13
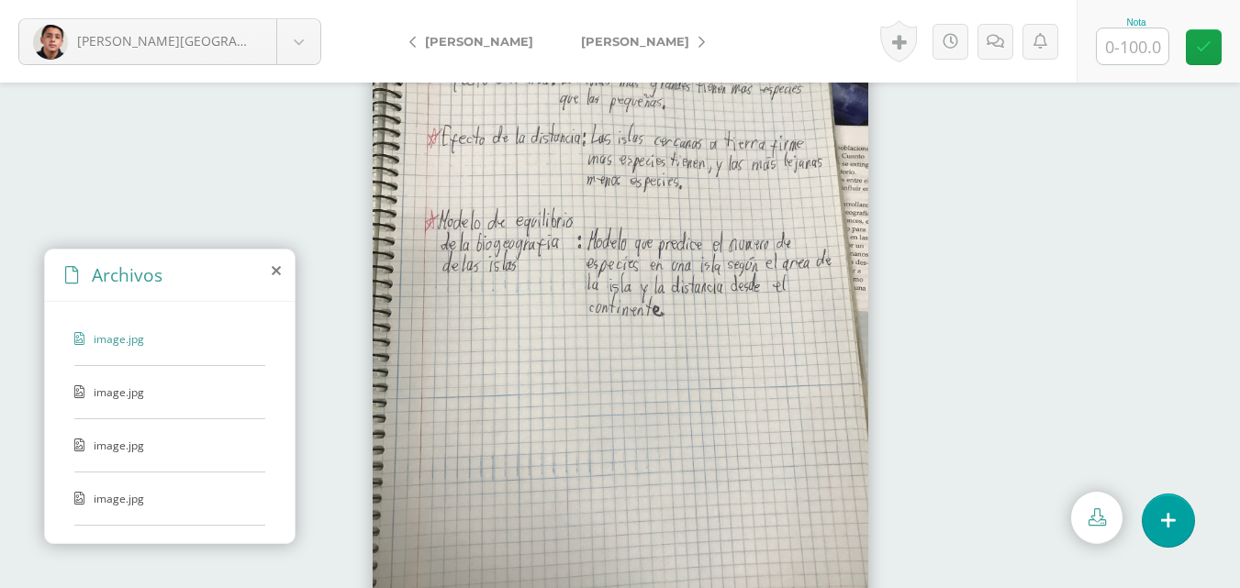
scroll to position [95, 0]
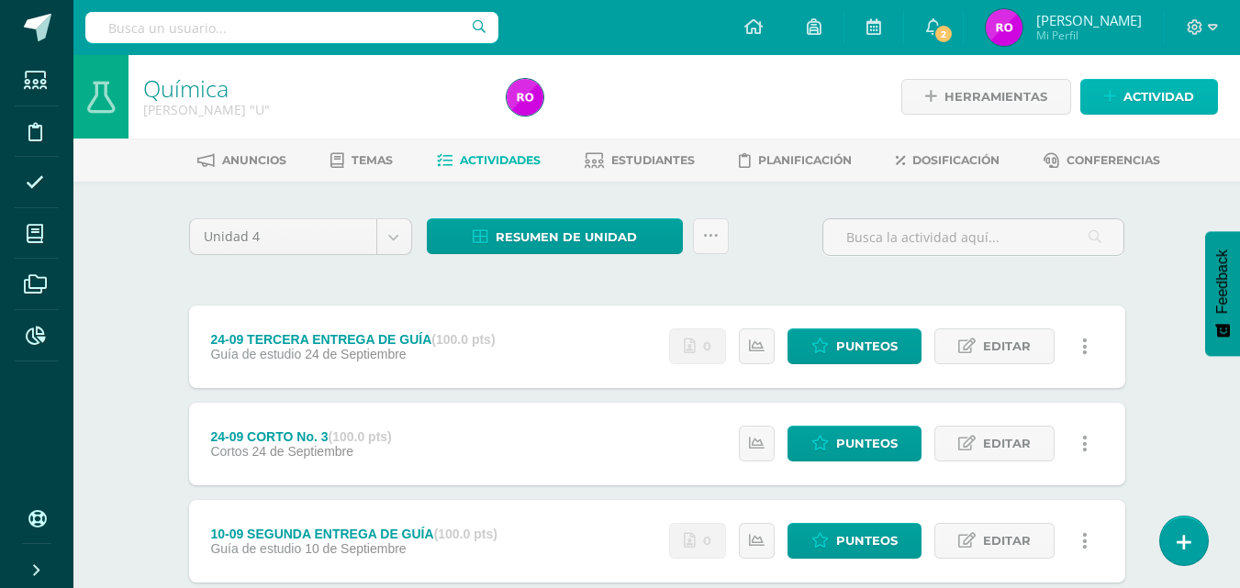
click at [1107, 100] on icon at bounding box center [1110, 97] width 12 height 16
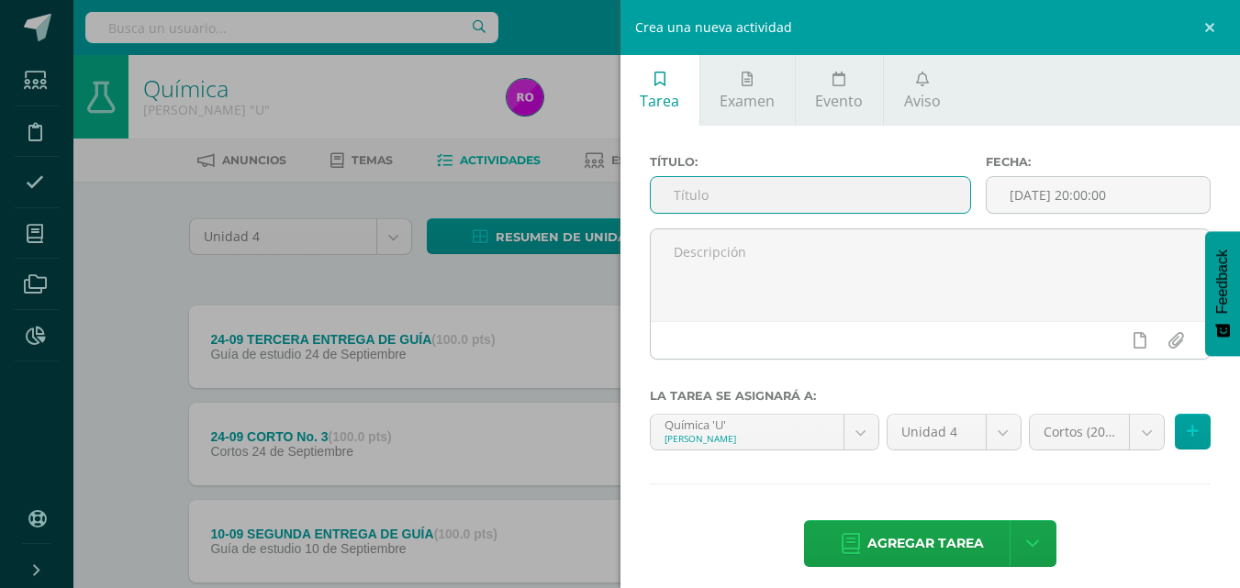
click at [855, 201] on input "text" at bounding box center [810, 195] width 319 height 36
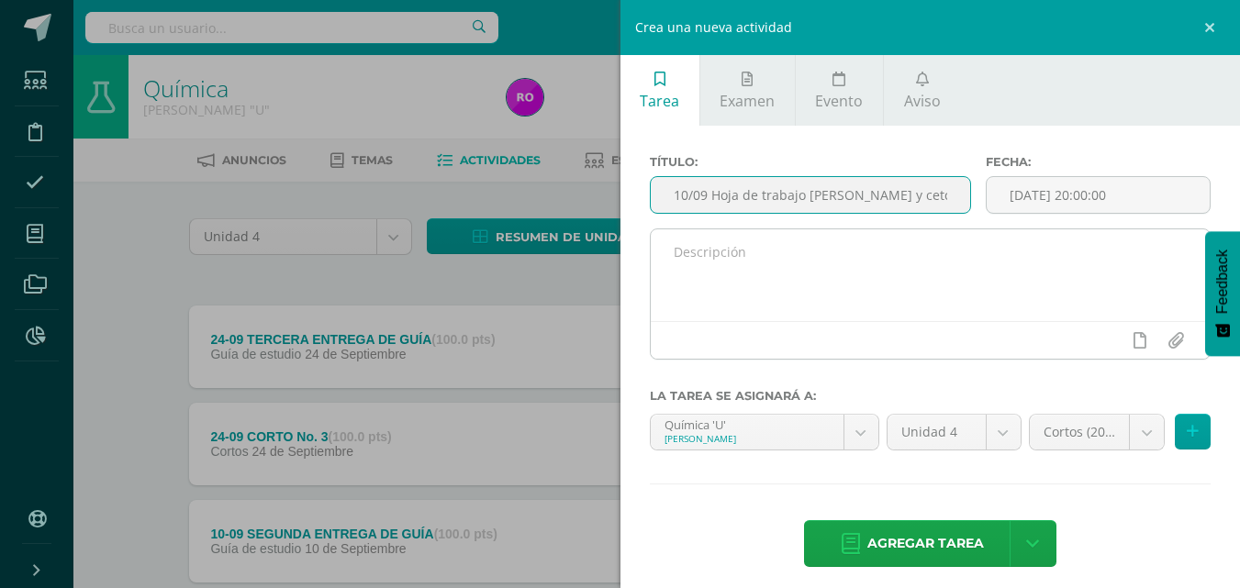
type input "10/09 Hoja de trabajo Aldehídos y cetonas"
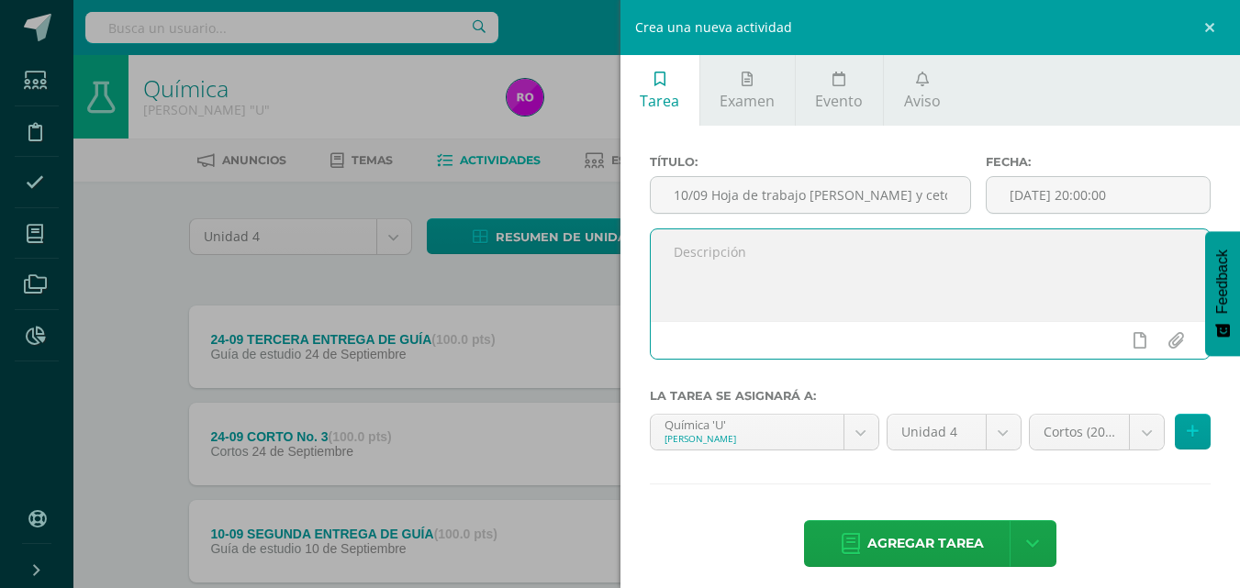
click at [832, 248] on textarea at bounding box center [931, 276] width 560 height 92
type textarea "Se trabajó en clase el lunes 08 de septiembre y se revisó el miércoles 10/09"
click at [1135, 198] on input "2025-09-10 20:00:00" at bounding box center [1098, 195] width 223 height 36
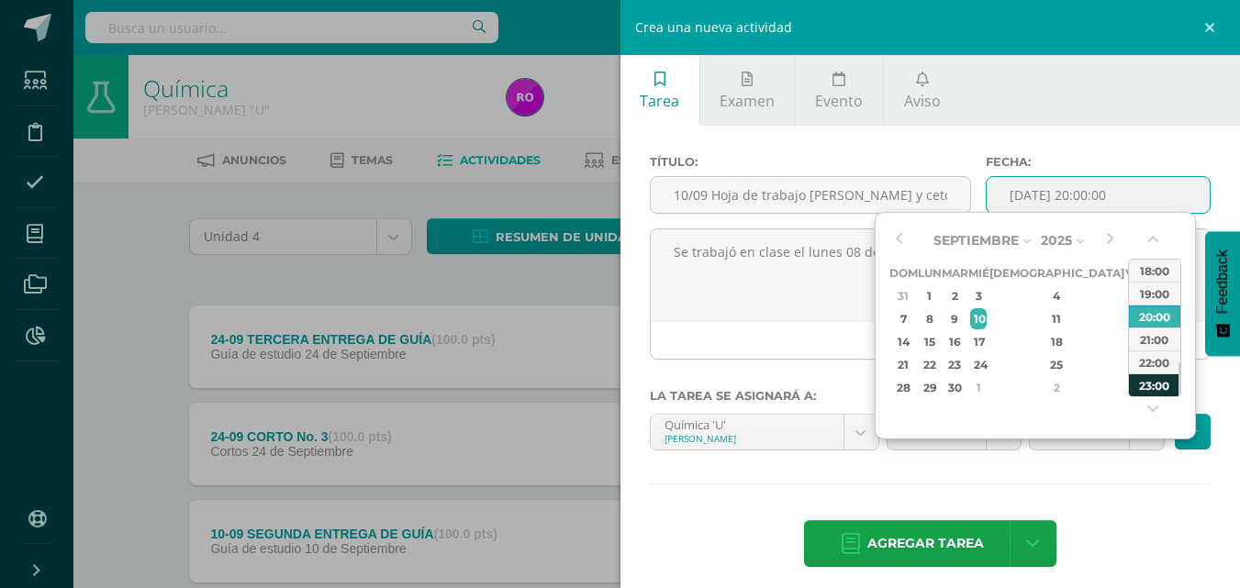
click at [1147, 383] on div "23:00" at bounding box center [1154, 385] width 51 height 23
type input "2025-09-10 23:00"
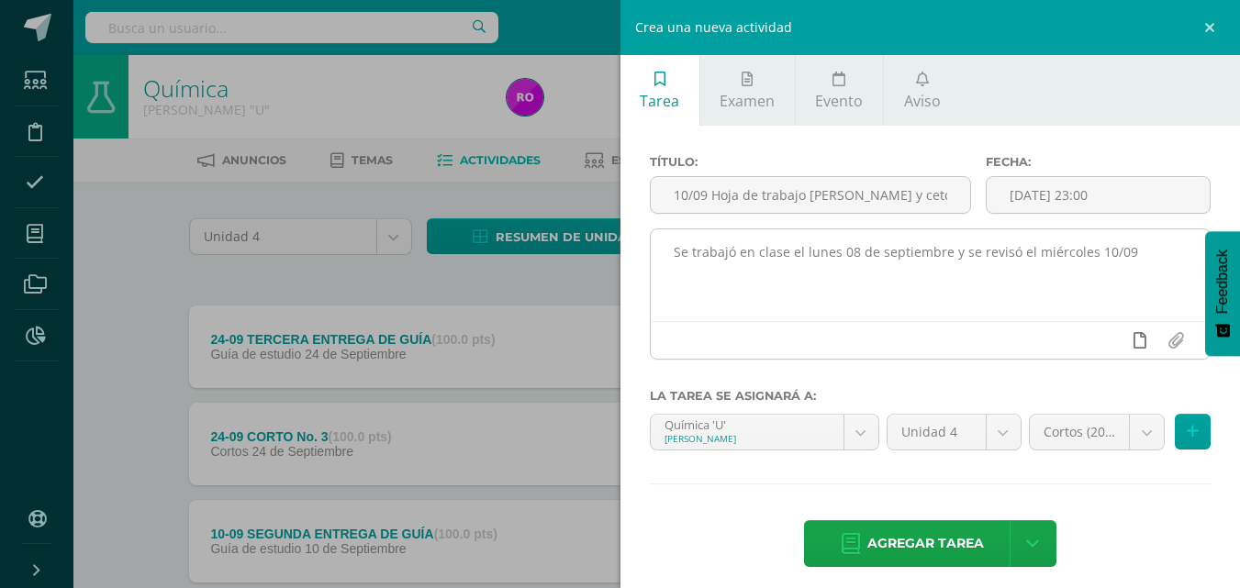
click at [1134, 342] on icon at bounding box center [1140, 340] width 13 height 17
click at [1096, 340] on icon at bounding box center [1104, 340] width 17 height 17
click at [1096, 341] on icon at bounding box center [1104, 340] width 17 height 17
click at [1096, 342] on icon at bounding box center [1104, 340] width 17 height 17
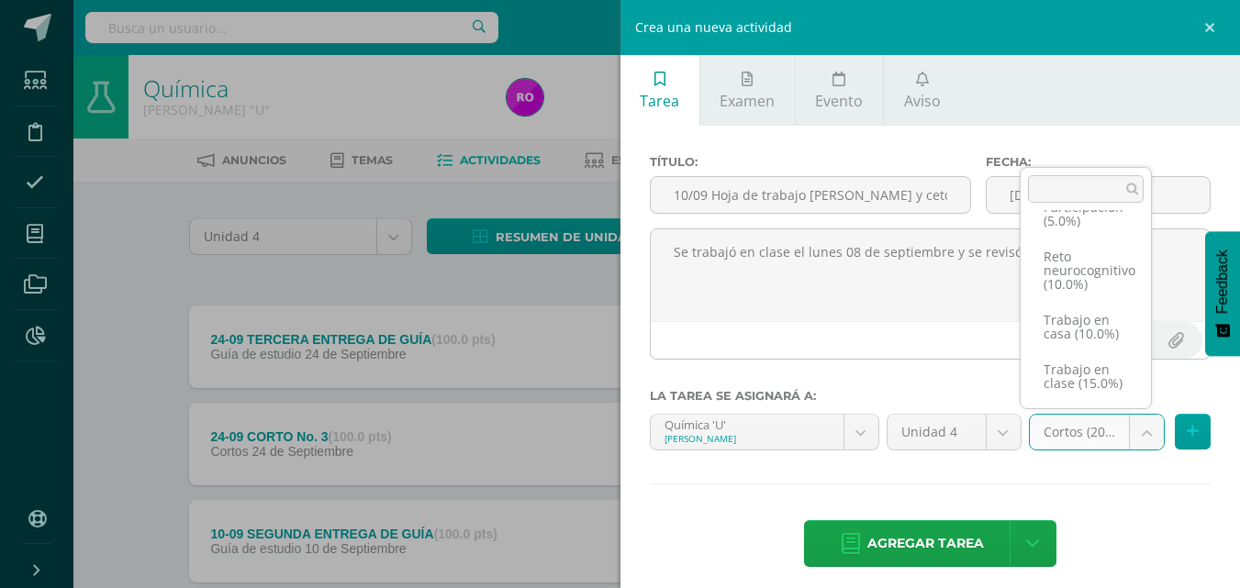
scroll to position [219, 0]
select select "202729"
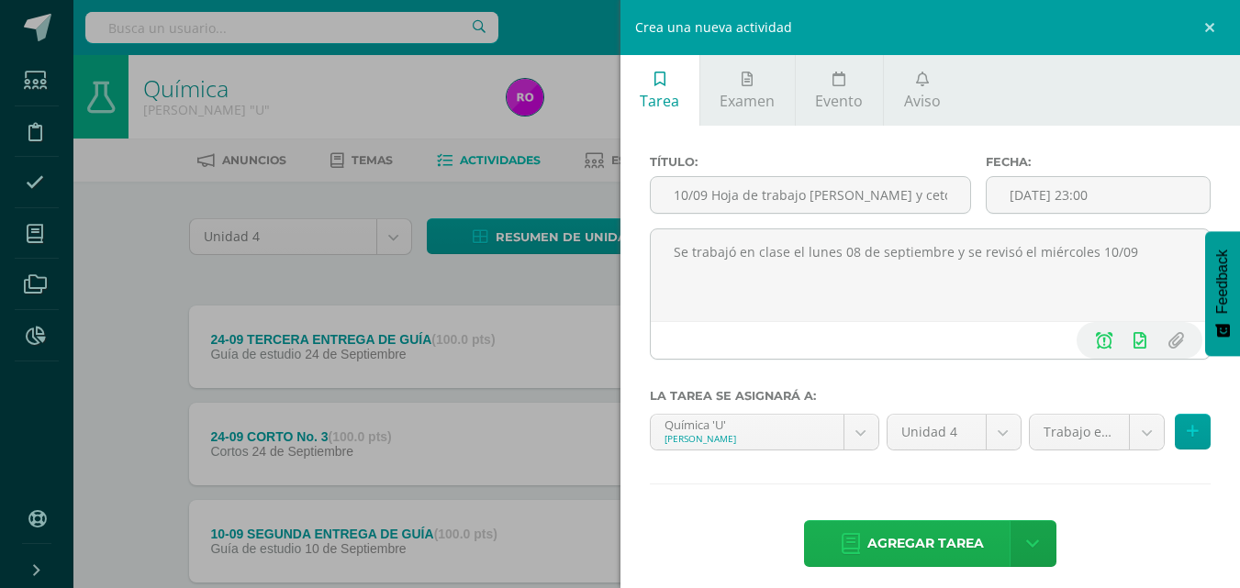
click at [911, 544] on span "Agregar tarea" at bounding box center [926, 543] width 117 height 45
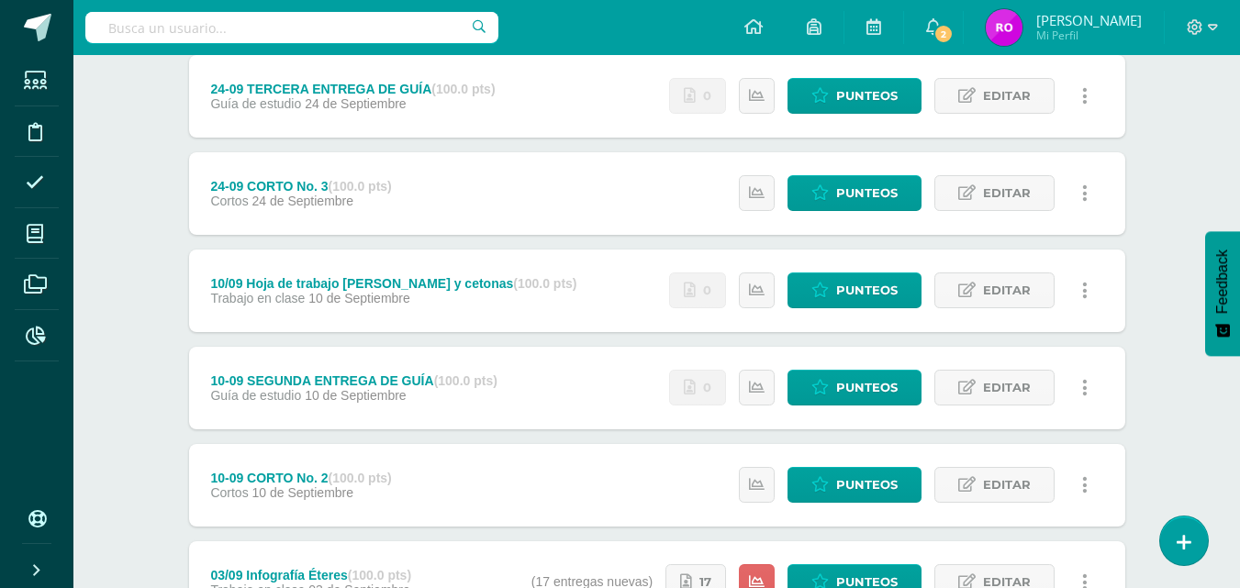
scroll to position [253, 0]
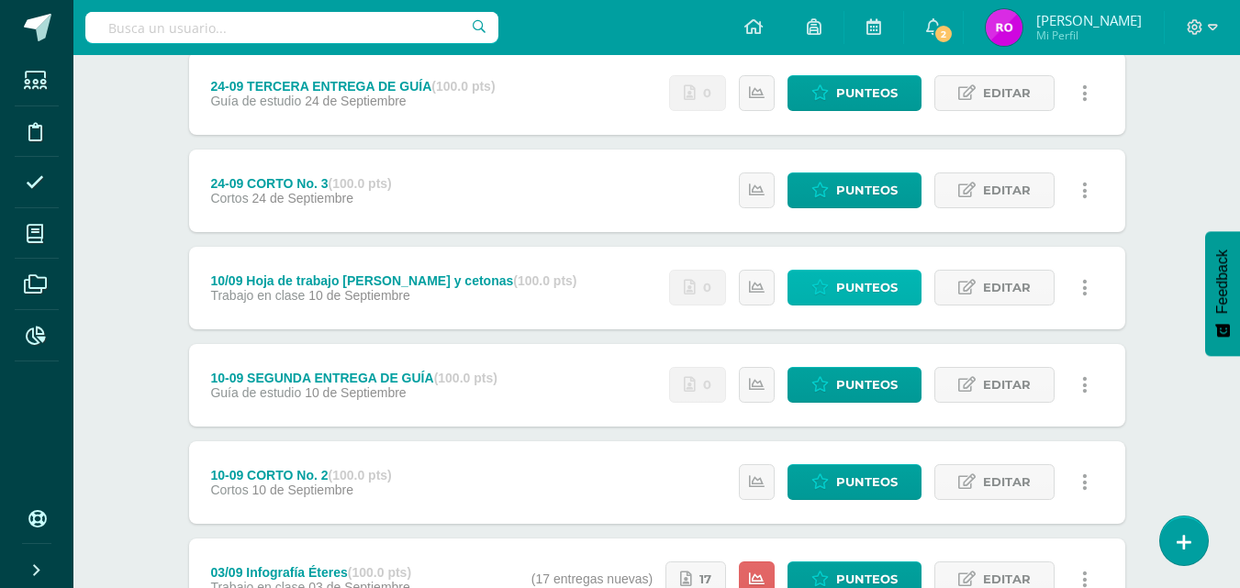
click at [857, 285] on span "Punteos" at bounding box center [867, 288] width 62 height 34
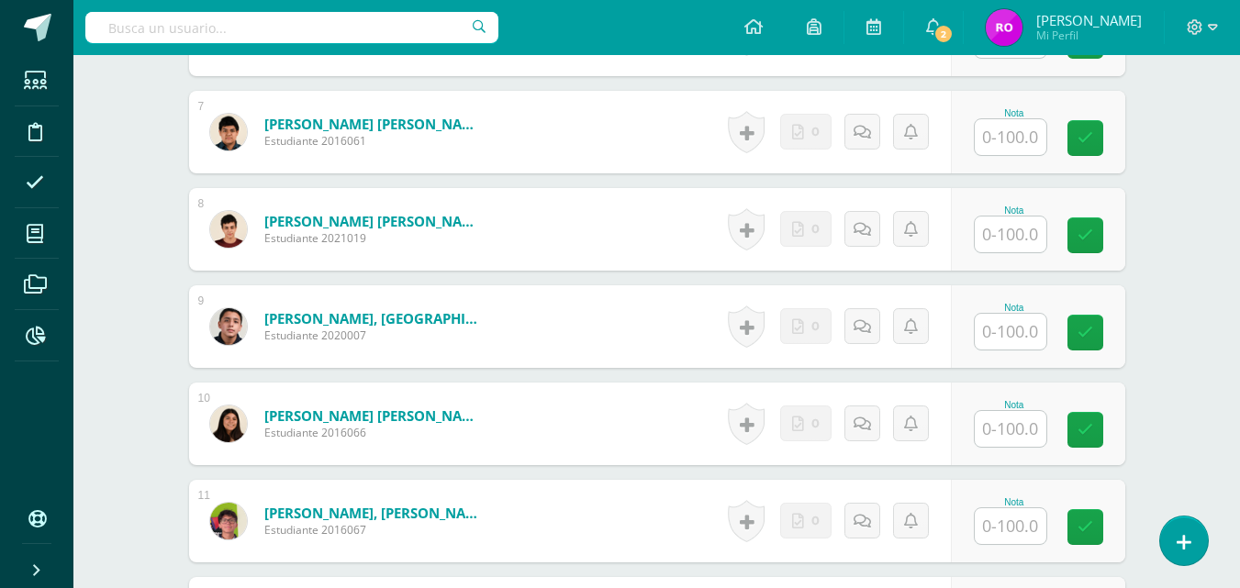
scroll to position [1182, 0]
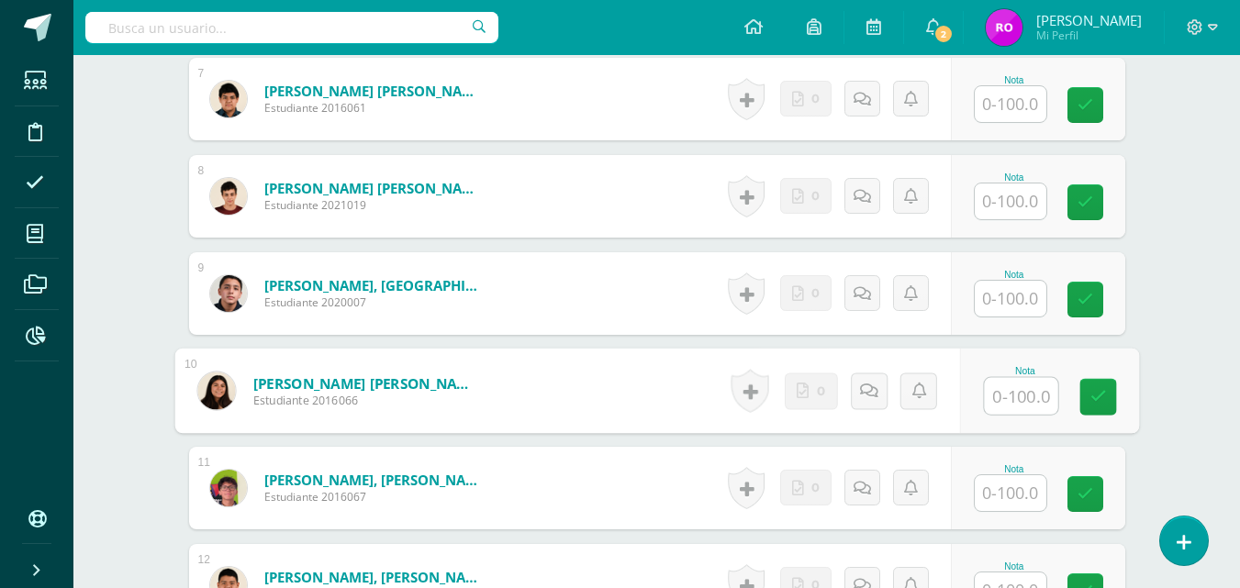
click at [1006, 398] on input "text" at bounding box center [1020, 396] width 73 height 37
type input "80"
click at [1102, 398] on icon at bounding box center [1098, 397] width 17 height 16
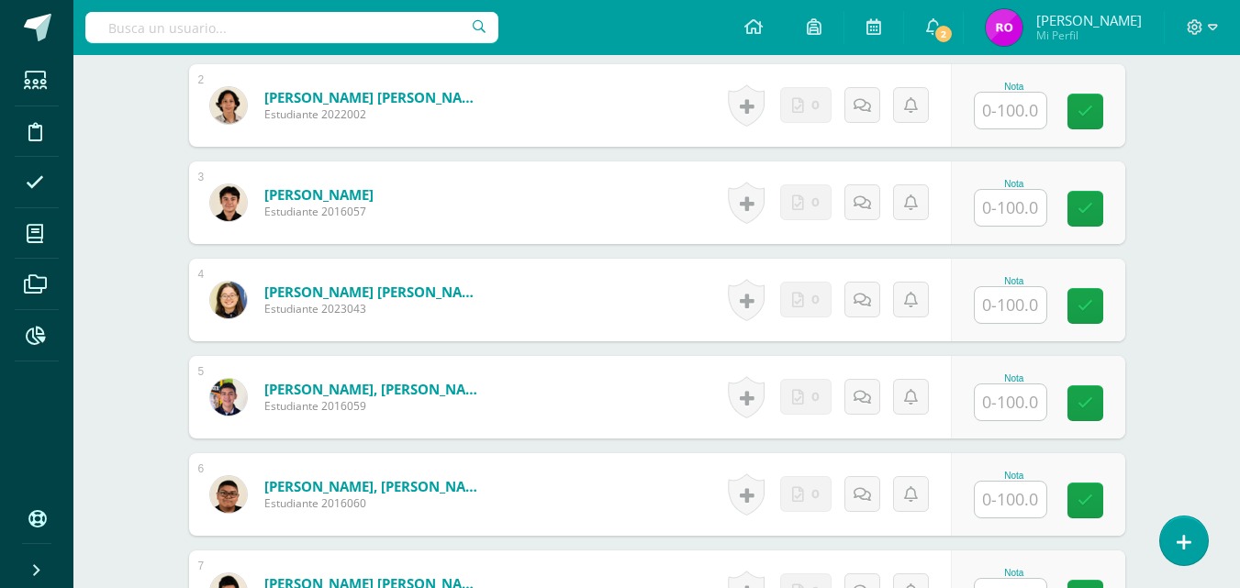
scroll to position [680, 0]
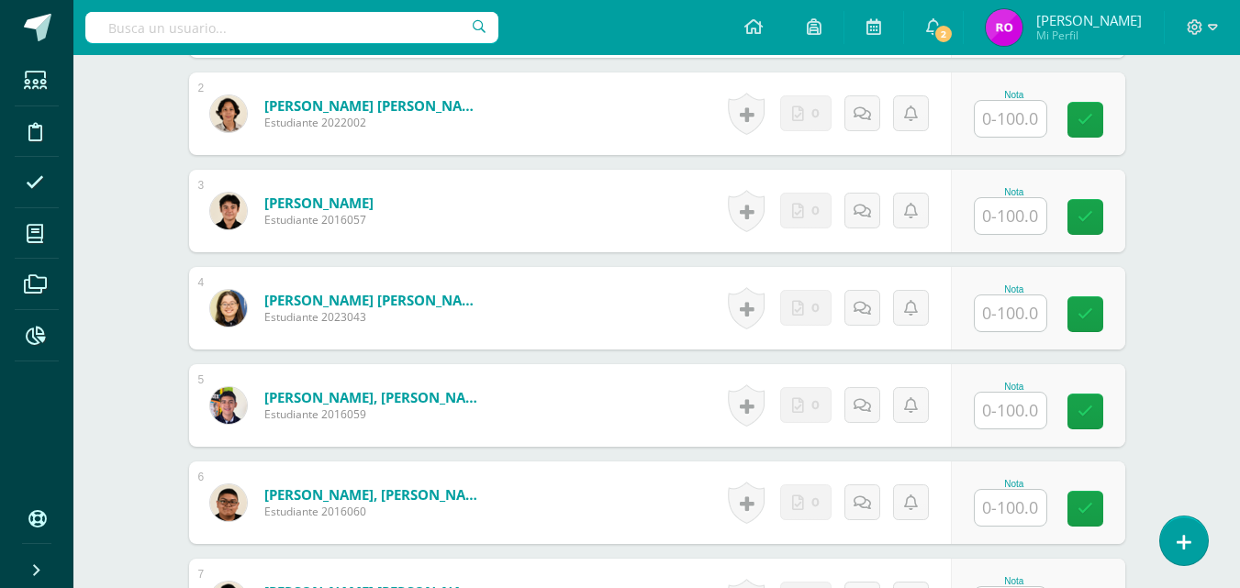
click at [1010, 316] on input "text" at bounding box center [1011, 314] width 72 height 36
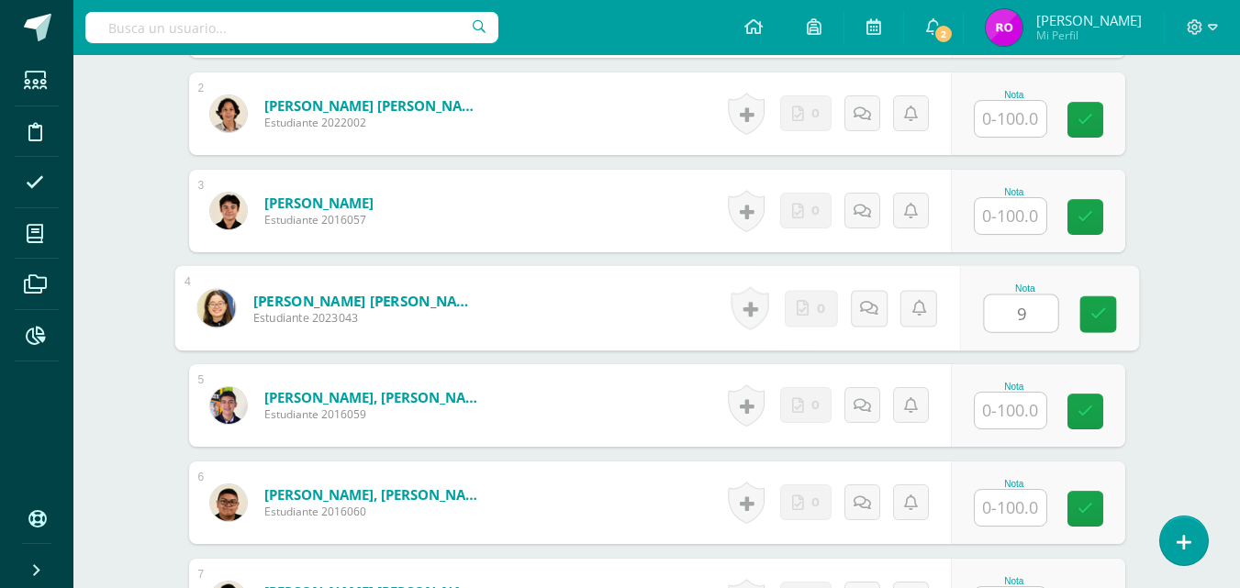
type input "95"
click at [1087, 316] on link at bounding box center [1098, 315] width 37 height 37
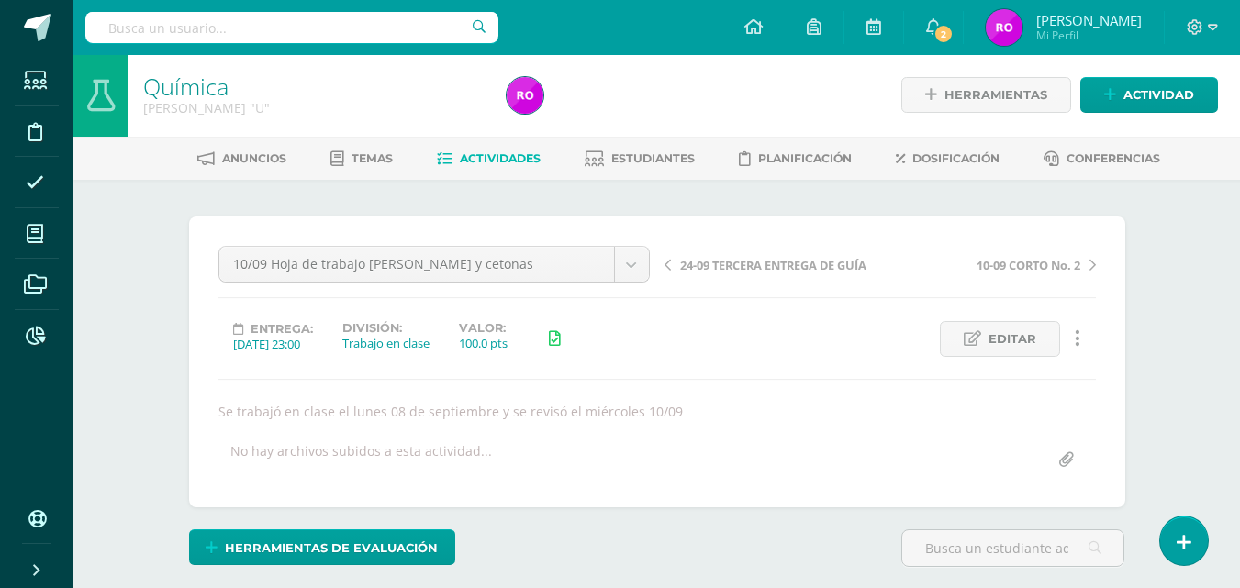
scroll to position [0, 0]
